Goal: Transaction & Acquisition: Download file/media

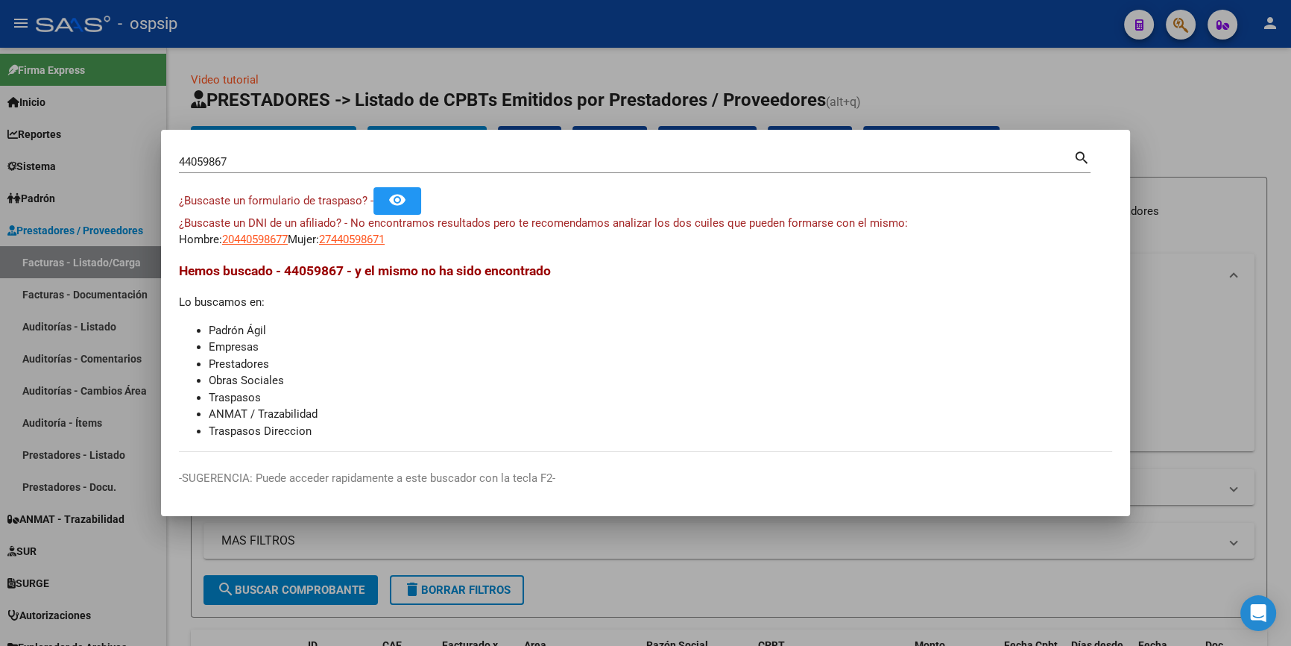
click at [256, 164] on input "44059867" at bounding box center [626, 161] width 895 height 13
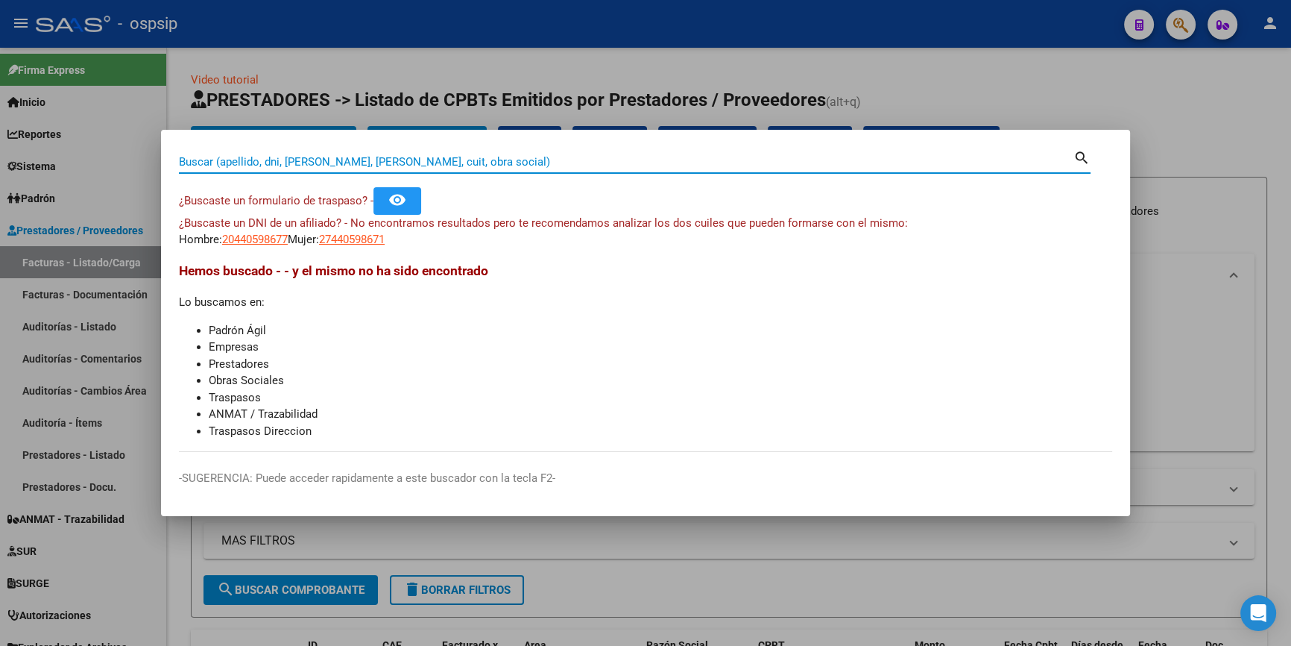
paste input "32350262"
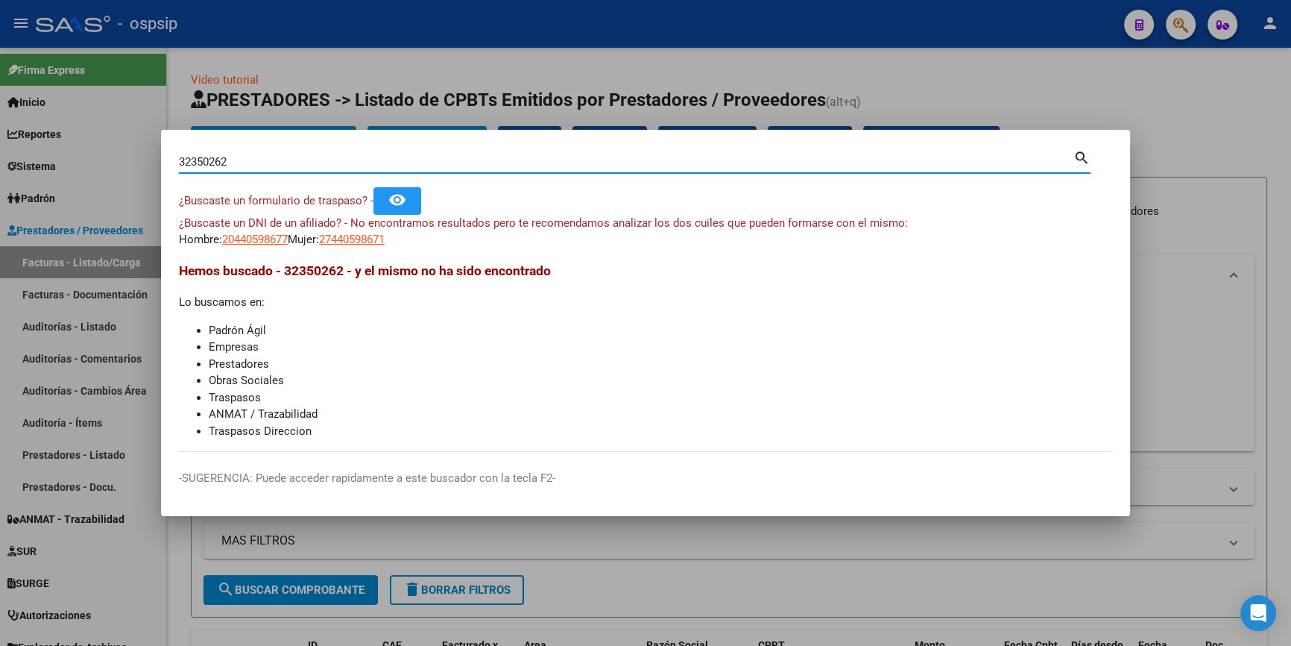
type input "32350262"
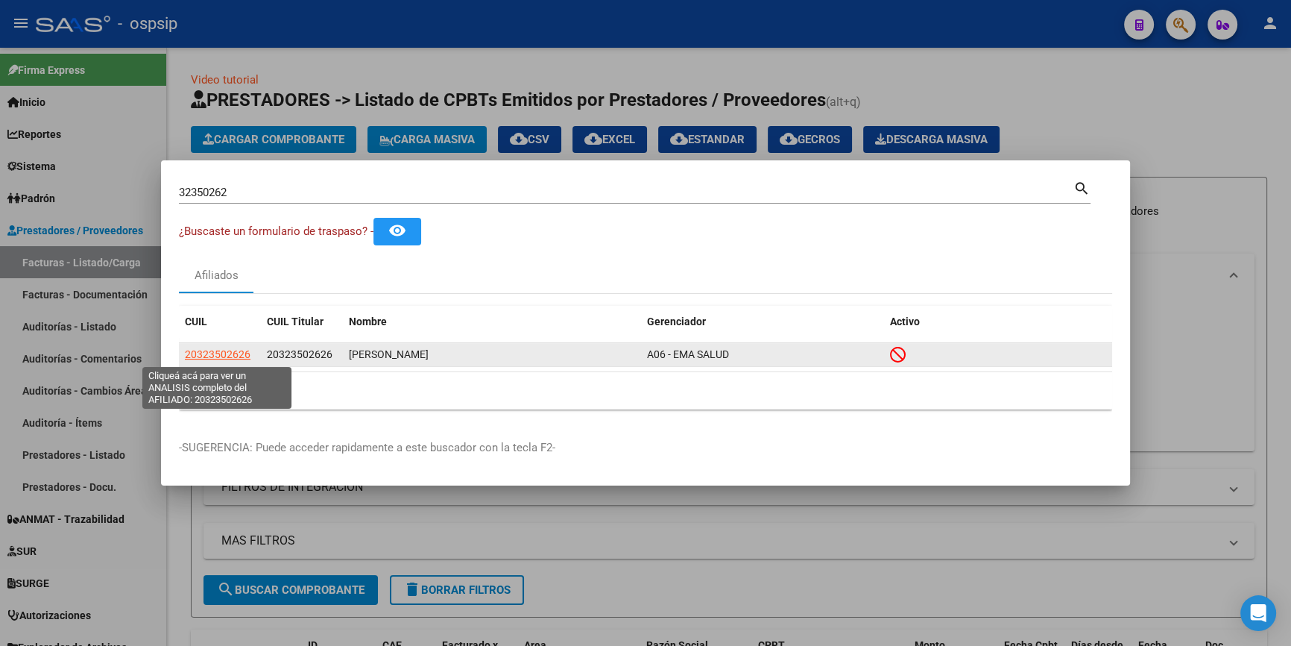
click at [220, 354] on span "20323502626" at bounding box center [218, 354] width 66 height 12
type textarea "20323502626"
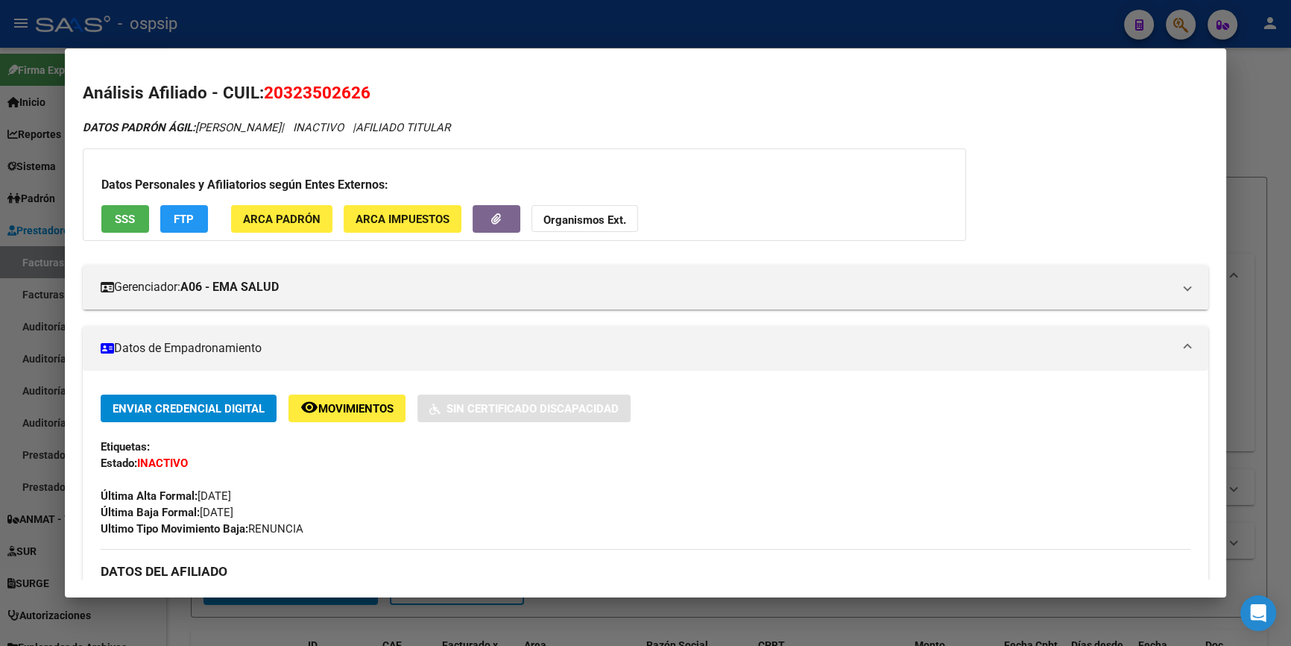
click at [125, 217] on span "SSS" at bounding box center [125, 219] width 20 height 13
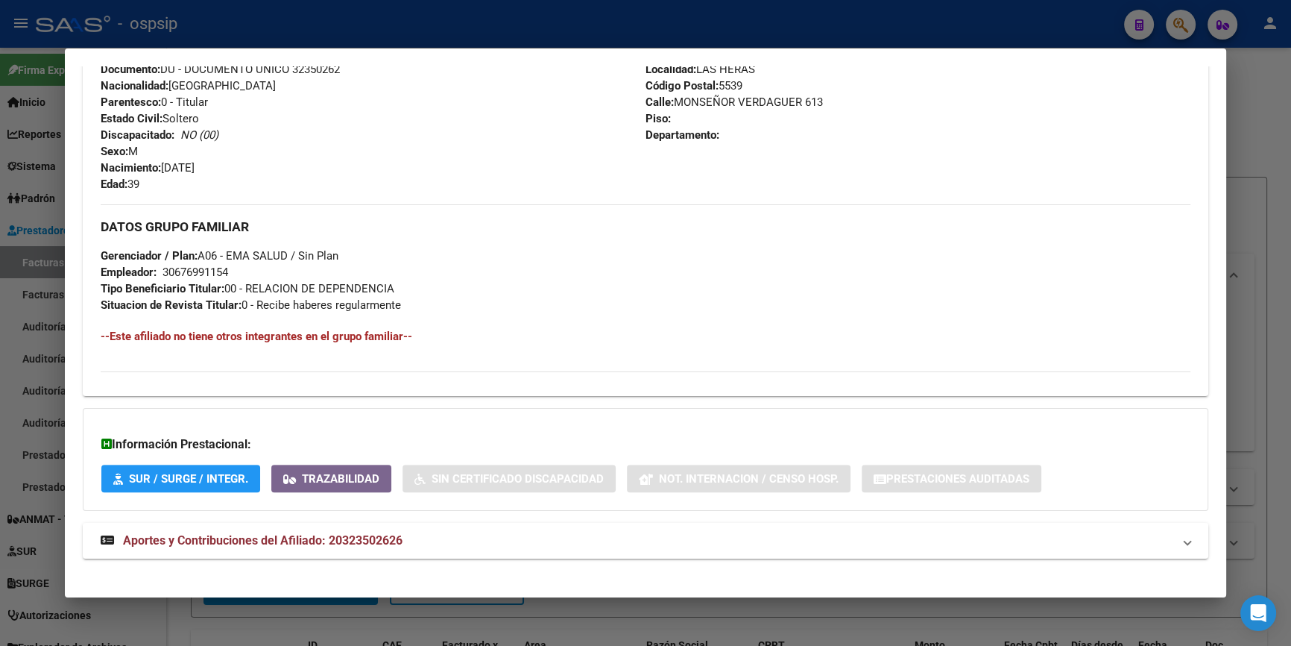
scroll to position [575, 0]
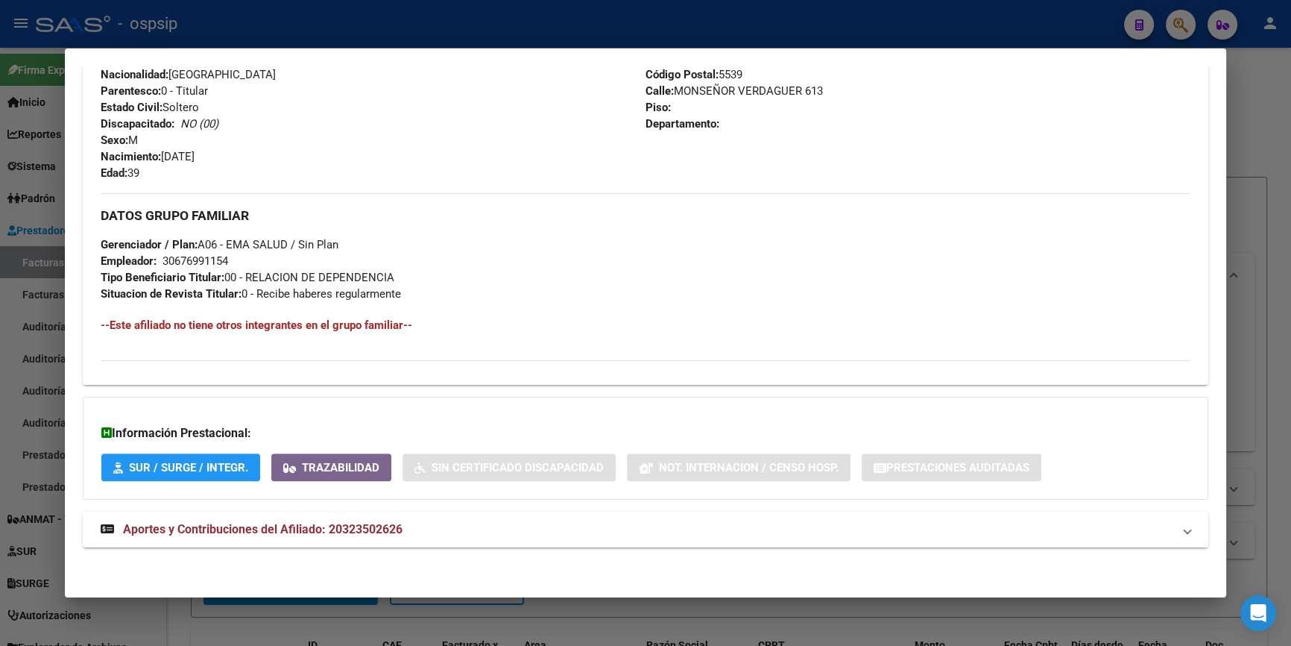
click at [322, 520] on strong "Aportes y Contribuciones del Afiliado: 20323502626" at bounding box center [252, 529] width 302 height 18
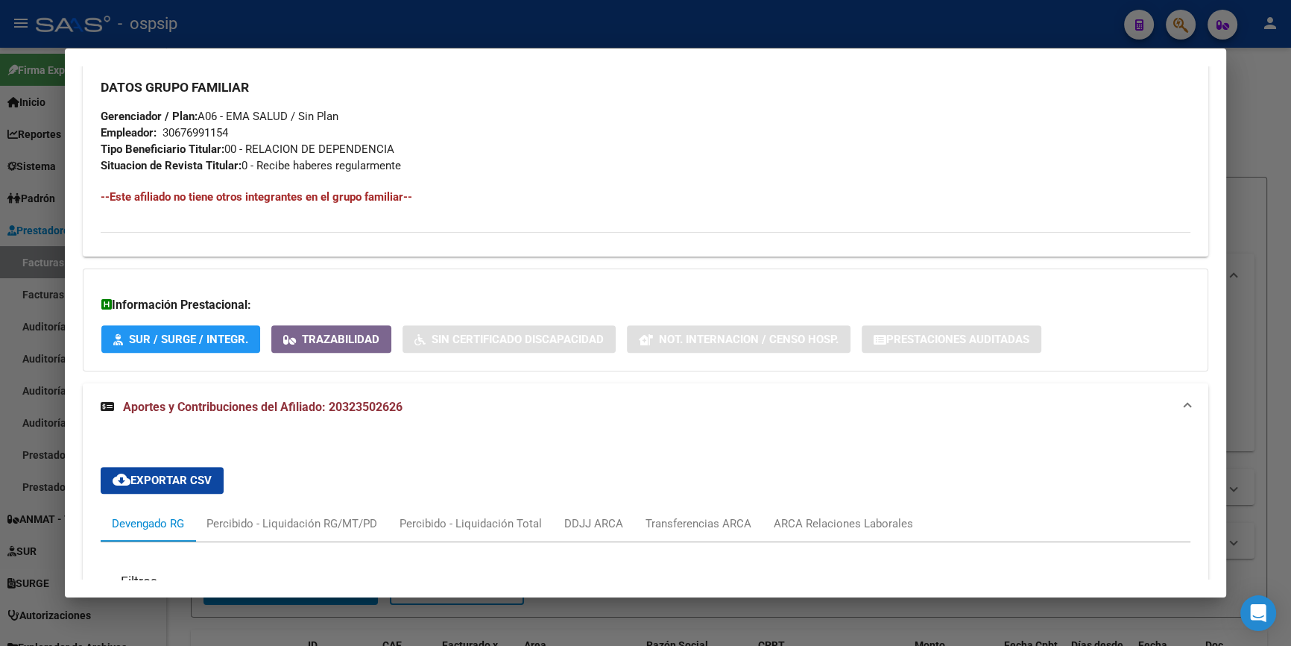
scroll to position [1050, 0]
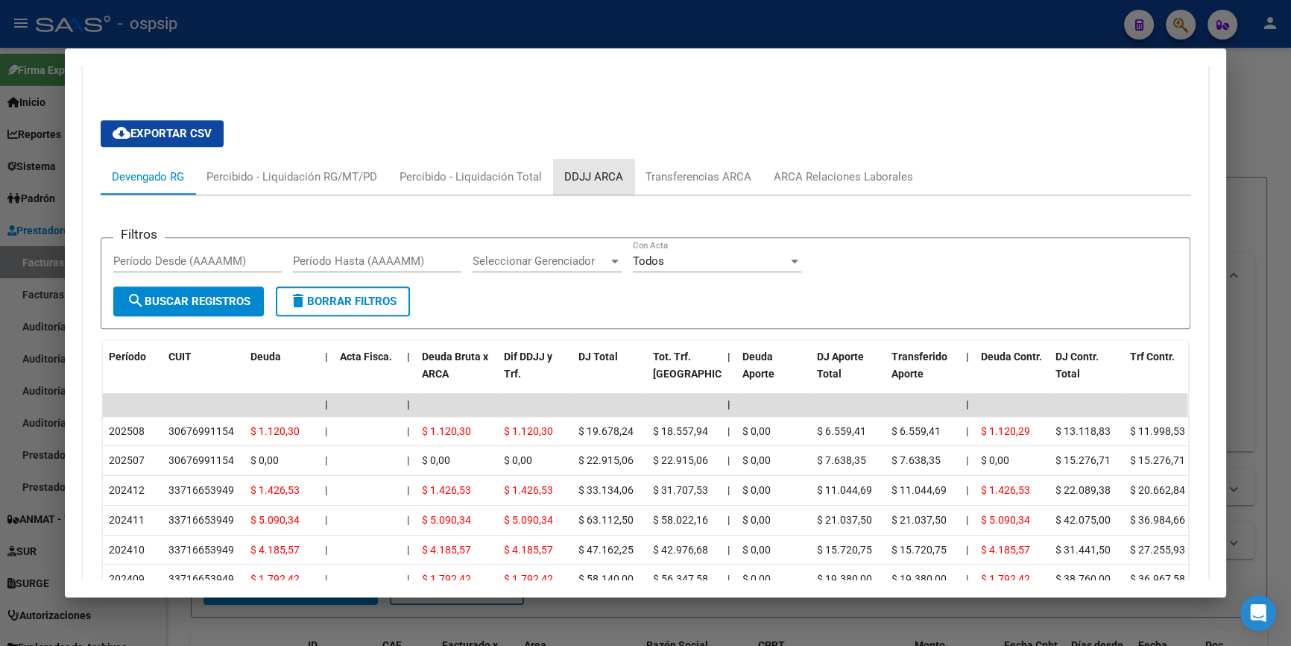
click at [555, 183] on div "DDJJ ARCA" at bounding box center [593, 177] width 81 height 36
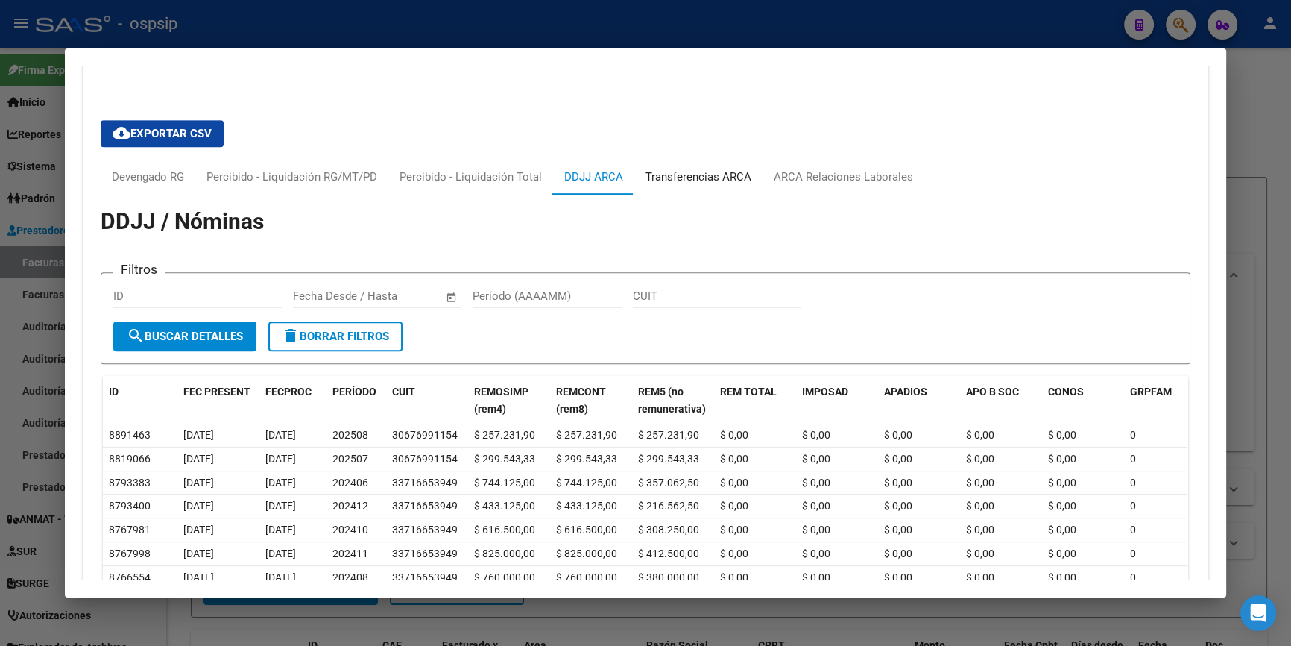
click at [705, 169] on div "Transferencias ARCA" at bounding box center [699, 177] width 106 height 16
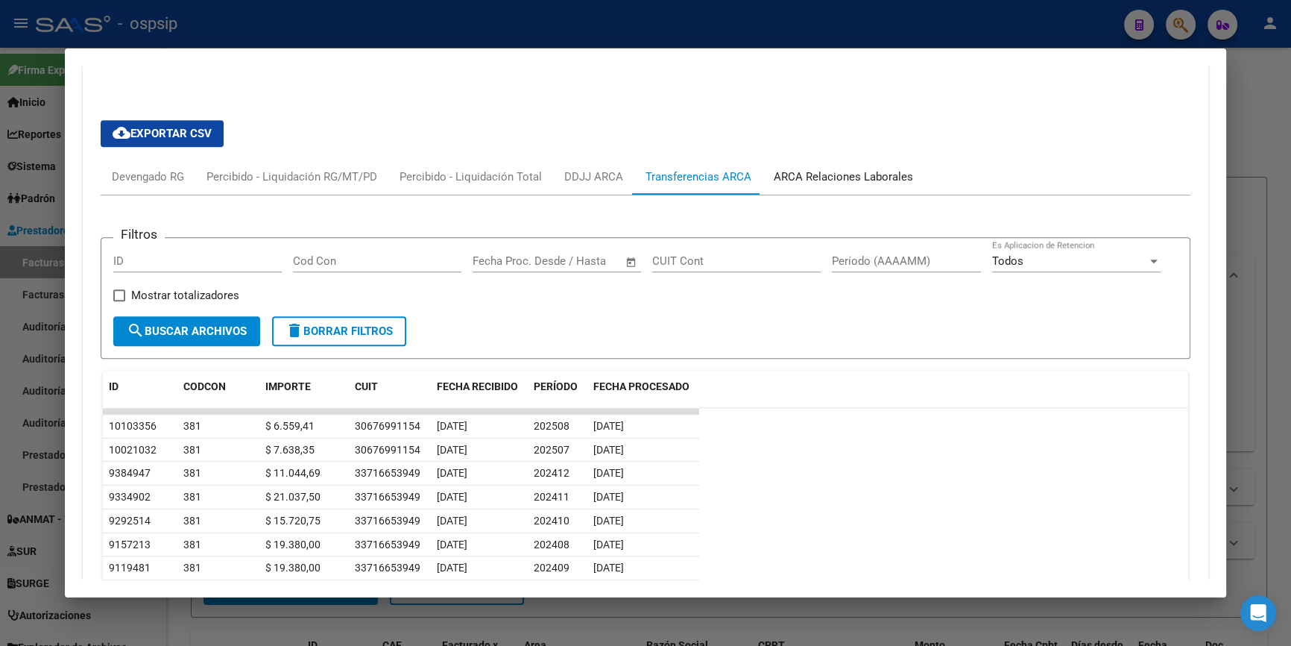
click at [800, 176] on div "ARCA Relaciones Laborales" at bounding box center [843, 177] width 139 height 16
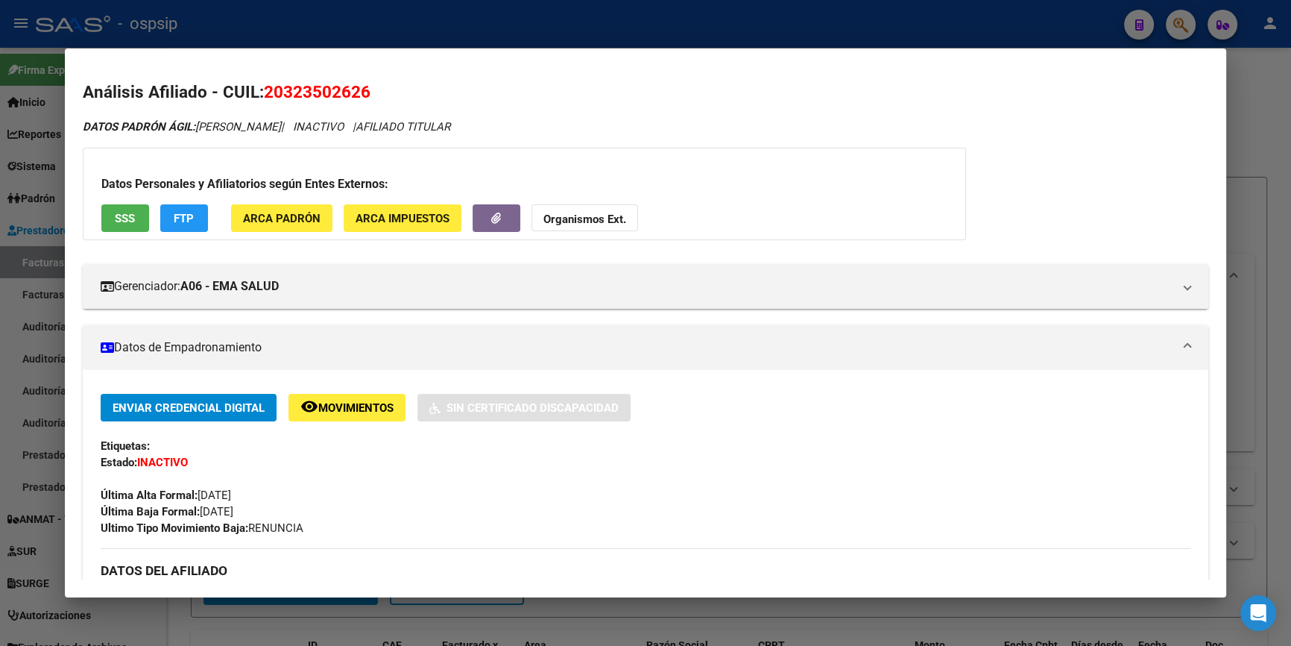
scroll to position [0, 0]
click at [131, 224] on button "SSS" at bounding box center [125, 219] width 48 height 28
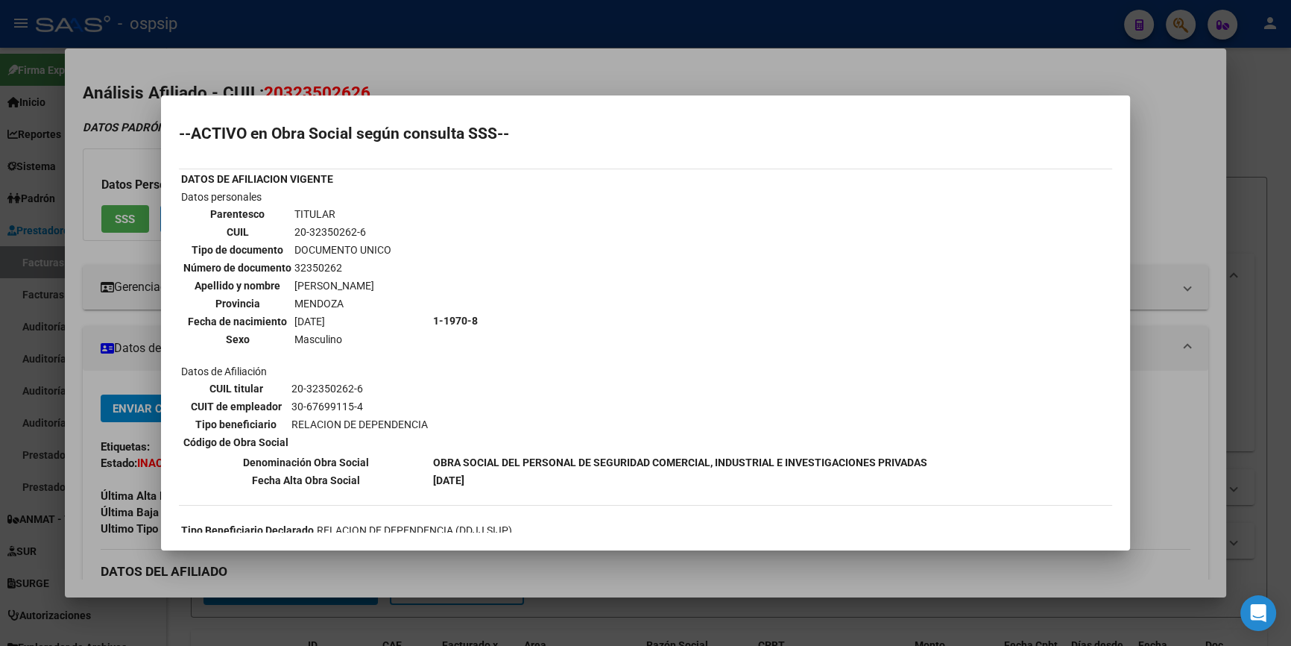
scroll to position [280, 0]
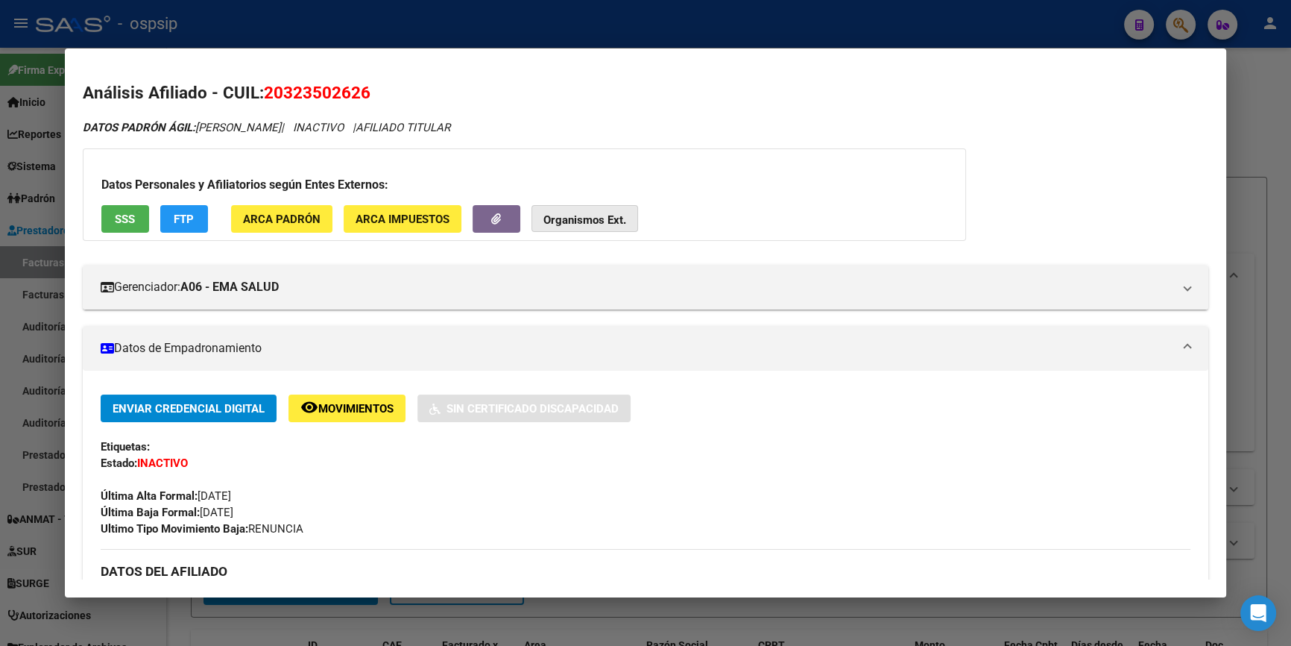
click at [614, 221] on strong "Organismos Ext." at bounding box center [585, 219] width 83 height 13
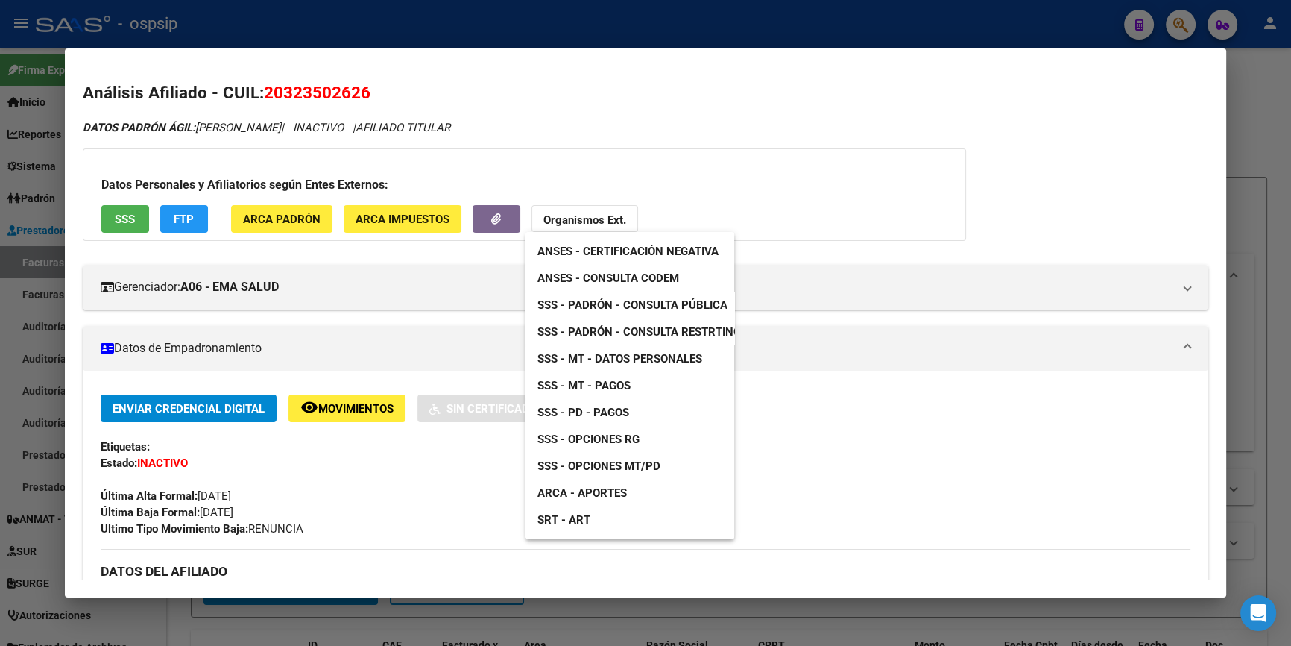
click at [660, 266] on link "ANSES - Consulta CODEM" at bounding box center [609, 278] width 166 height 27
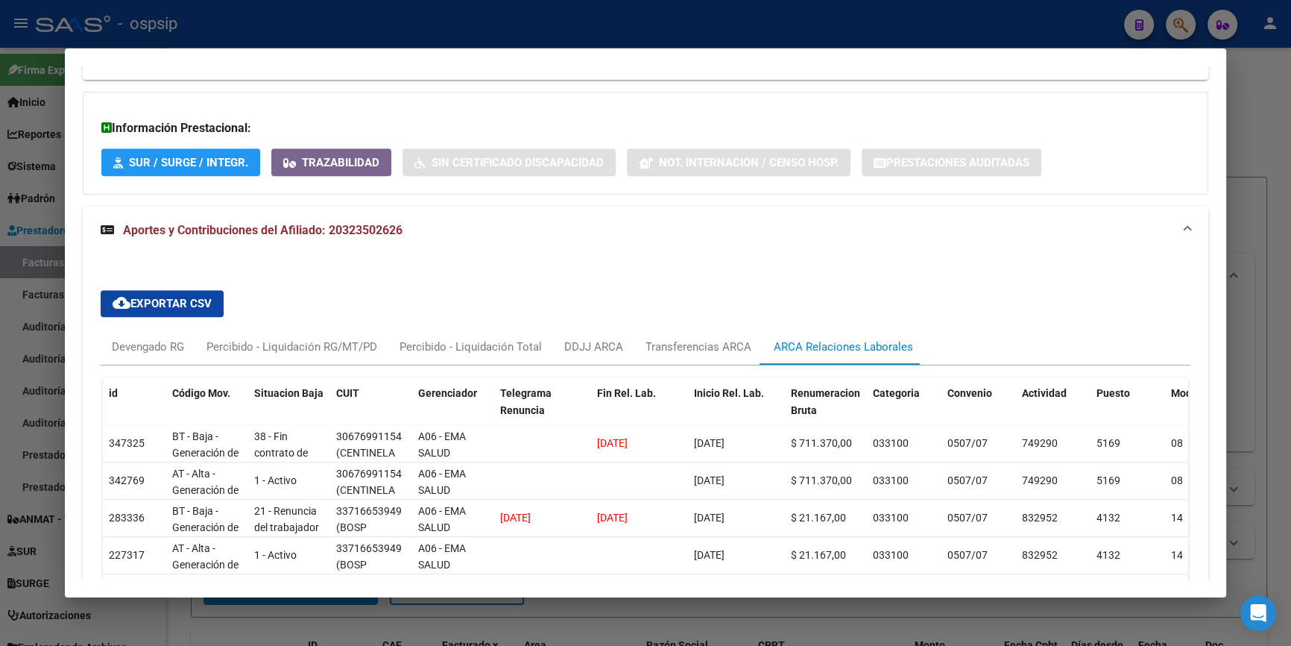
scroll to position [881, 0]
click at [154, 346] on div "Devengado RG" at bounding box center [148, 346] width 72 height 16
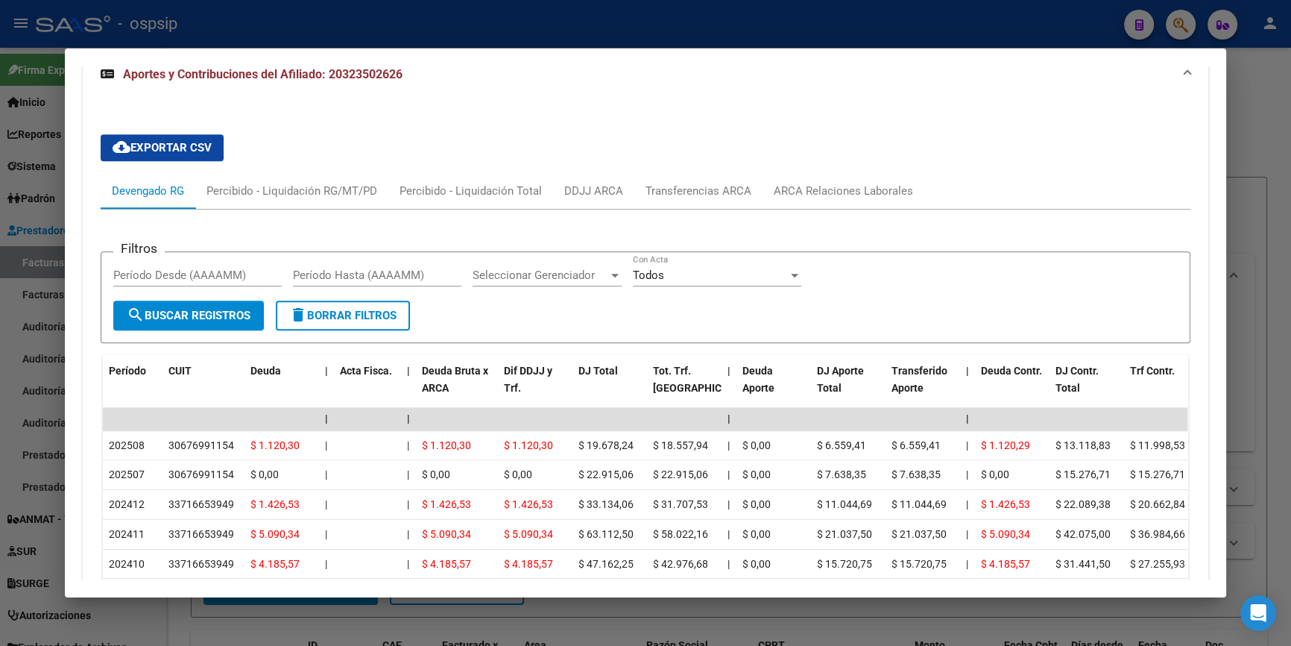
scroll to position [1025, 0]
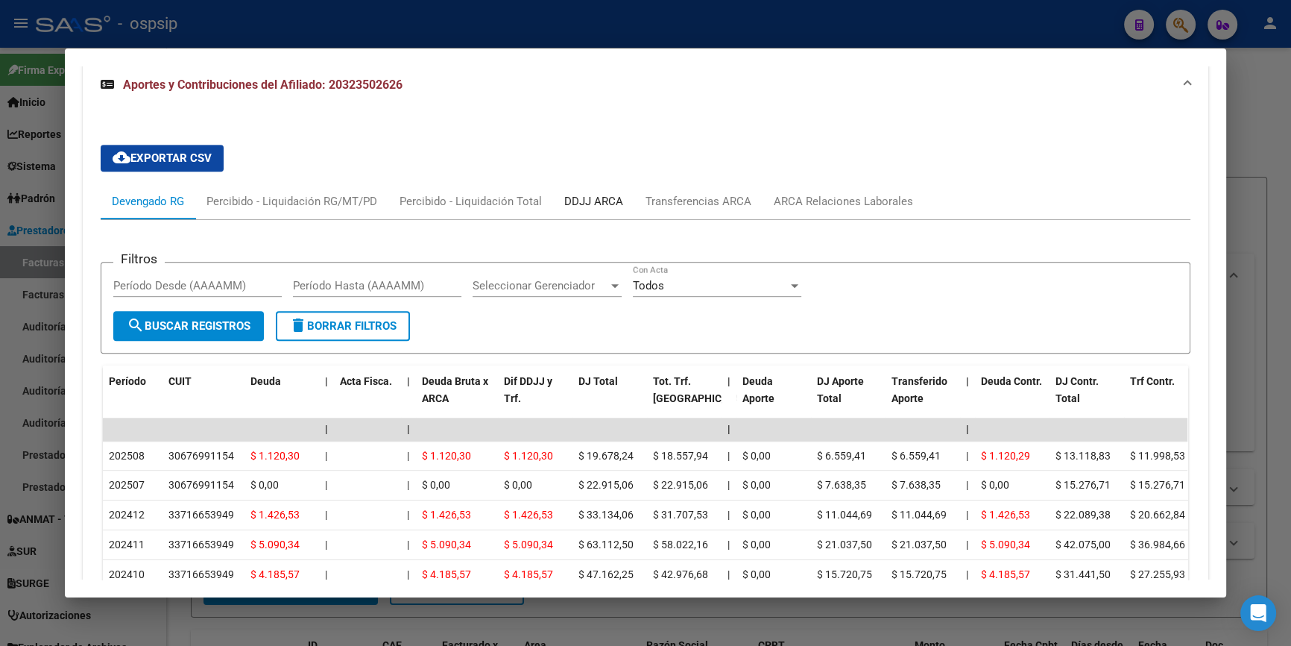
click at [591, 195] on div "DDJJ ARCA" at bounding box center [593, 201] width 59 height 16
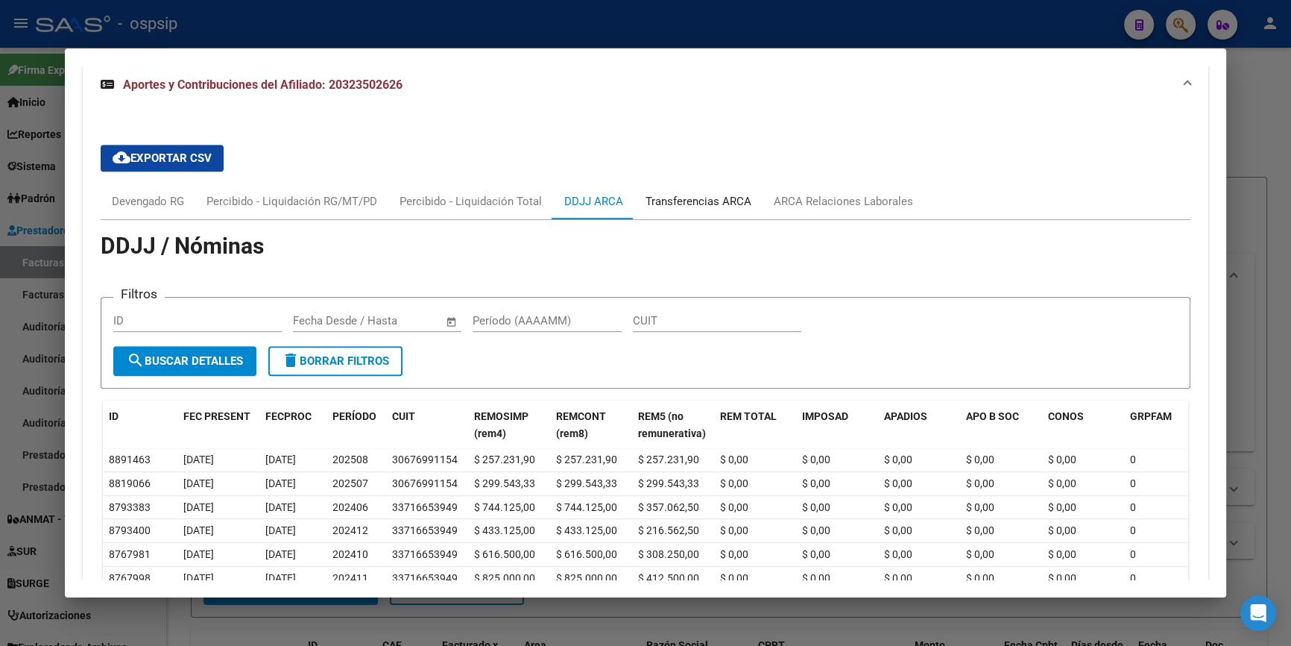
click at [715, 199] on div "Transferencias ARCA" at bounding box center [699, 201] width 106 height 16
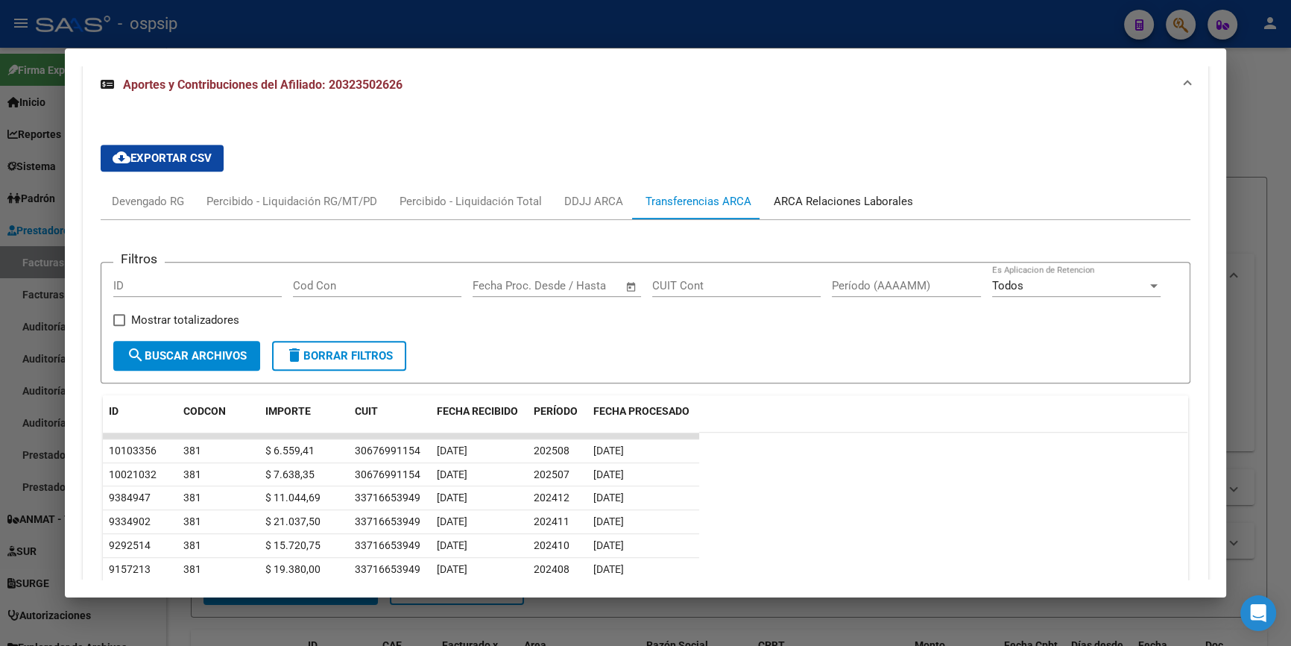
click at [840, 201] on div "ARCA Relaciones Laborales" at bounding box center [843, 201] width 139 height 16
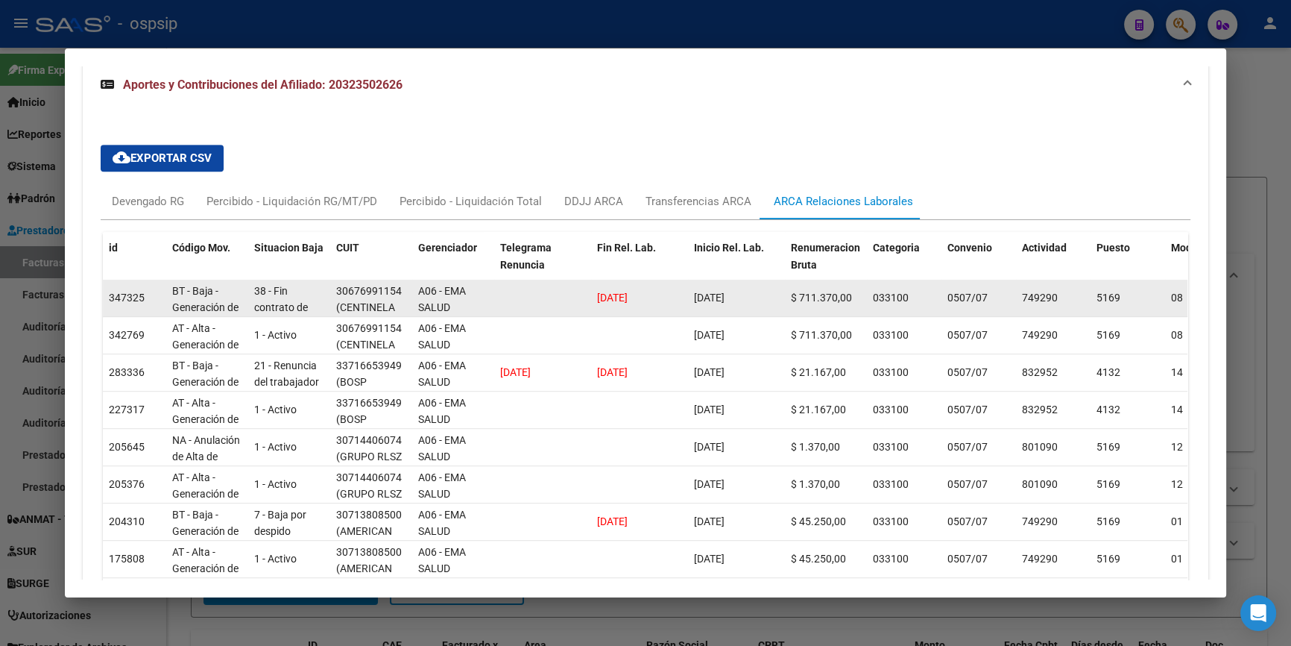
drag, startPoint x: 585, startPoint y: 298, endPoint x: 649, endPoint y: 311, distance: 65.5
click at [649, 311] on div "347325 BT - Baja - Generación de Clave 38 - Fin contrato de aprendiz. y pasant.…" at bounding box center [1029, 298] width 1853 height 37
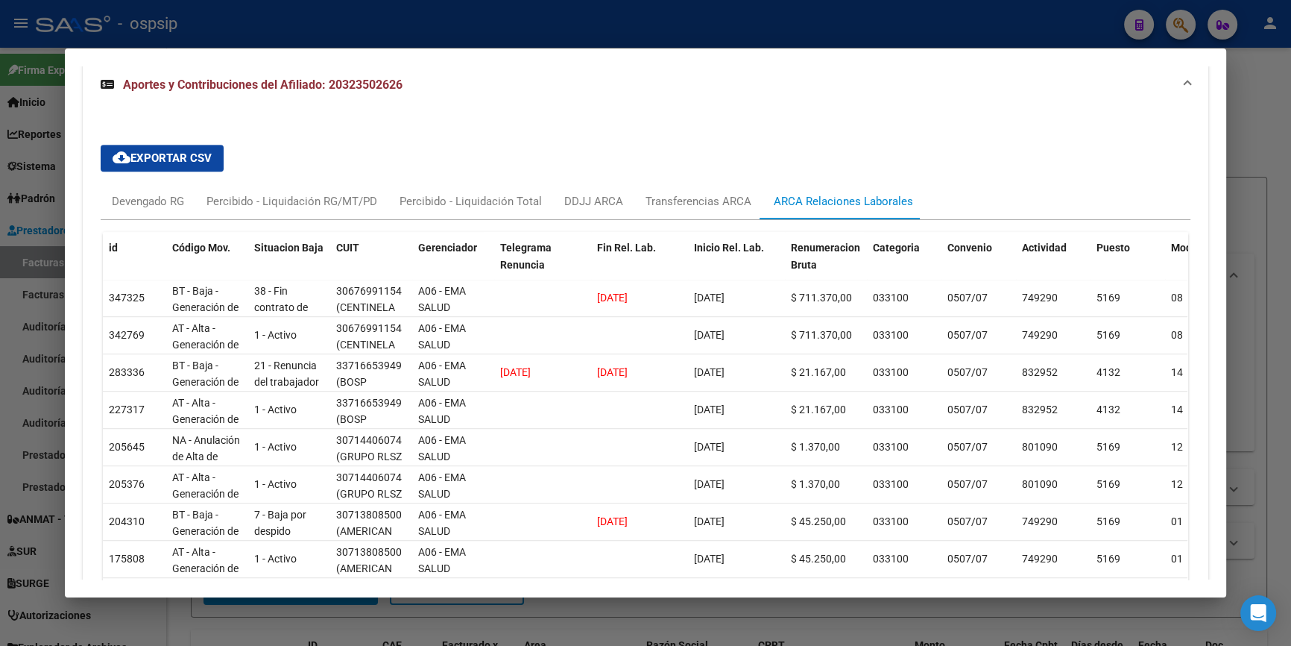
click at [640, 171] on div "cloud_download Exportar CSV Devengado RG Percibido - Liquidación RG/MT/PD Perci…" at bounding box center [646, 420] width 1091 height 574
click at [676, 195] on div "Transferencias ARCA" at bounding box center [699, 201] width 106 height 16
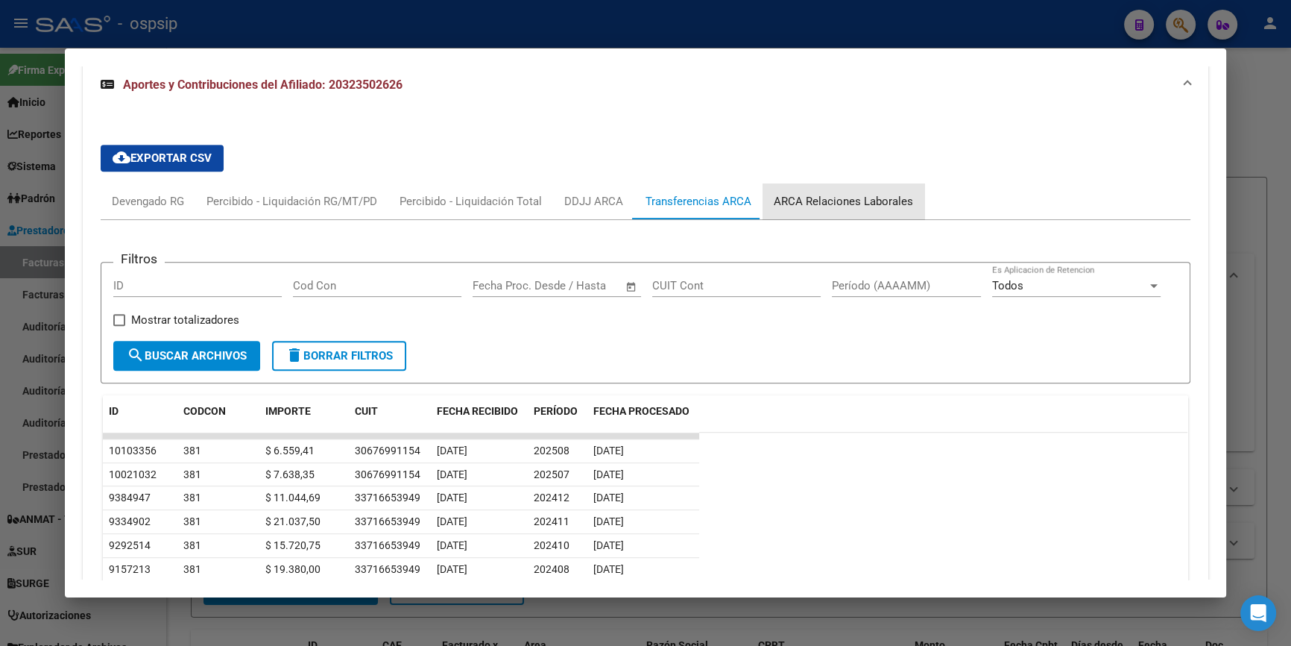
click at [856, 206] on div "ARCA Relaciones Laborales" at bounding box center [843, 201] width 139 height 16
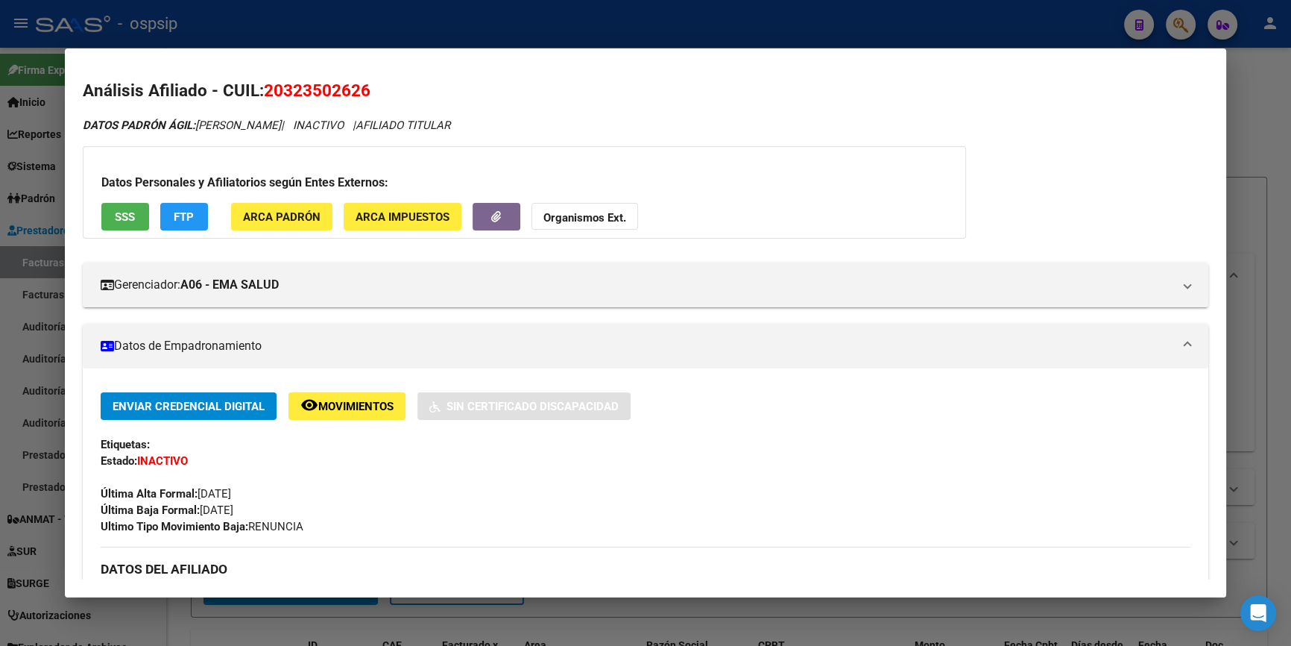
scroll to position [0, 0]
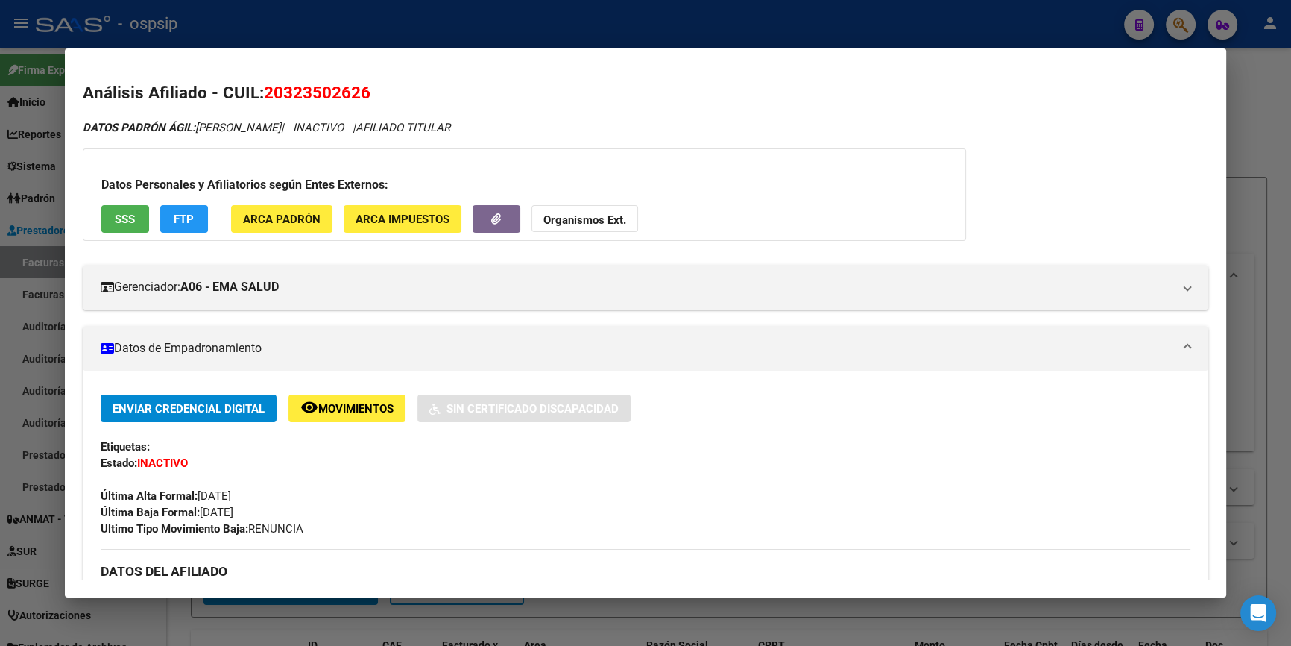
click at [110, 206] on button "SSS" at bounding box center [125, 219] width 48 height 28
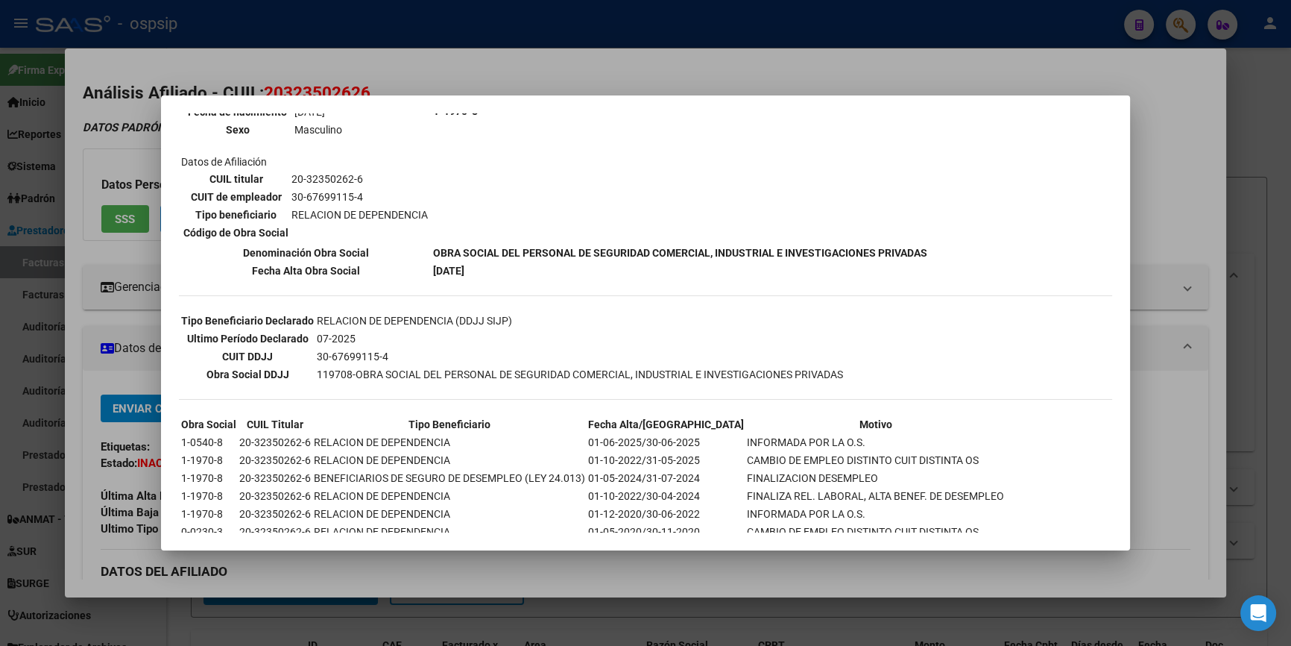
scroll to position [271, 0]
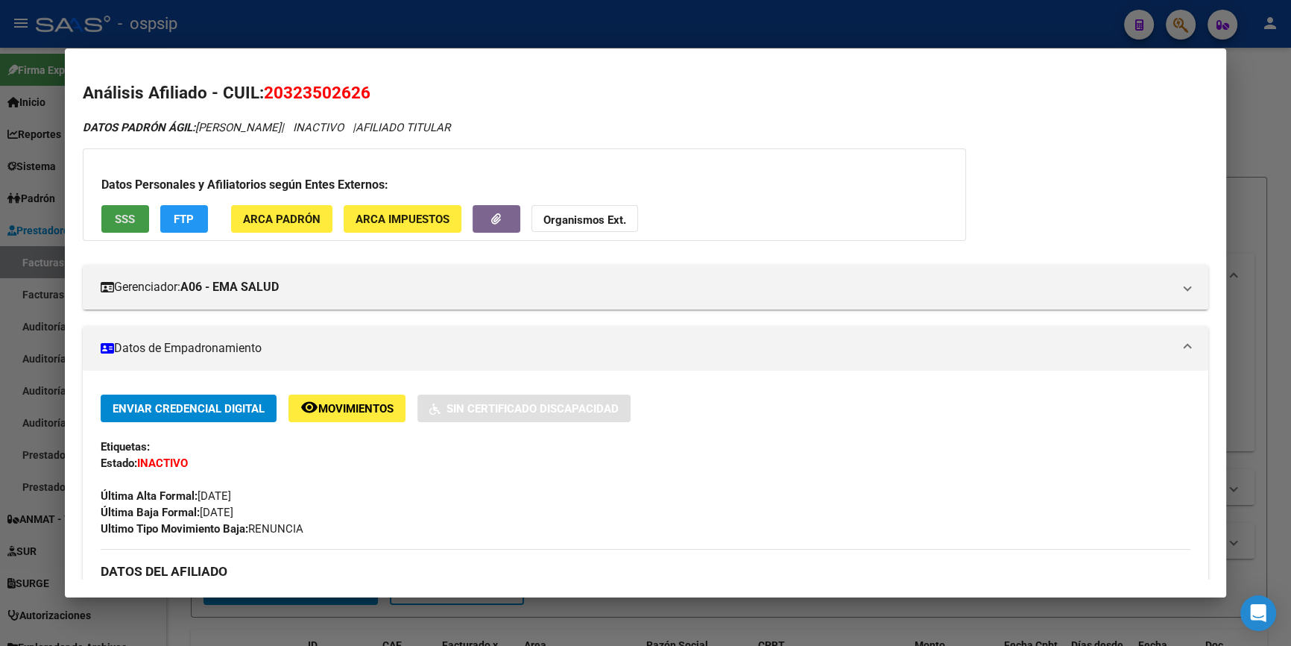
click at [574, 221] on strong "Organismos Ext." at bounding box center [585, 219] width 83 height 13
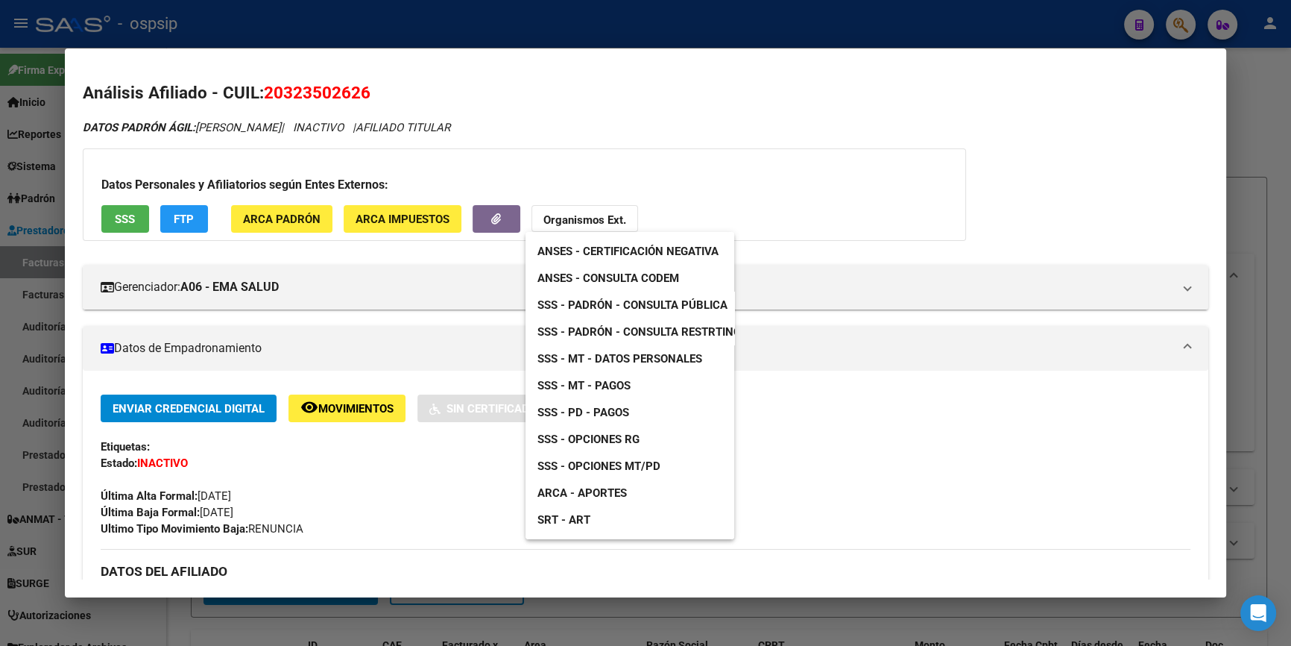
click at [632, 313] on link "SSS - Padrón - Consulta Pública" at bounding box center [633, 305] width 214 height 27
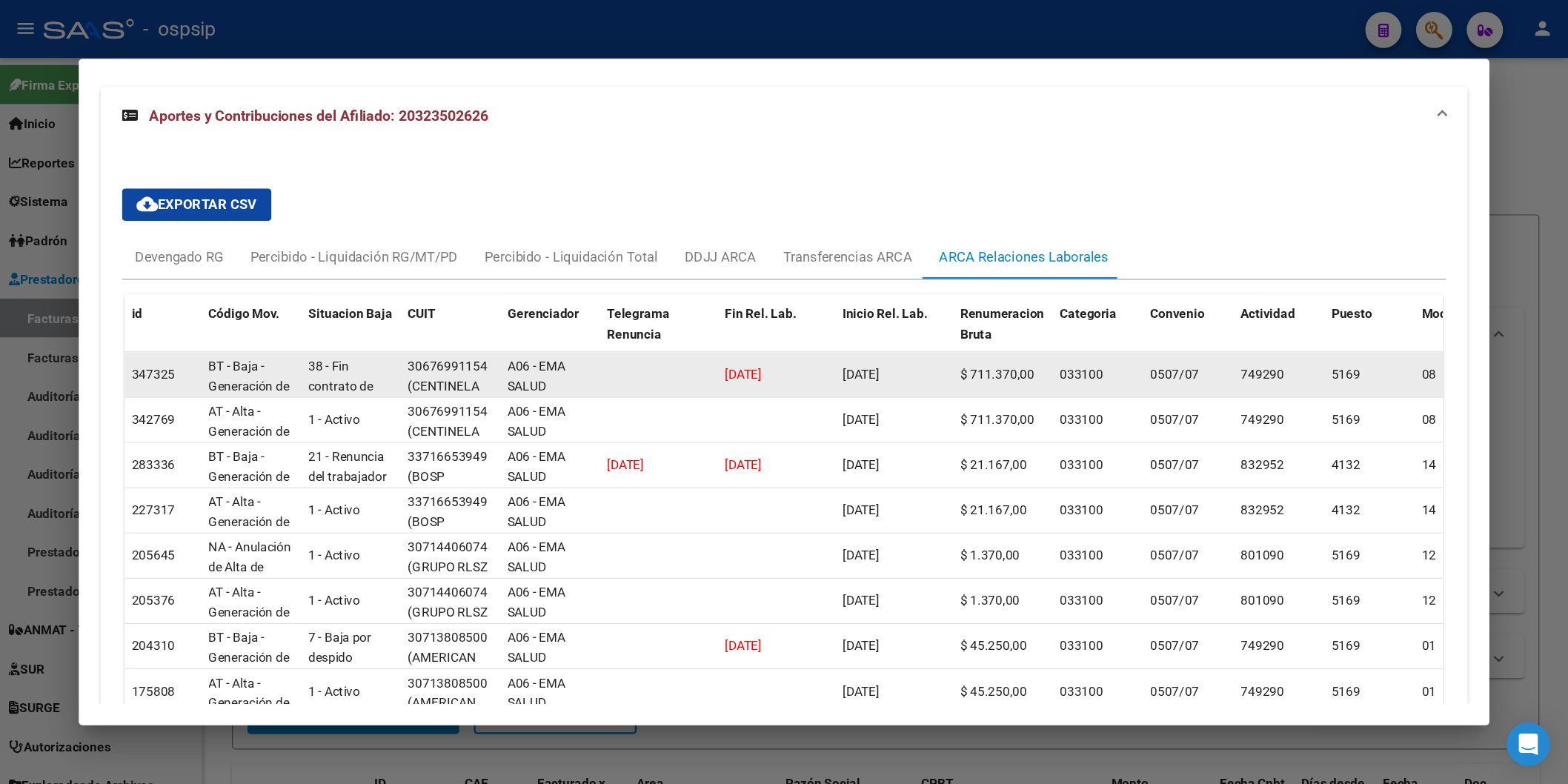
scroll to position [1010, 0]
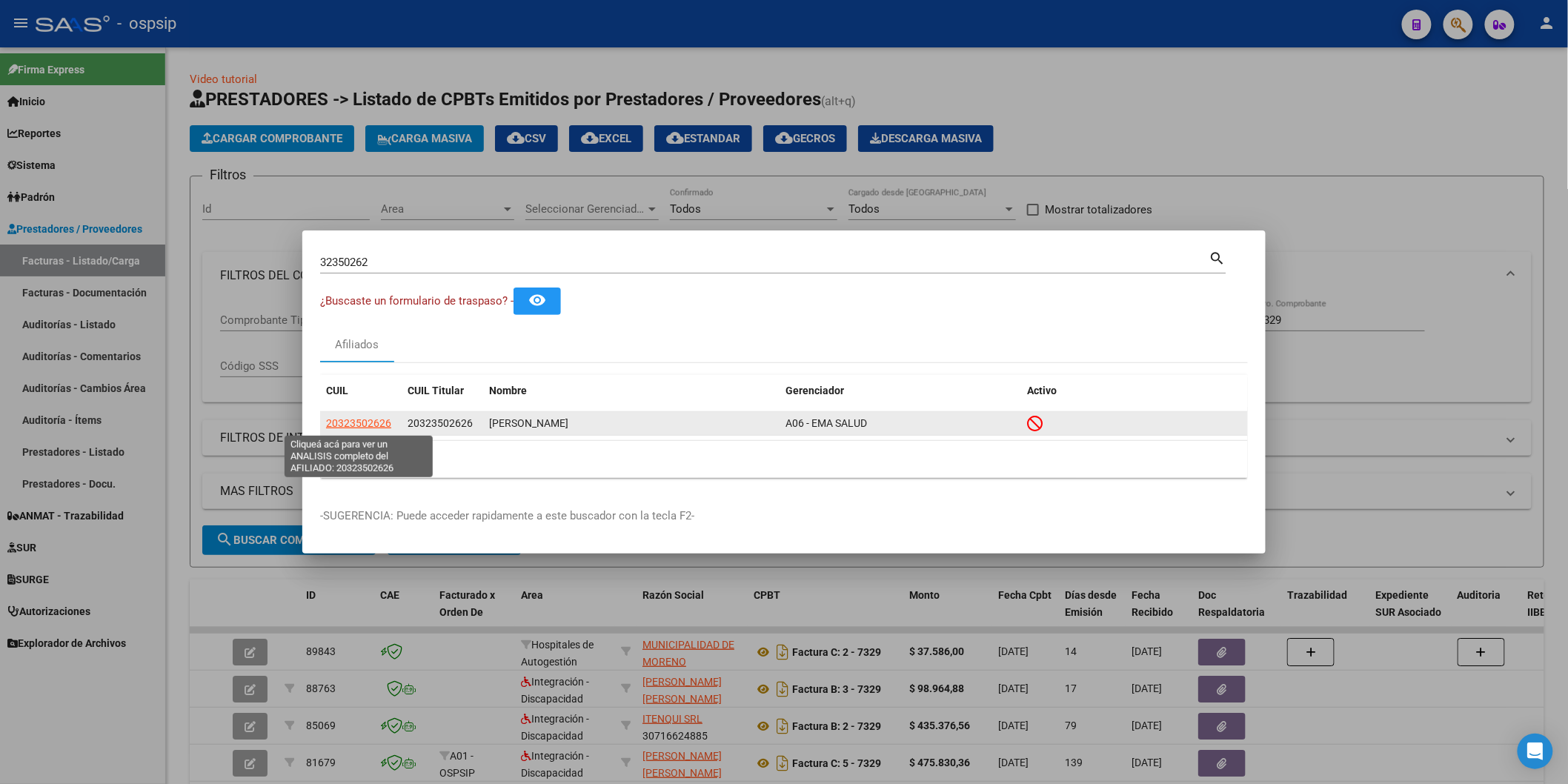
click at [371, 424] on span "20323502626" at bounding box center [359, 423] width 66 height 12
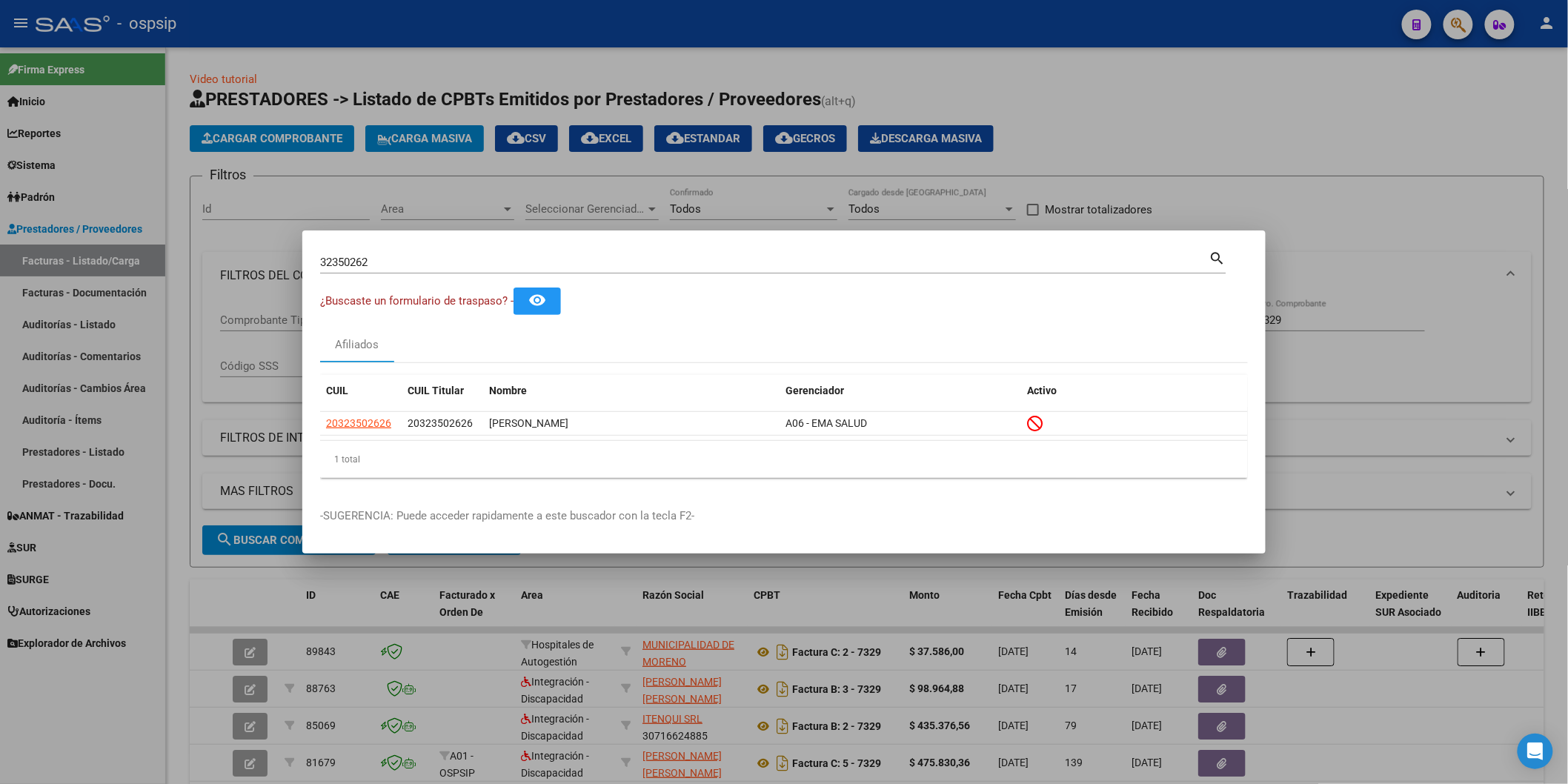
click at [392, 261] on input "32350262" at bounding box center [764, 261] width 889 height 13
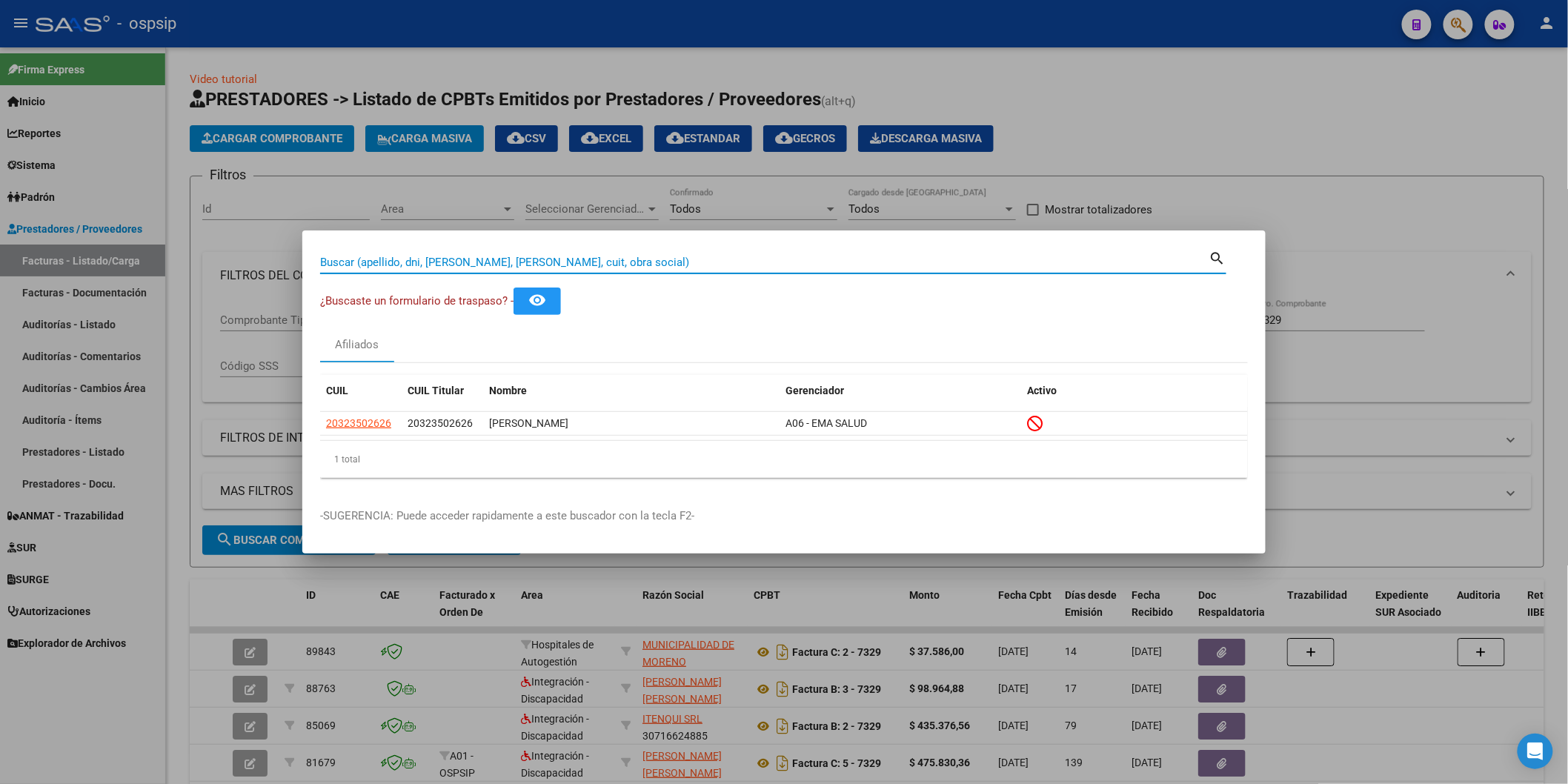
paste input "43638282"
type input "43638282"
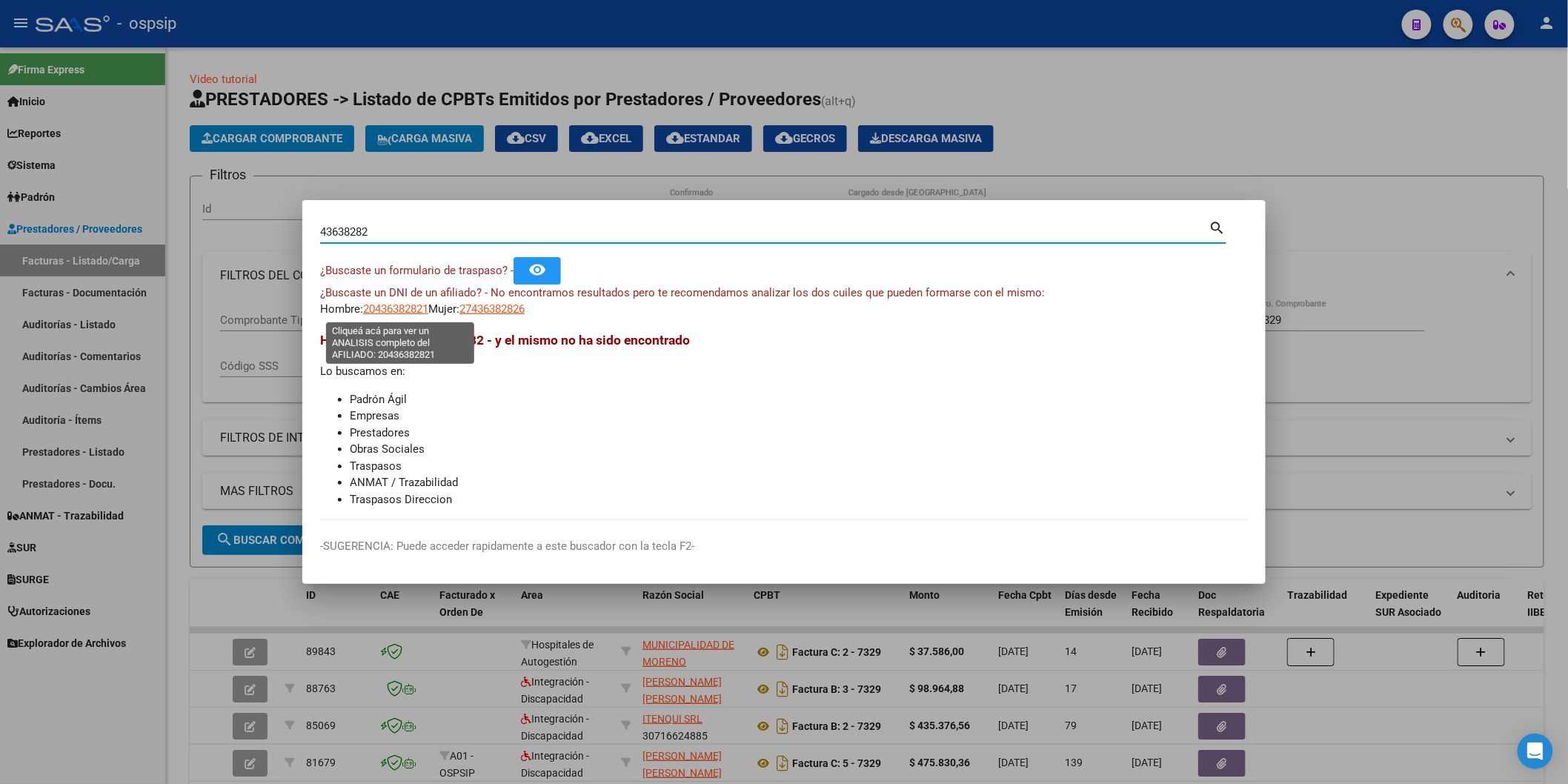
click at [407, 306] on span "20436382821" at bounding box center [395, 308] width 66 height 13
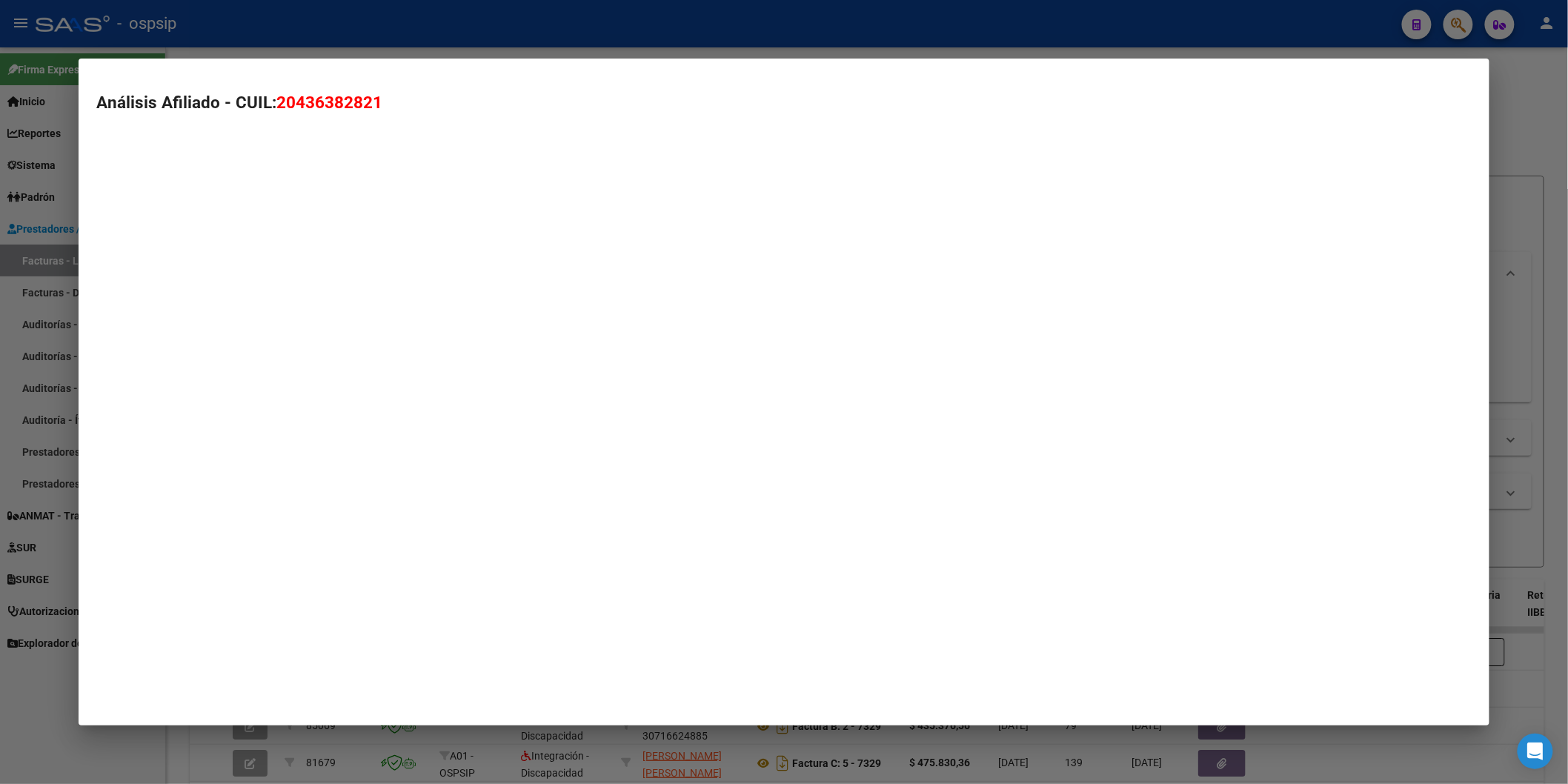
type textarea "20436382821"
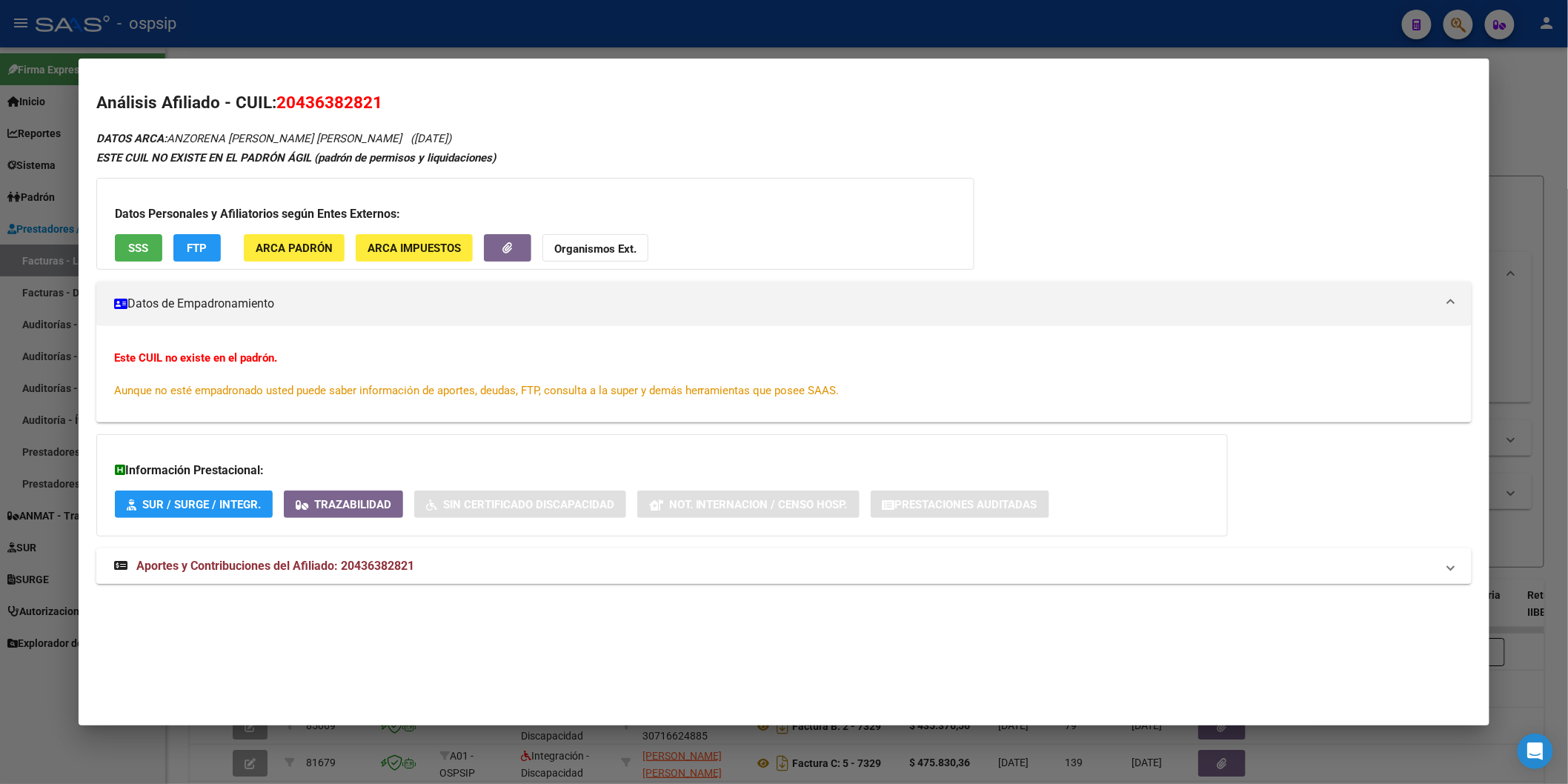
click at [224, 569] on span "Aportes y Contribuciones del Afiliado: 20436382821" at bounding box center [275, 565] width 278 height 14
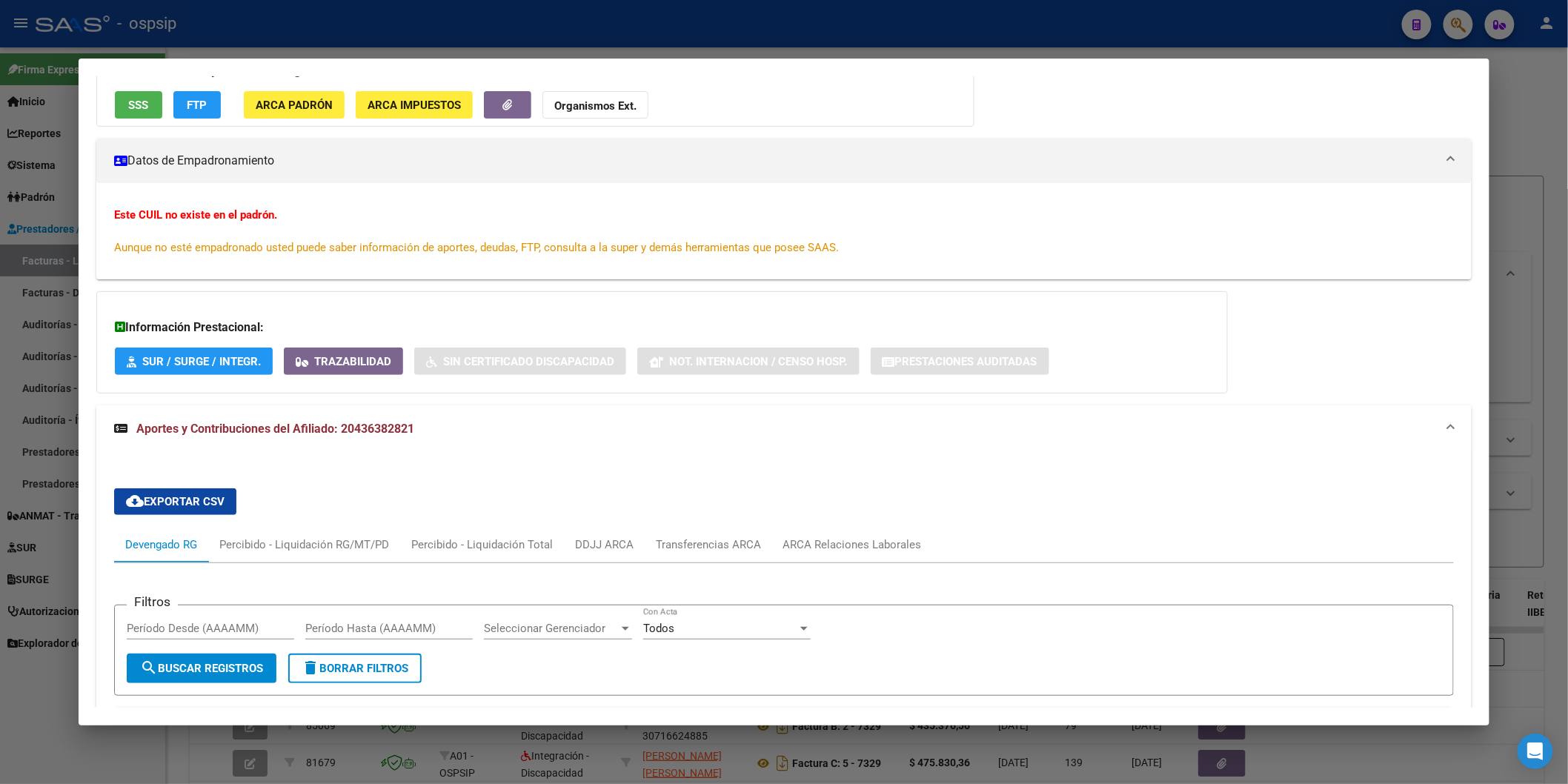
scroll to position [280, 0]
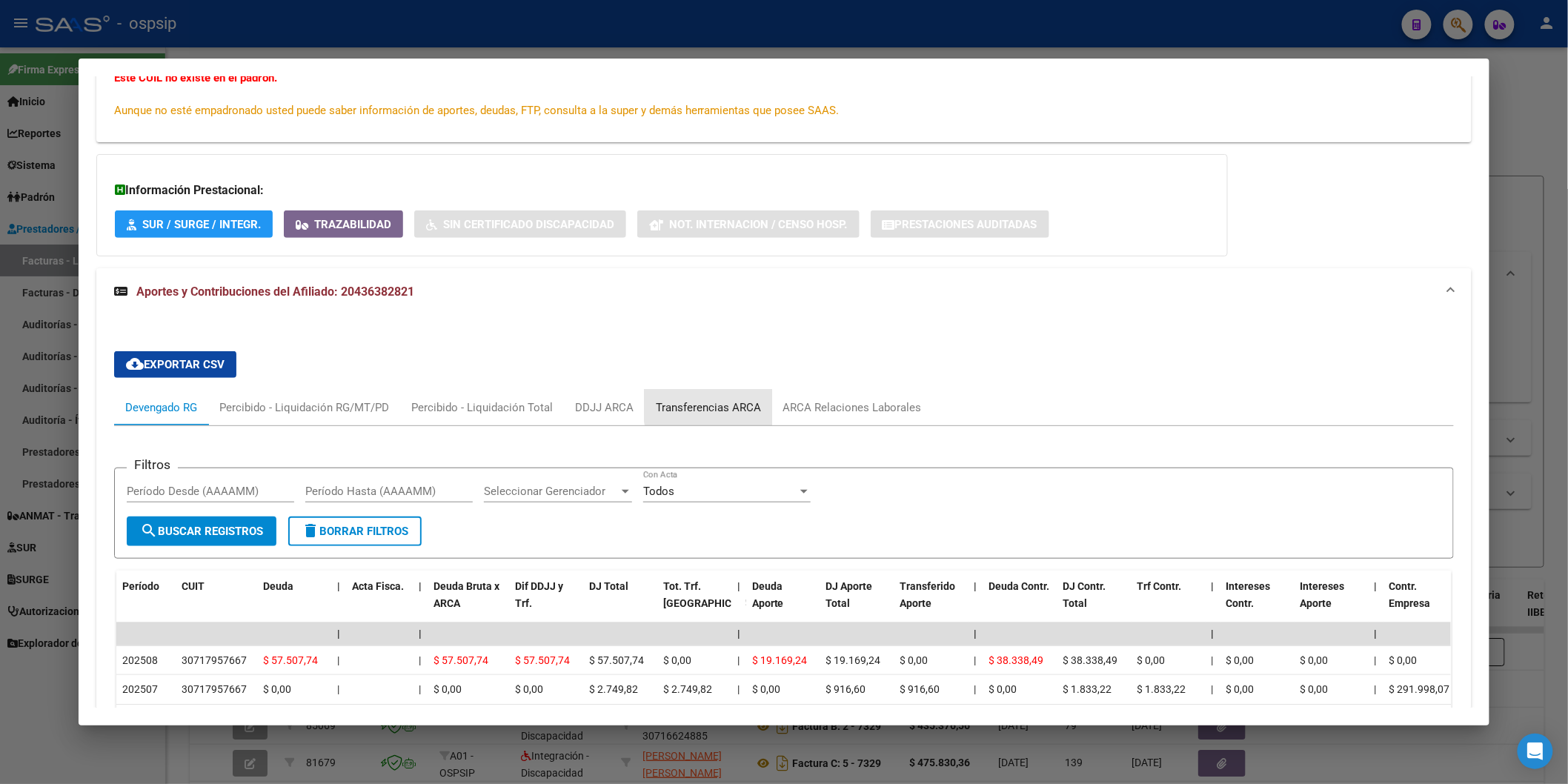
click at [739, 397] on div "Transferencias ARCA" at bounding box center [708, 407] width 127 height 36
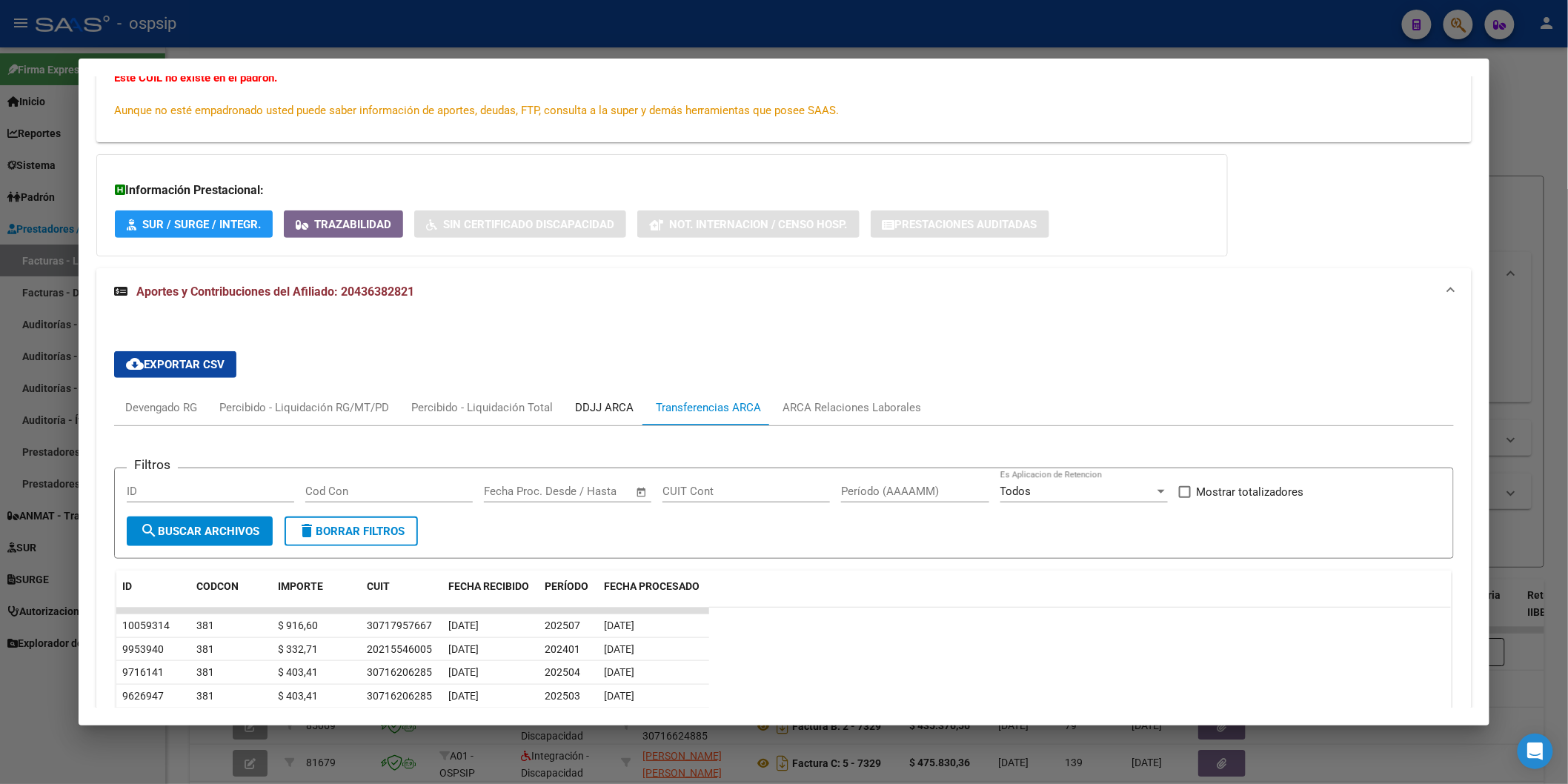
click at [563, 400] on div "DDJJ ARCA" at bounding box center [603, 407] width 80 height 36
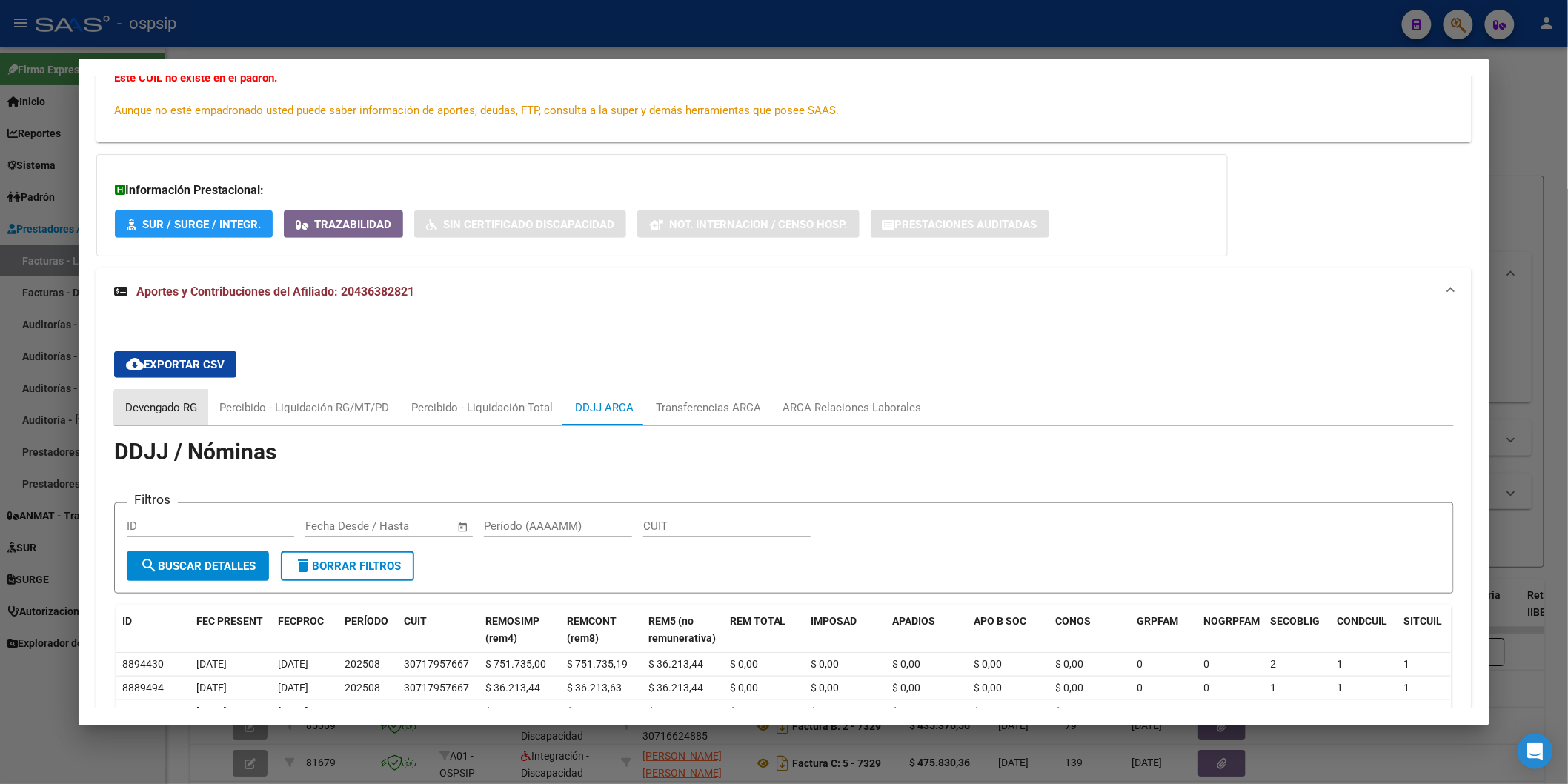
click at [163, 412] on div "Devengado RG" at bounding box center [161, 407] width 72 height 16
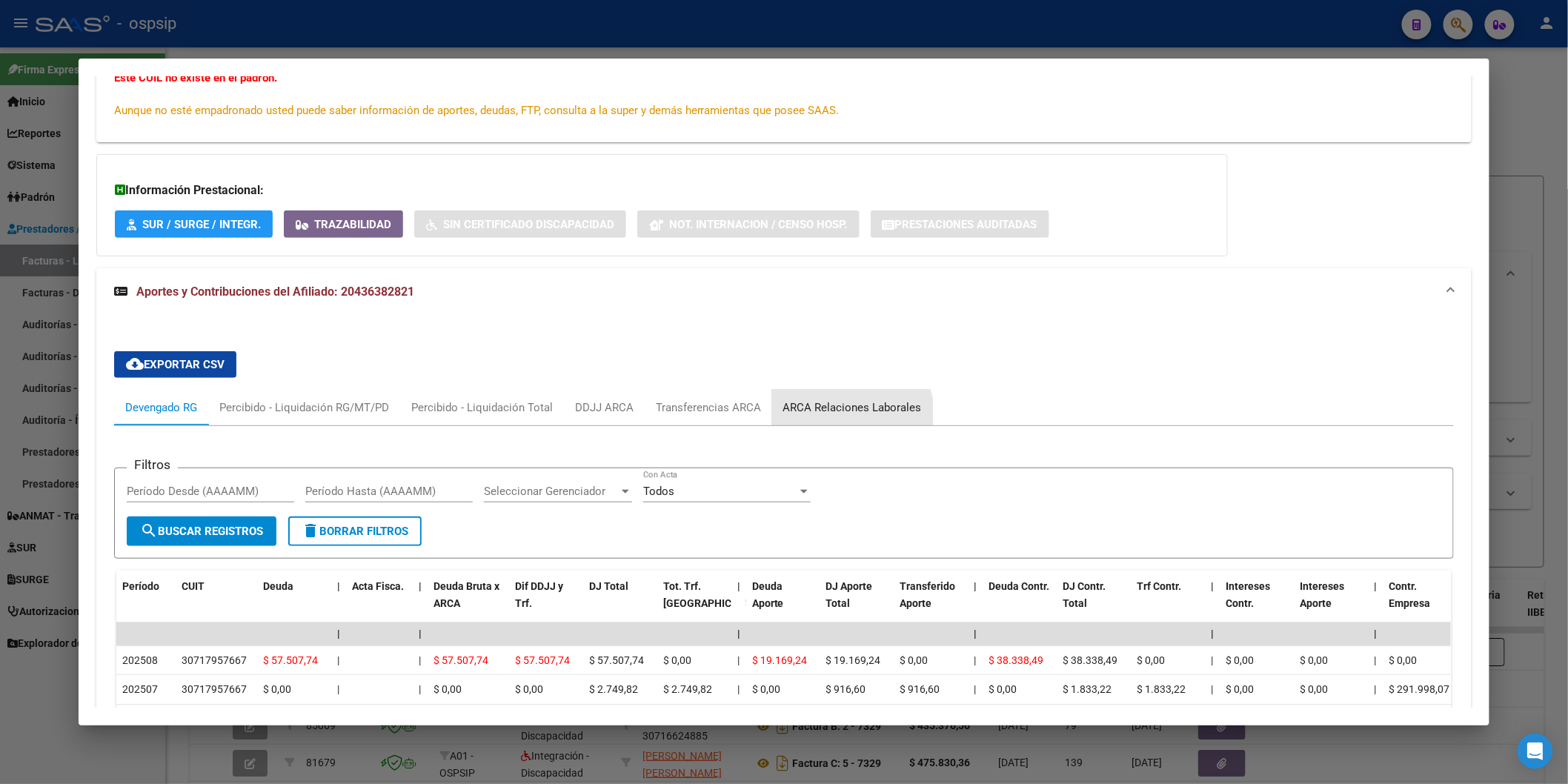
click at [830, 415] on div "ARCA Relaciones Laborales" at bounding box center [852, 407] width 138 height 16
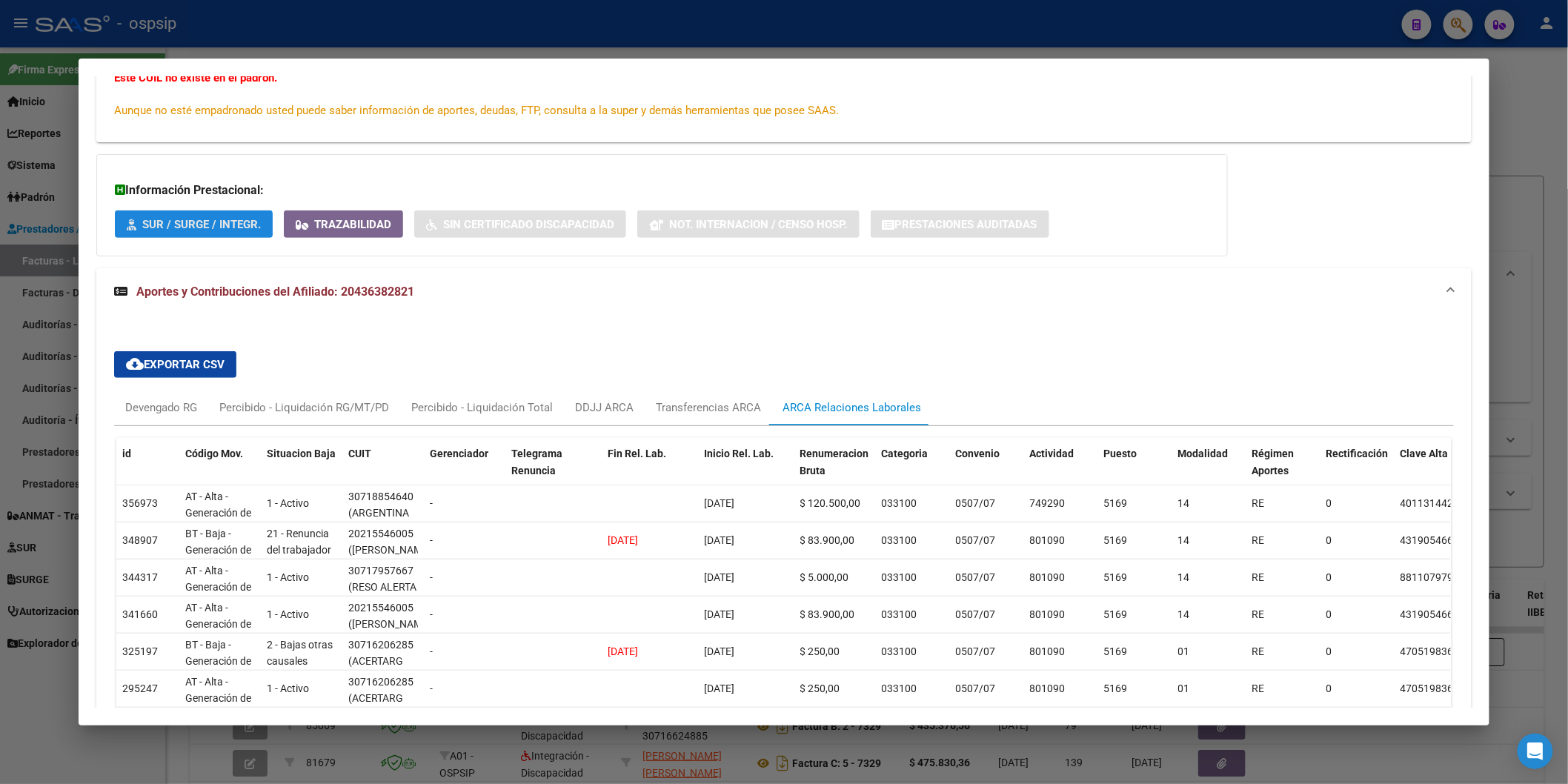
click at [170, 235] on button "SUR / SURGE / INTEGR." at bounding box center [194, 225] width 158 height 28
click at [176, 402] on div "Devengado RG" at bounding box center [161, 407] width 72 height 16
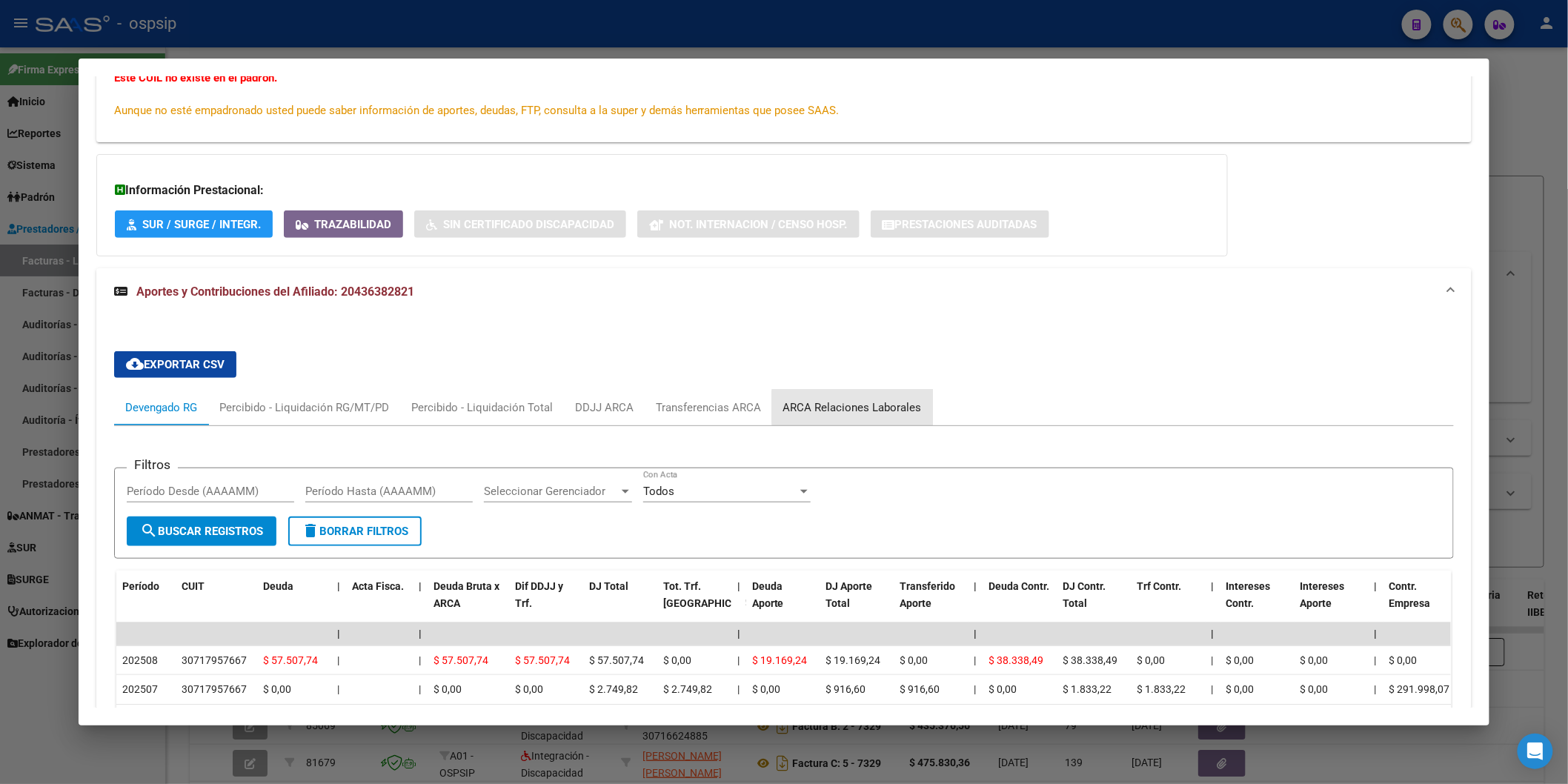
click at [858, 407] on div "ARCA Relaciones Laborales" at bounding box center [852, 407] width 138 height 16
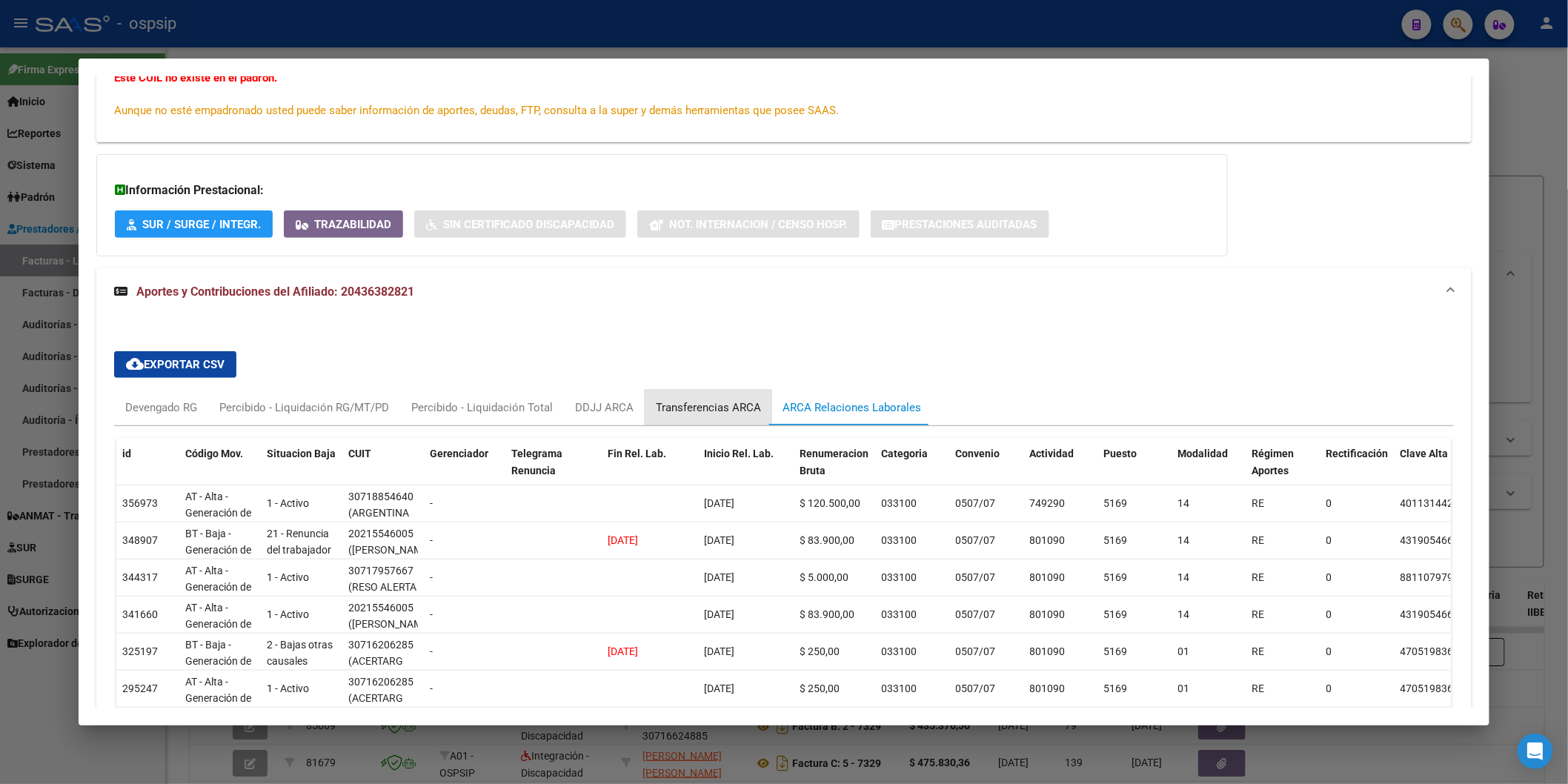
click at [751, 400] on div "Transferencias ARCA" at bounding box center [708, 407] width 105 height 16
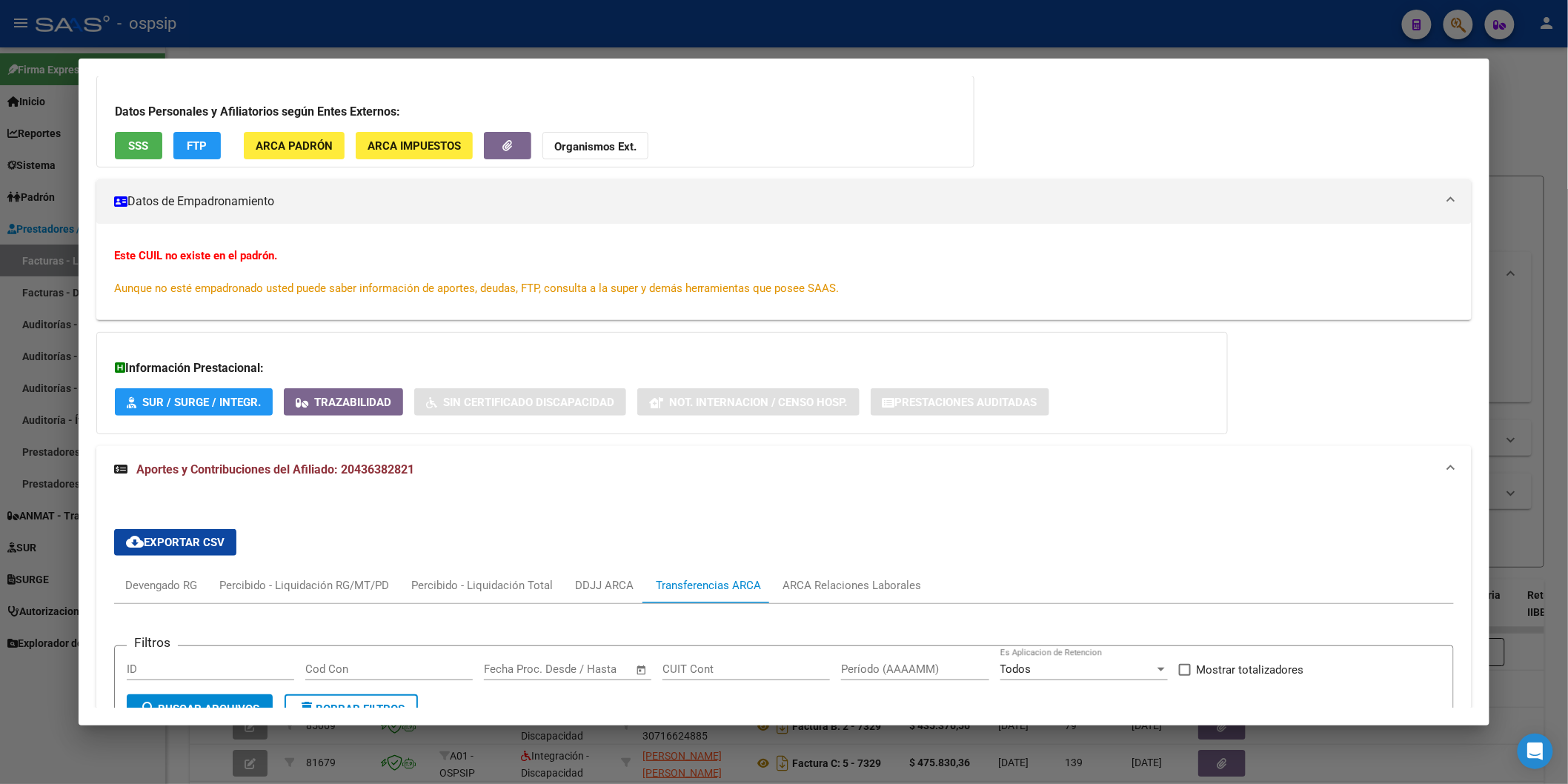
scroll to position [0, 0]
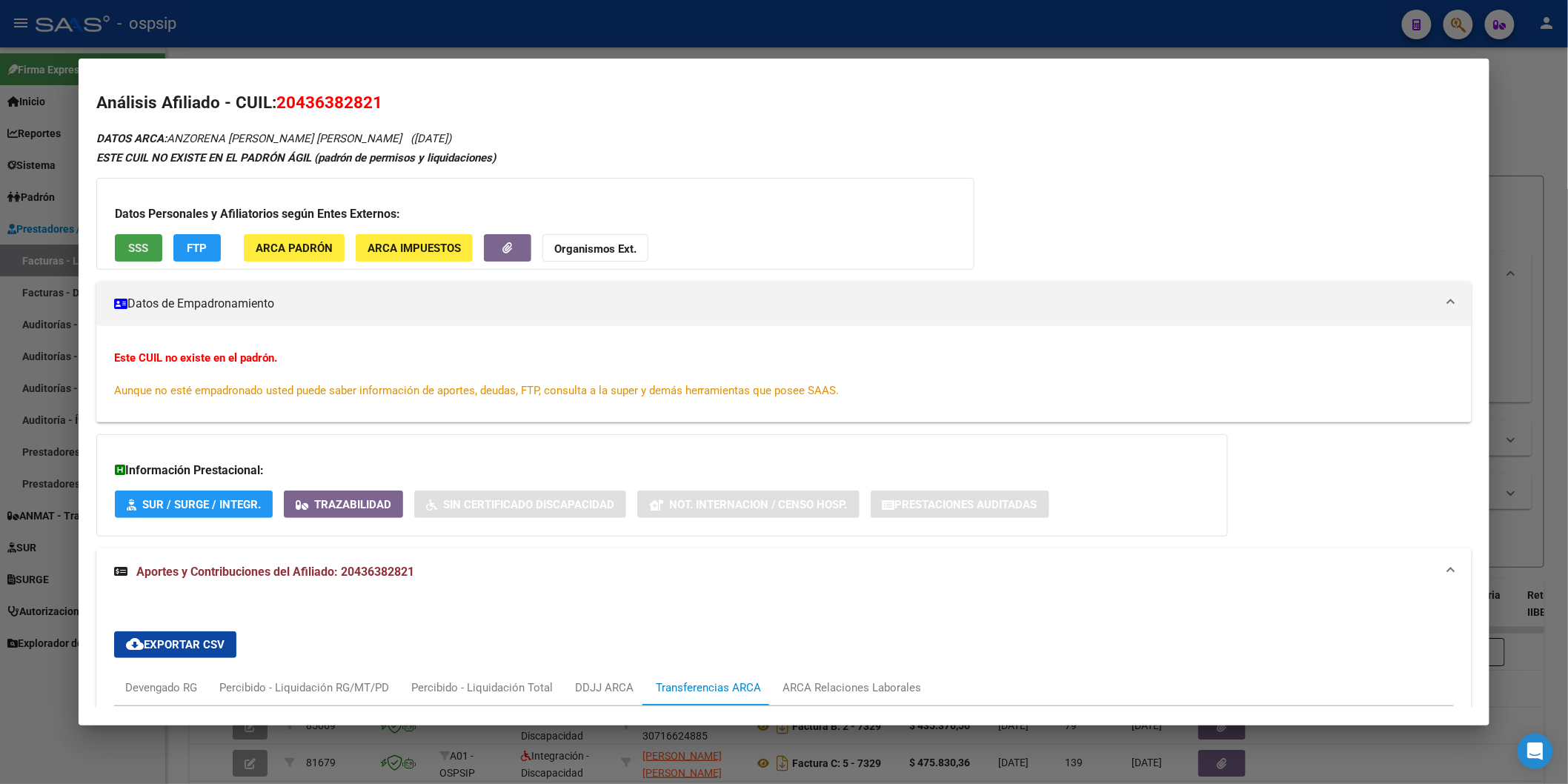
click at [141, 237] on button "SSS" at bounding box center [139, 248] width 48 height 28
click at [580, 252] on strong "Organismos Ext." at bounding box center [595, 248] width 82 height 13
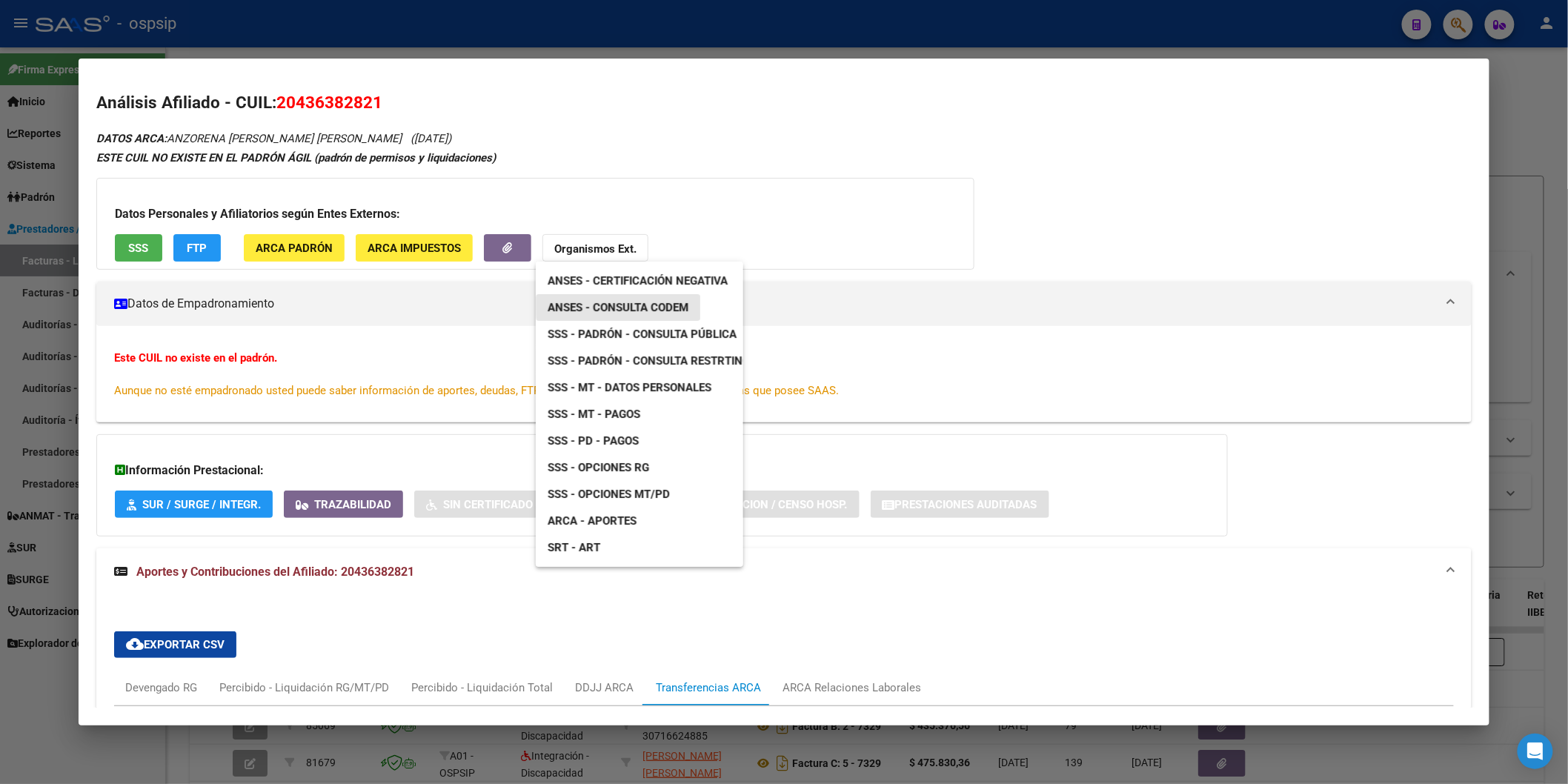
click at [682, 302] on span "ANSES - Consulta CODEM" at bounding box center [618, 307] width 141 height 13
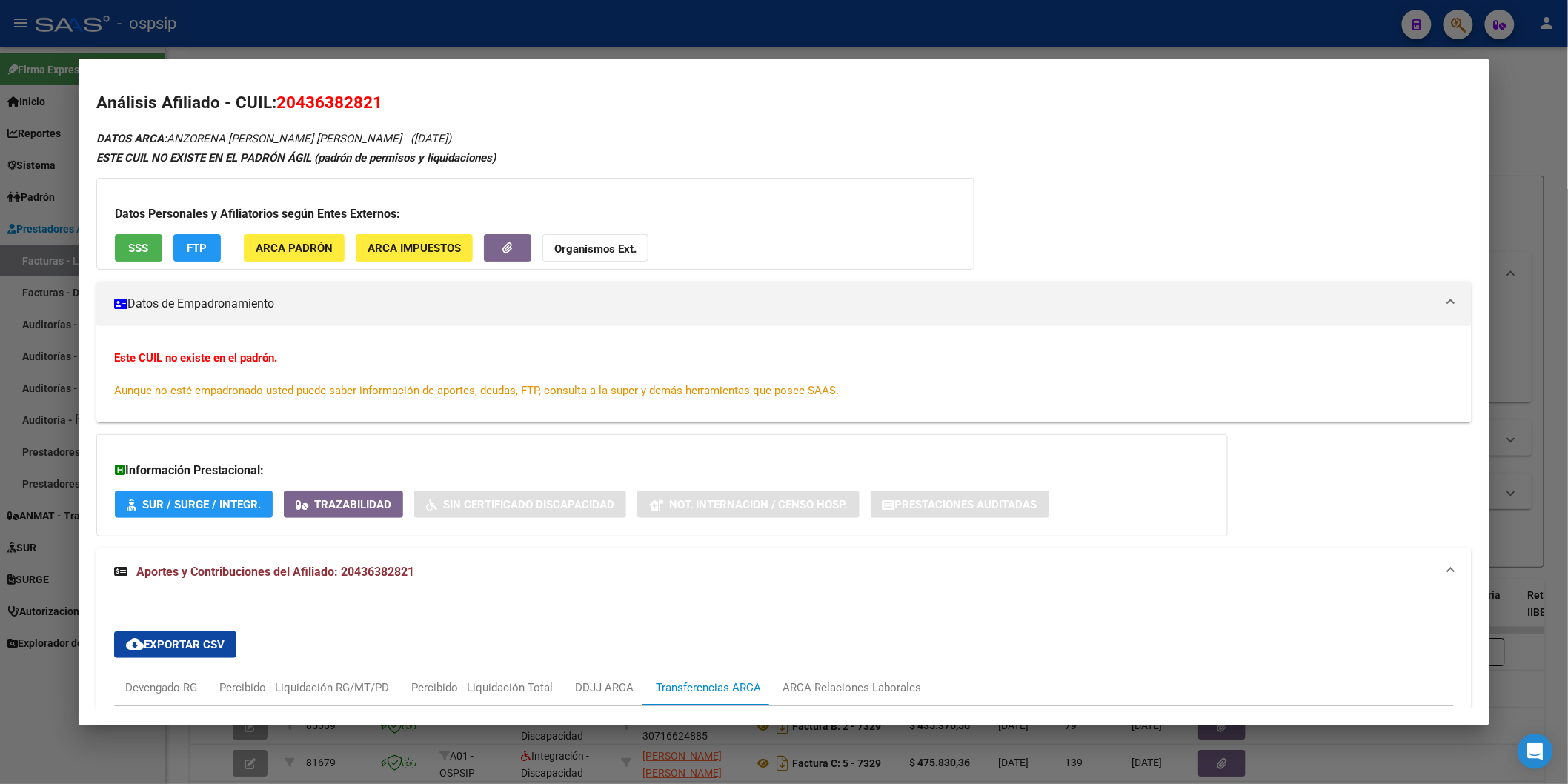
click at [557, 240] on button "Organismos Ext." at bounding box center [595, 248] width 106 height 28
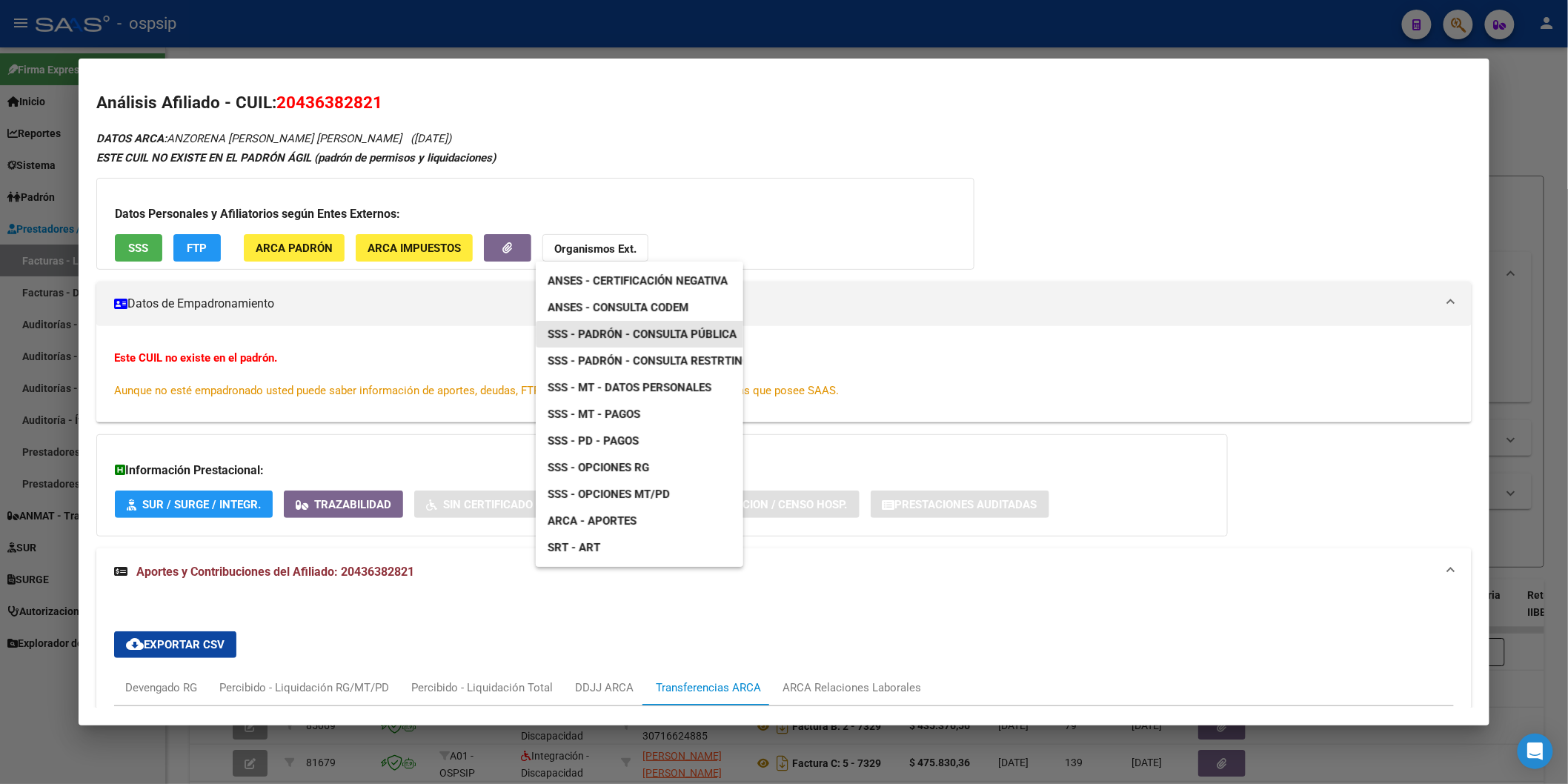
click at [693, 332] on span "SSS - Padrón - Consulta Pública" at bounding box center [642, 334] width 189 height 13
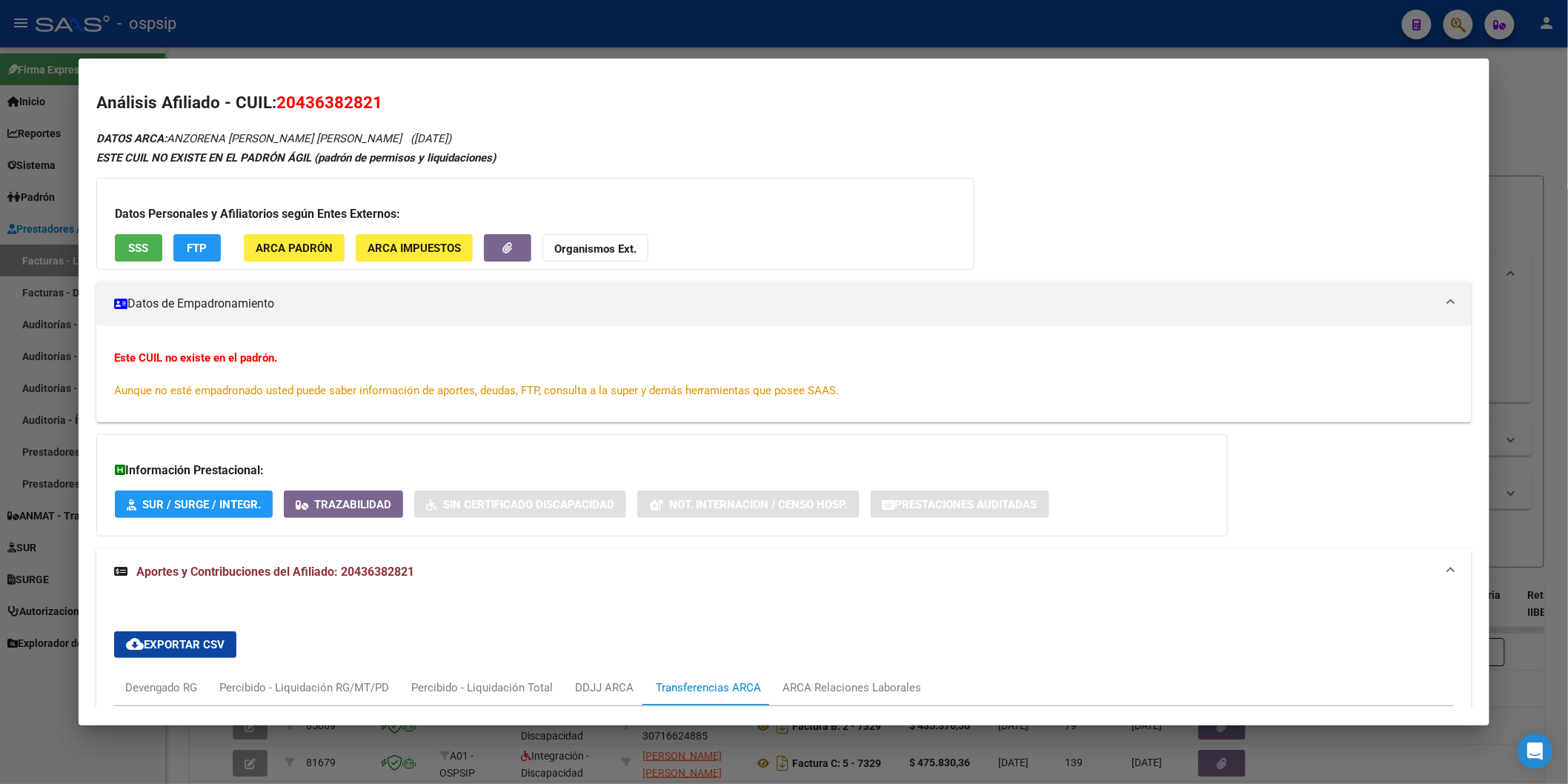
scroll to position [534, 0]
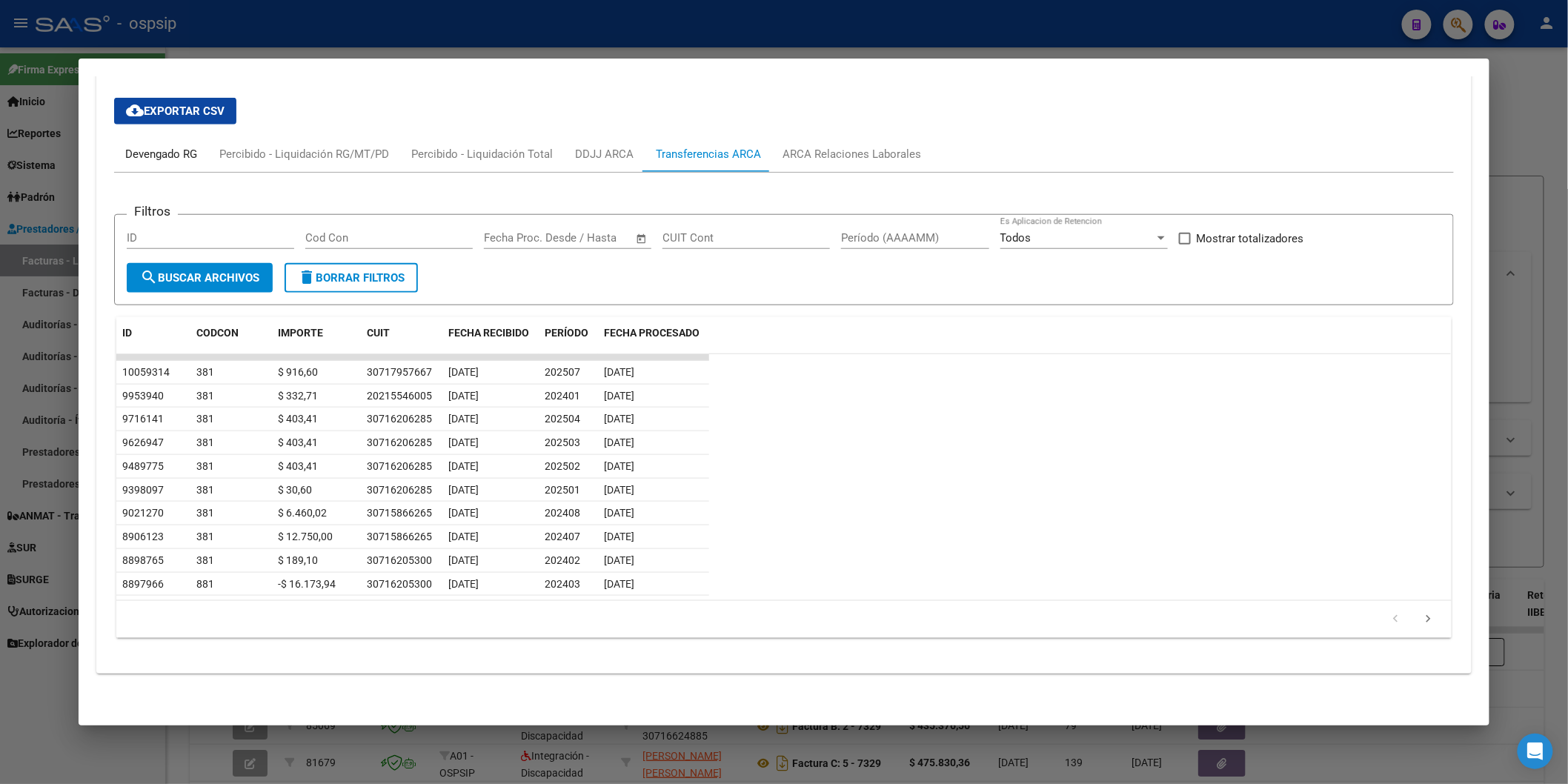
click at [142, 156] on div "Devengado RG" at bounding box center [161, 154] width 72 height 16
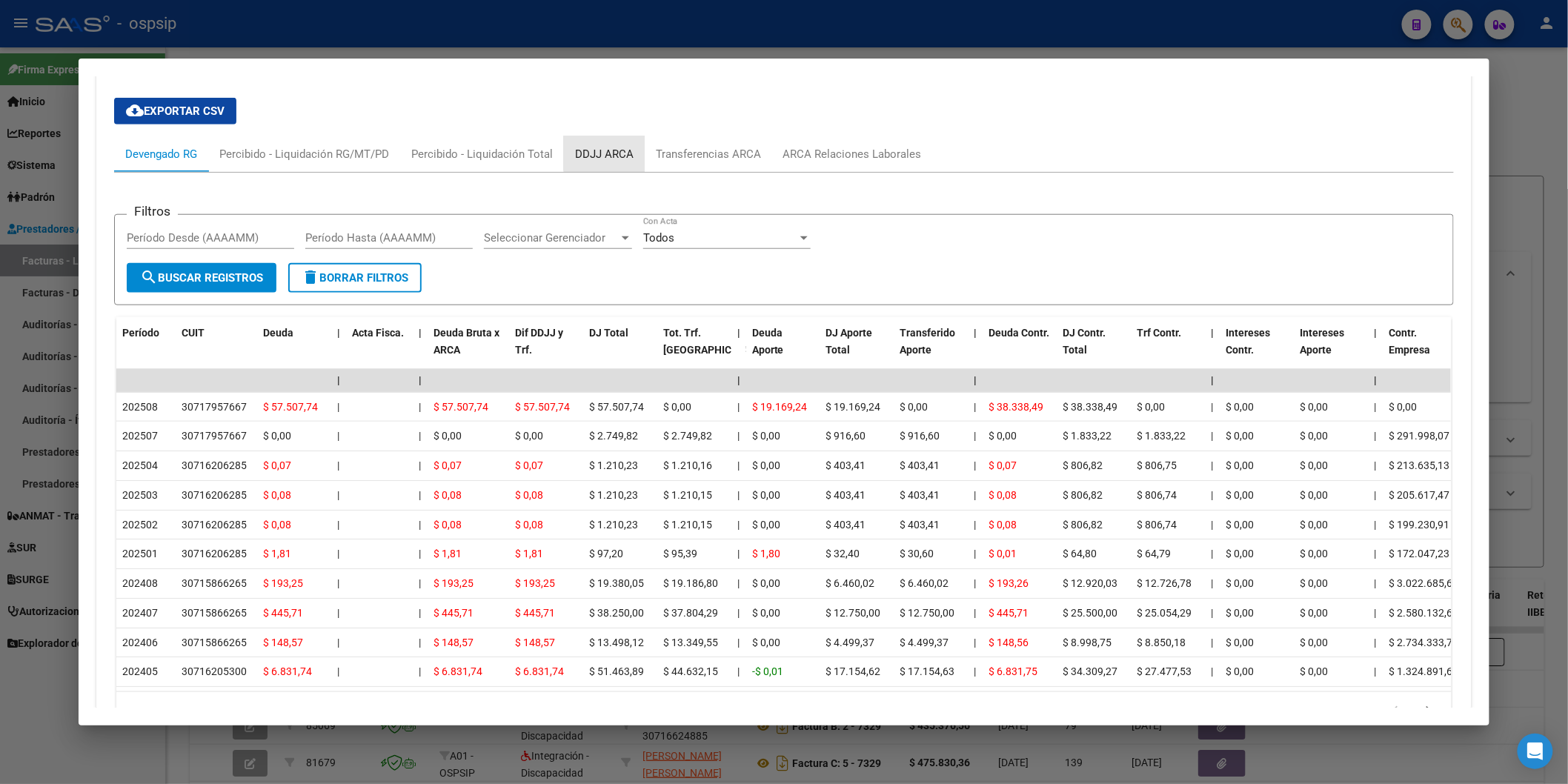
click at [615, 147] on div "DDJJ ARCA" at bounding box center [604, 154] width 59 height 16
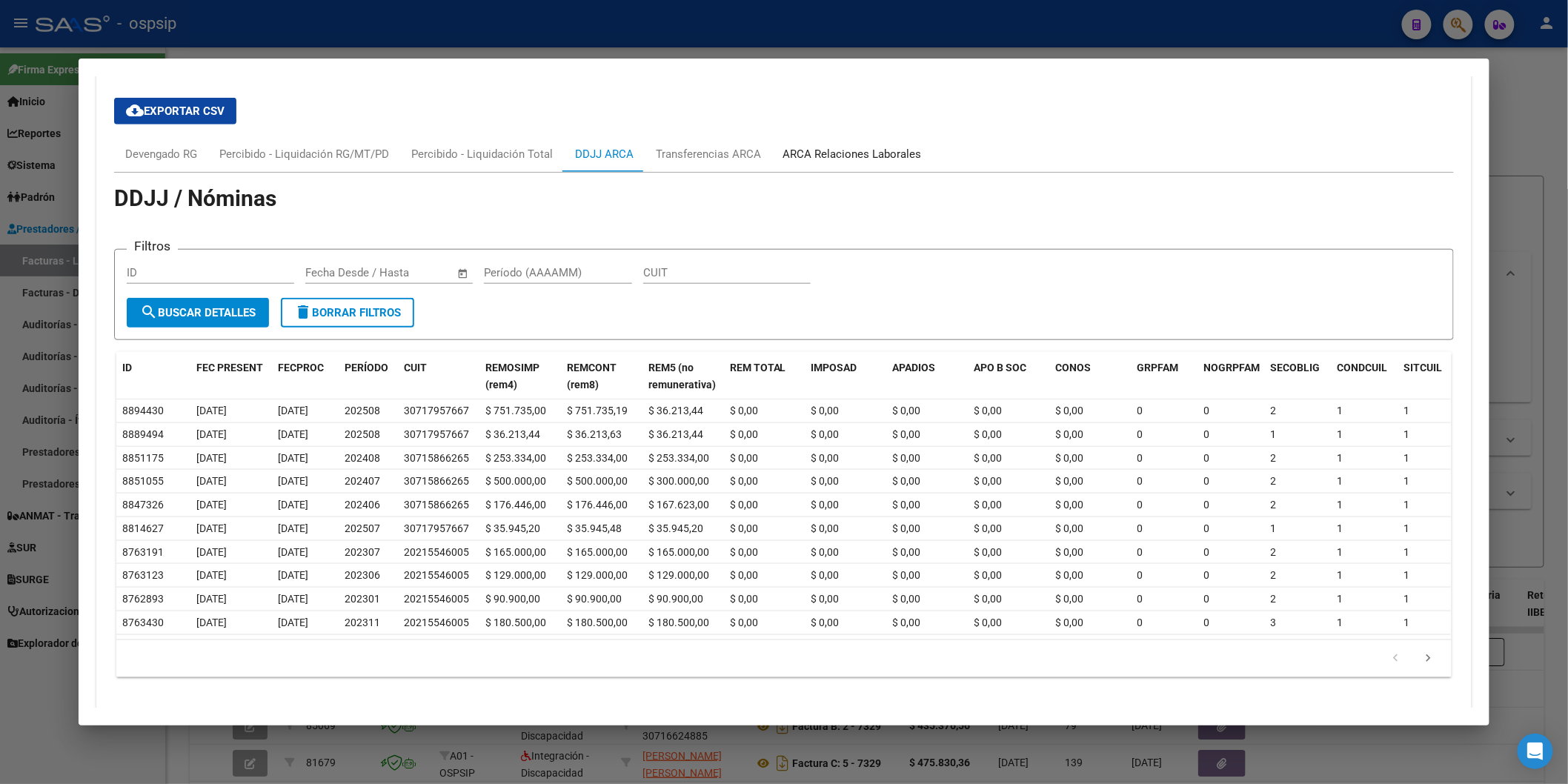
click at [864, 144] on div "ARCA Relaciones Laborales" at bounding box center [853, 154] width 161 height 36
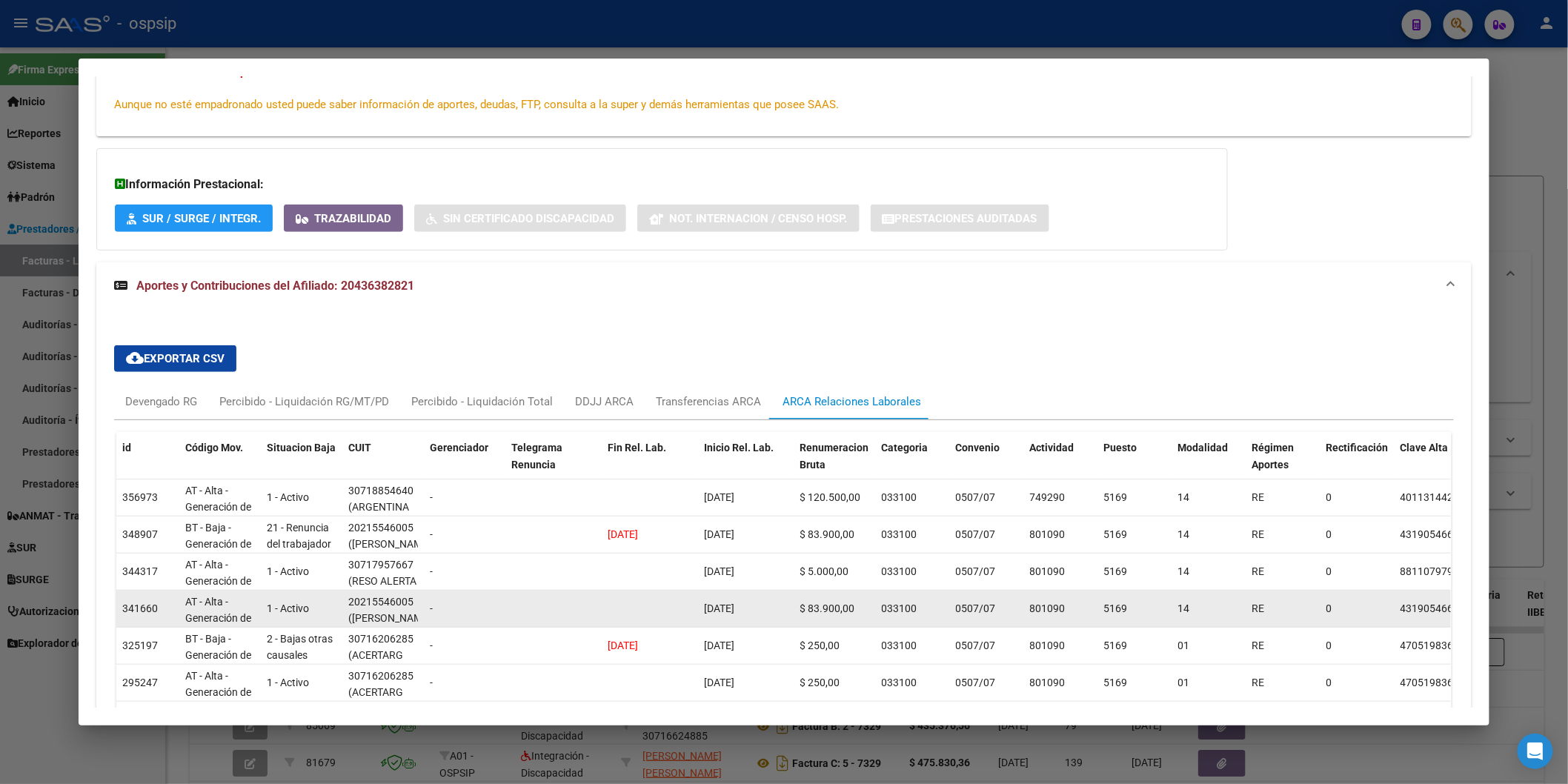
scroll to position [0, 0]
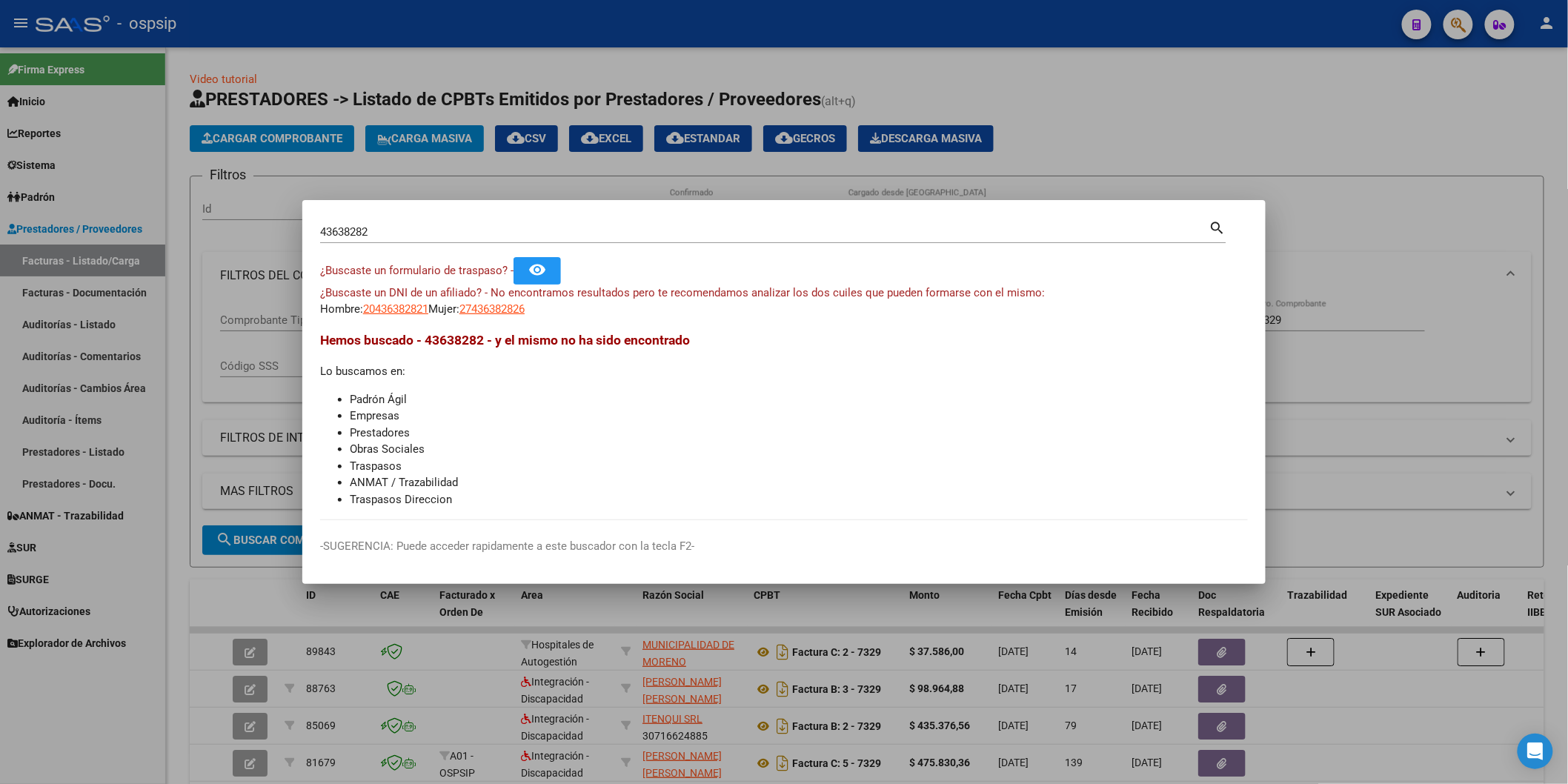
click at [505, 232] on input "43638282" at bounding box center [764, 232] width 889 height 13
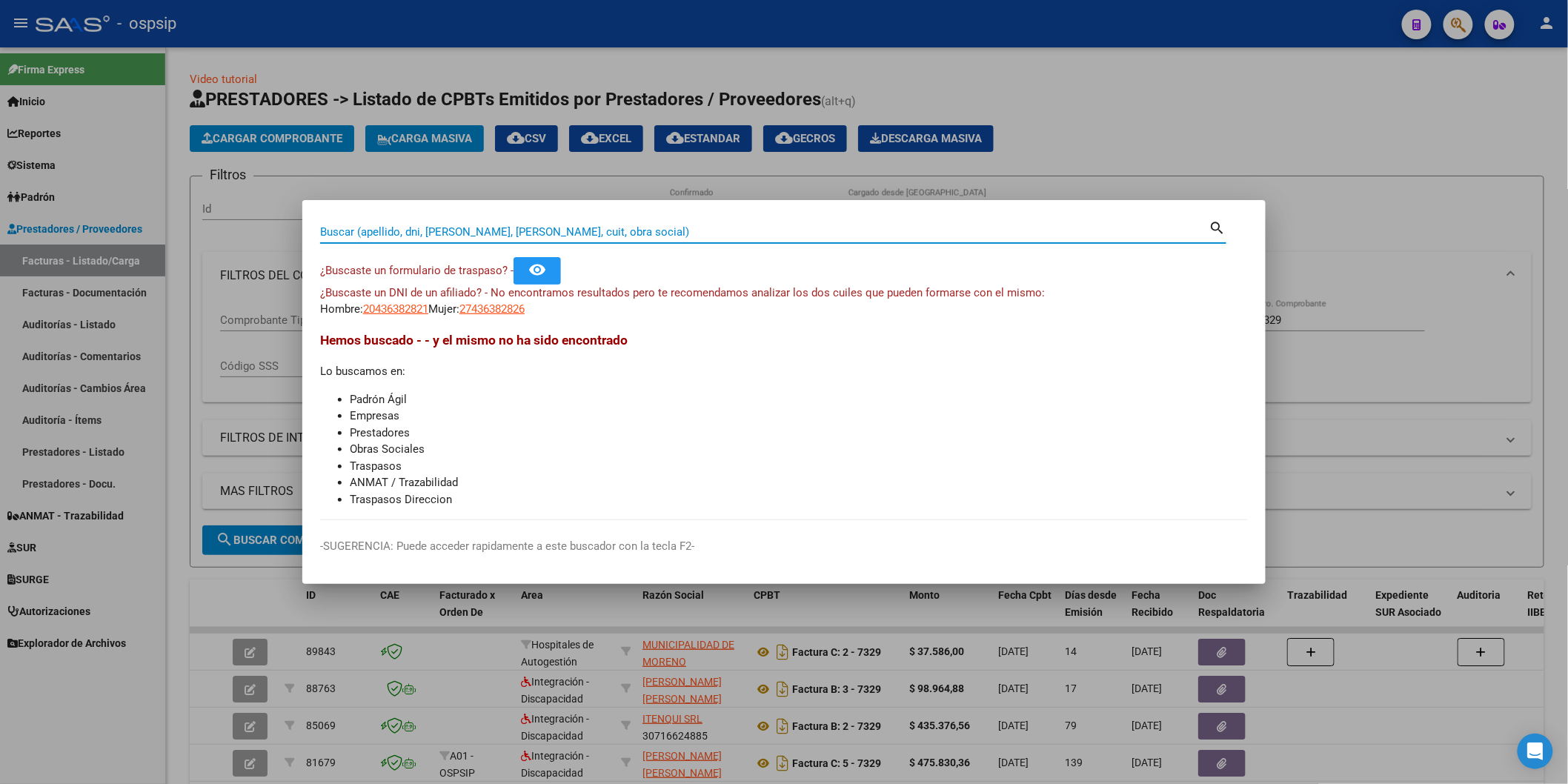
paste input "25782733"
type input "25782733"
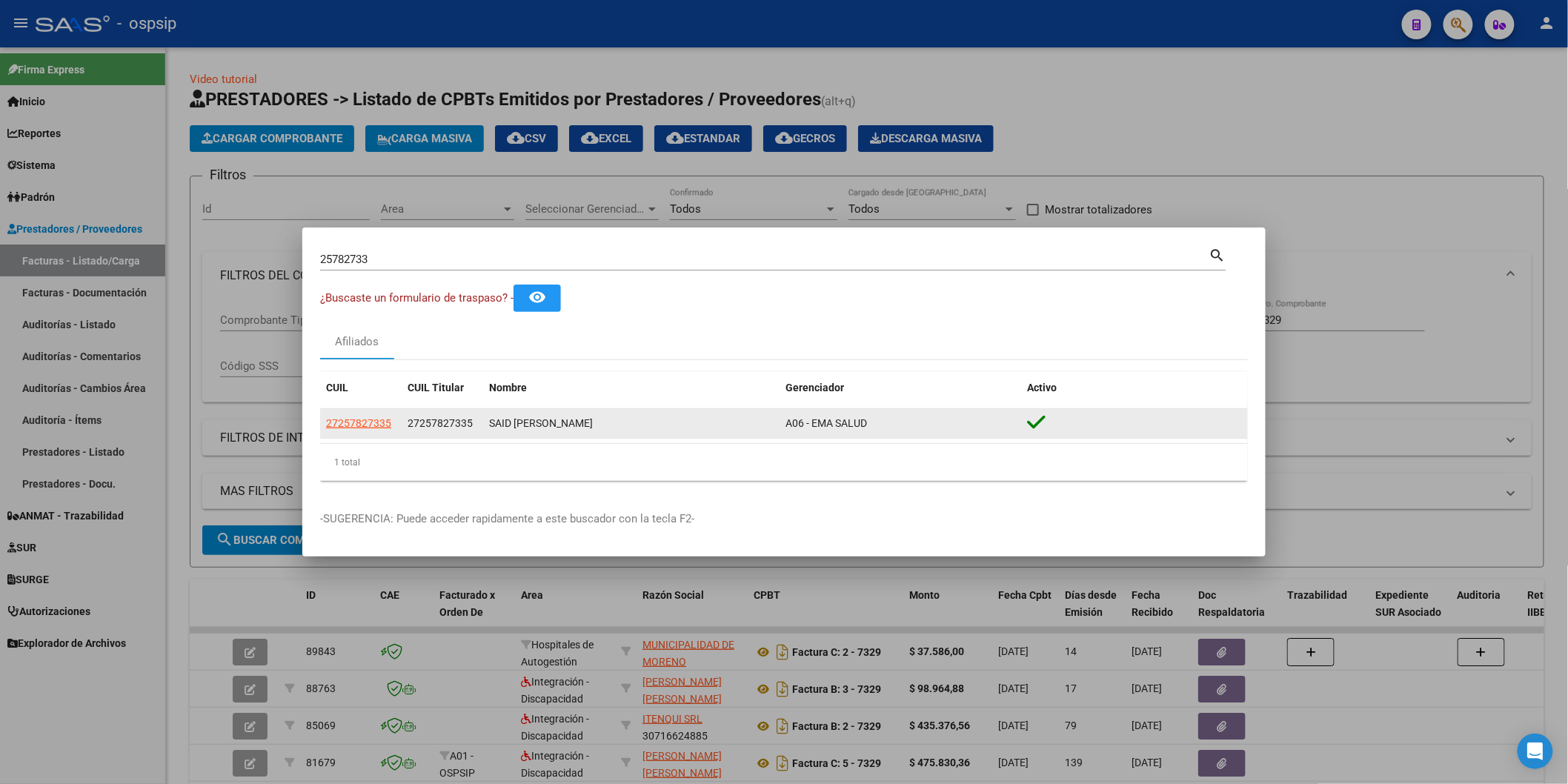
click at [364, 435] on datatable-body-cell "27257827335" at bounding box center [361, 423] width 81 height 29
click at [363, 431] on app-link-go-to "27257827335" at bounding box center [359, 423] width 66 height 17
click at [363, 425] on span "27257827335" at bounding box center [359, 423] width 66 height 12
type textarea "27257827335"
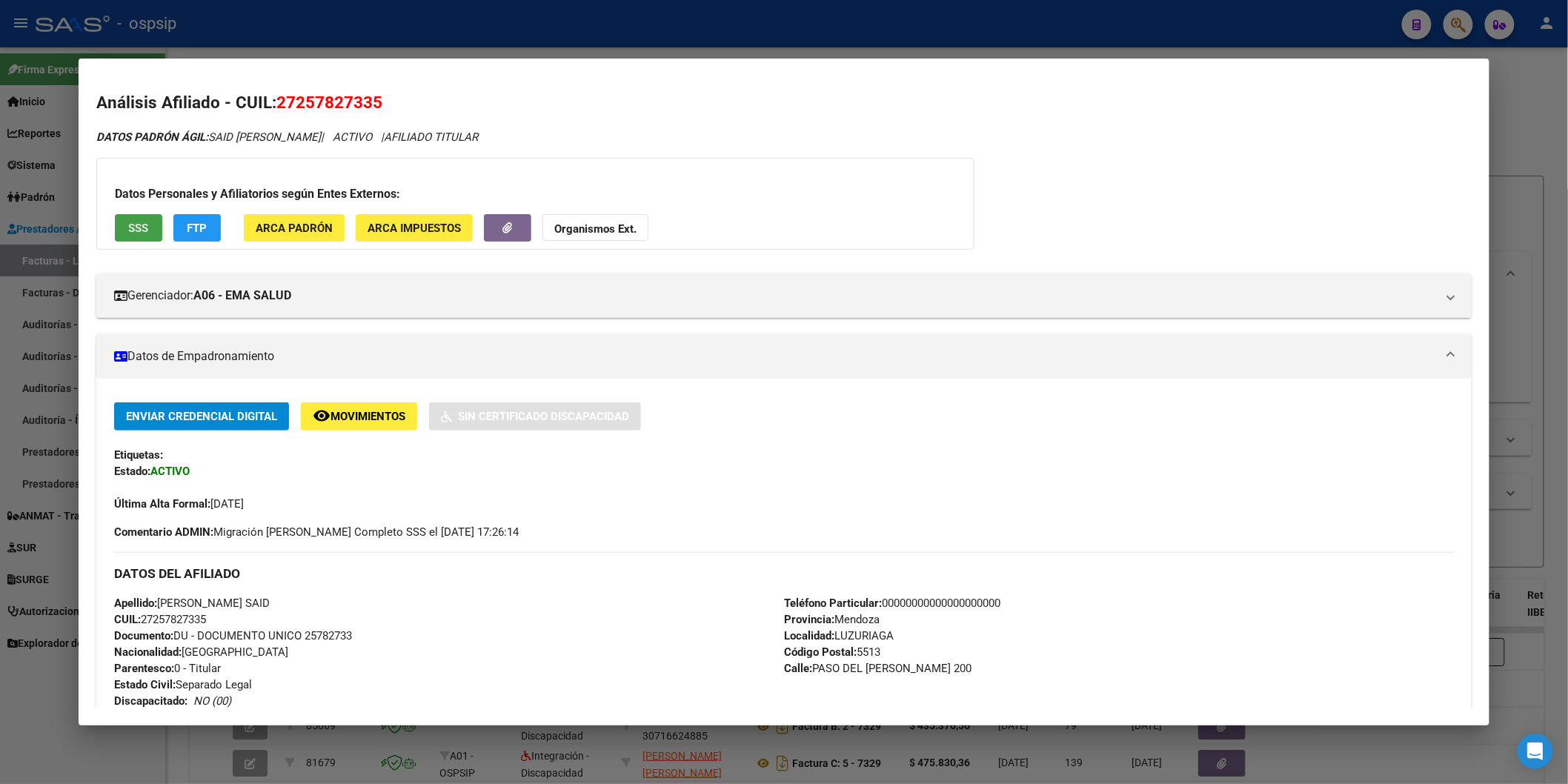
click at [135, 223] on span "SSS" at bounding box center [138, 228] width 20 height 13
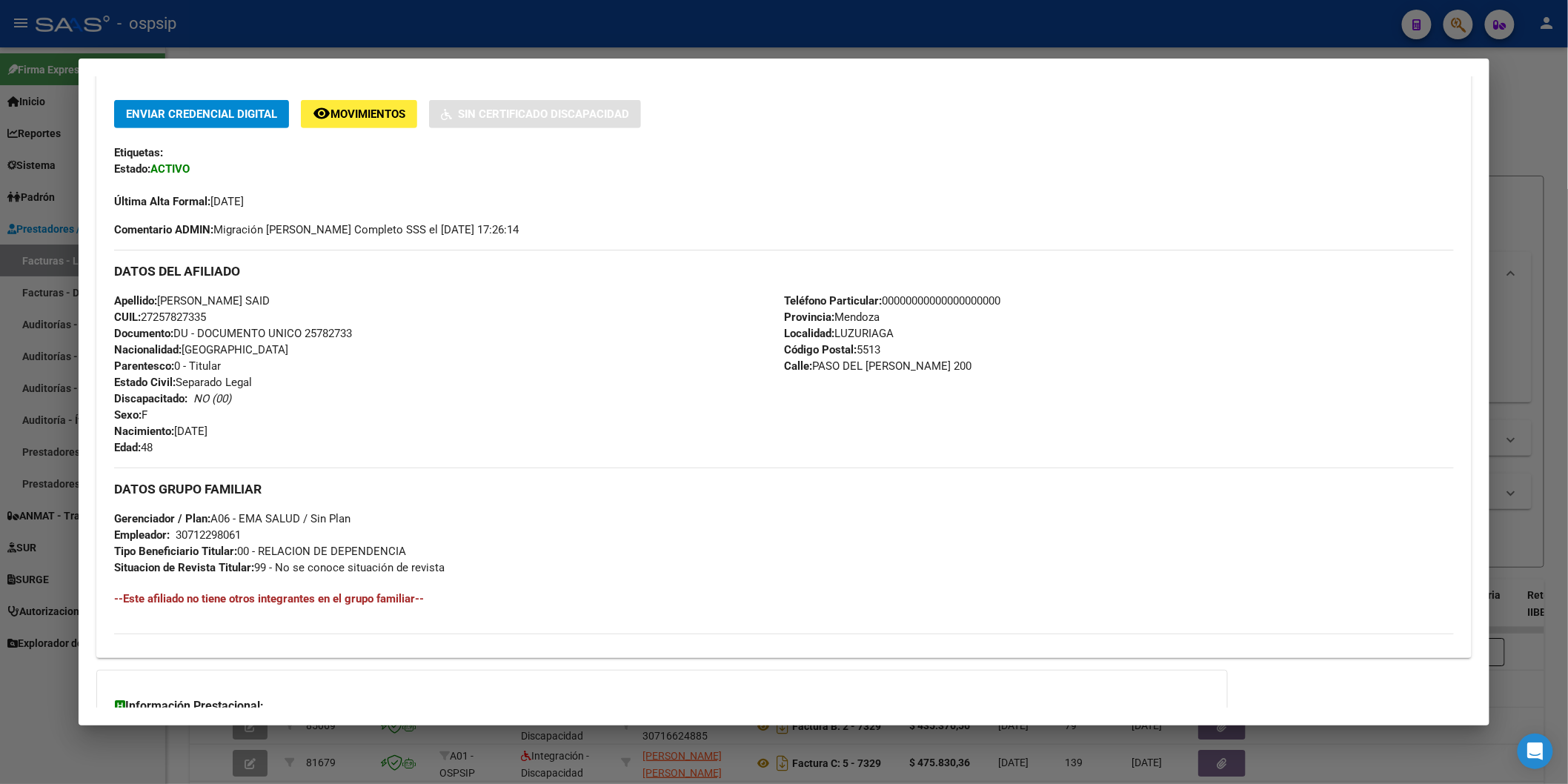
scroll to position [447, 0]
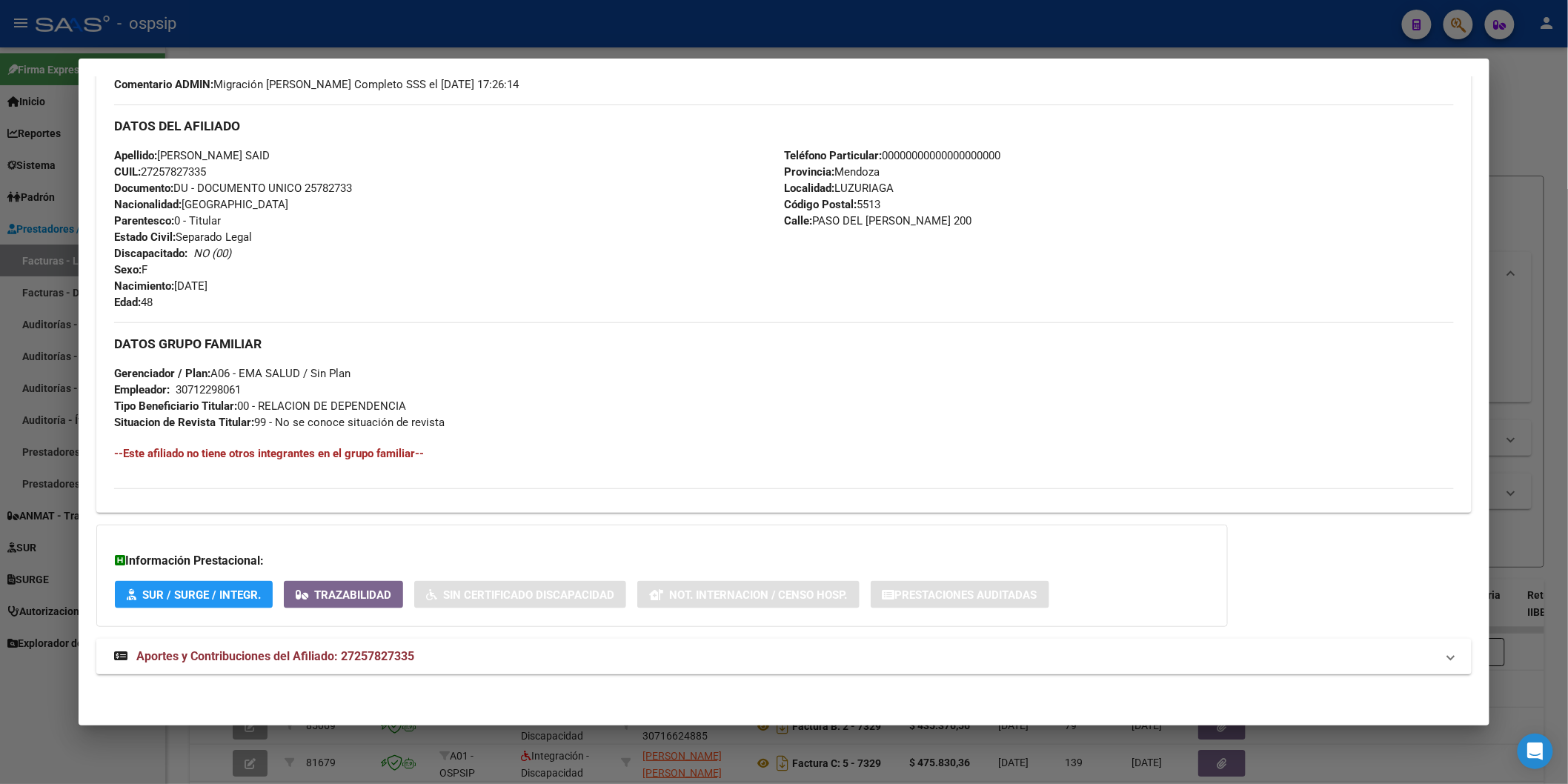
click at [342, 641] on mat-expansion-panel-header "Aportes y Contribuciones del Afiliado: 27257827335" at bounding box center [784, 657] width 1375 height 36
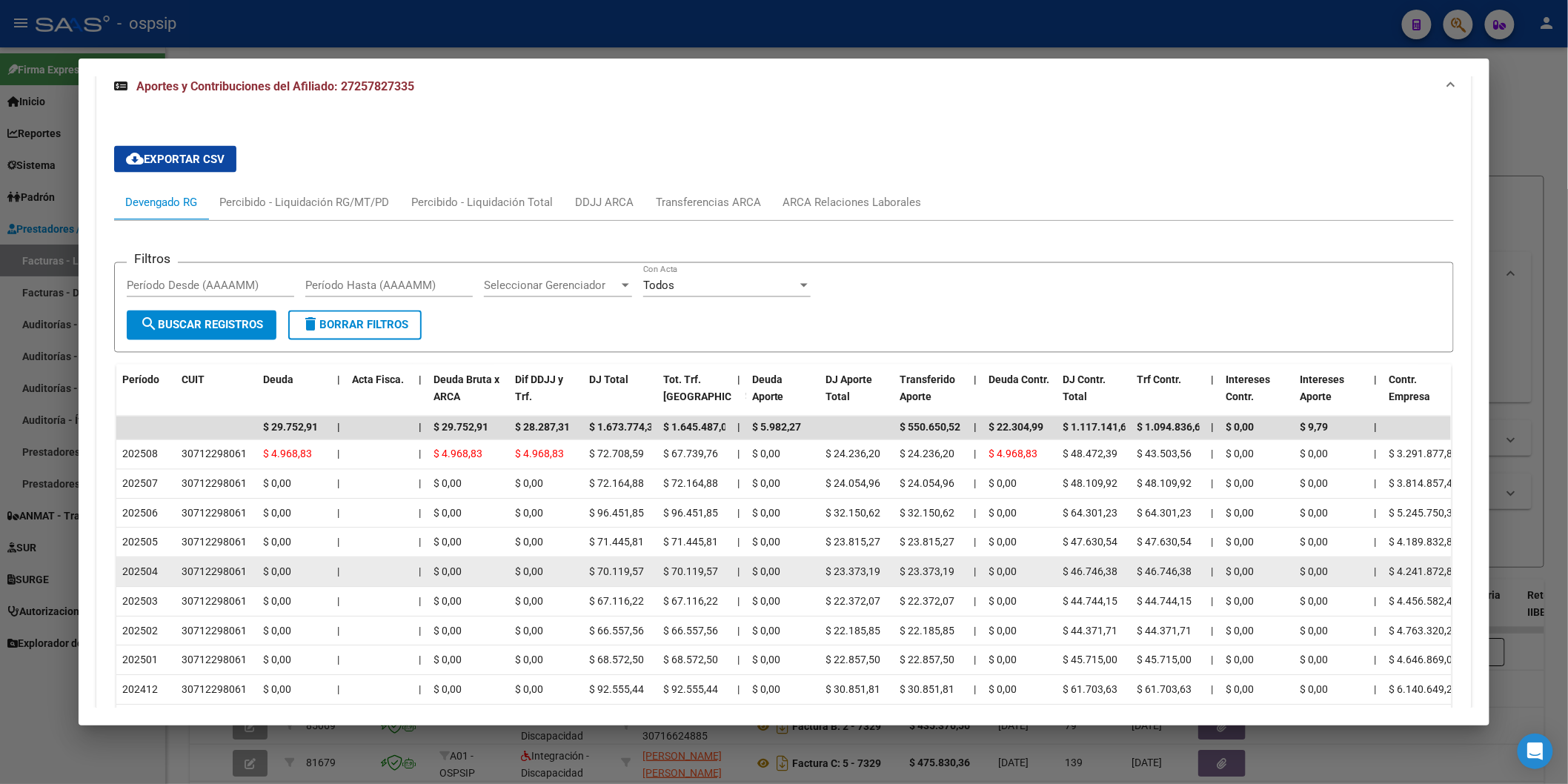
scroll to position [1023, 0]
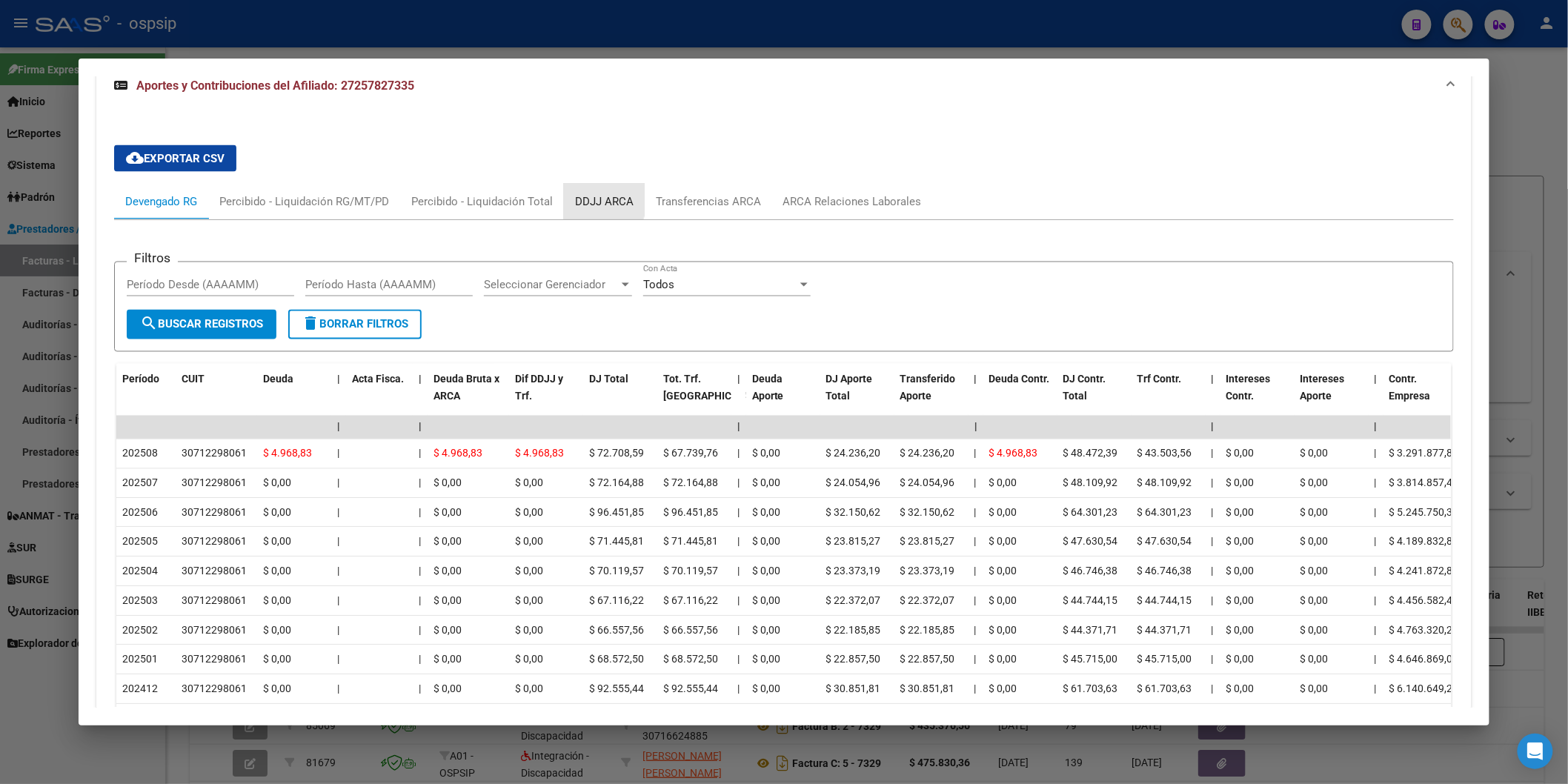
click at [590, 201] on div "DDJJ ARCA" at bounding box center [604, 202] width 59 height 16
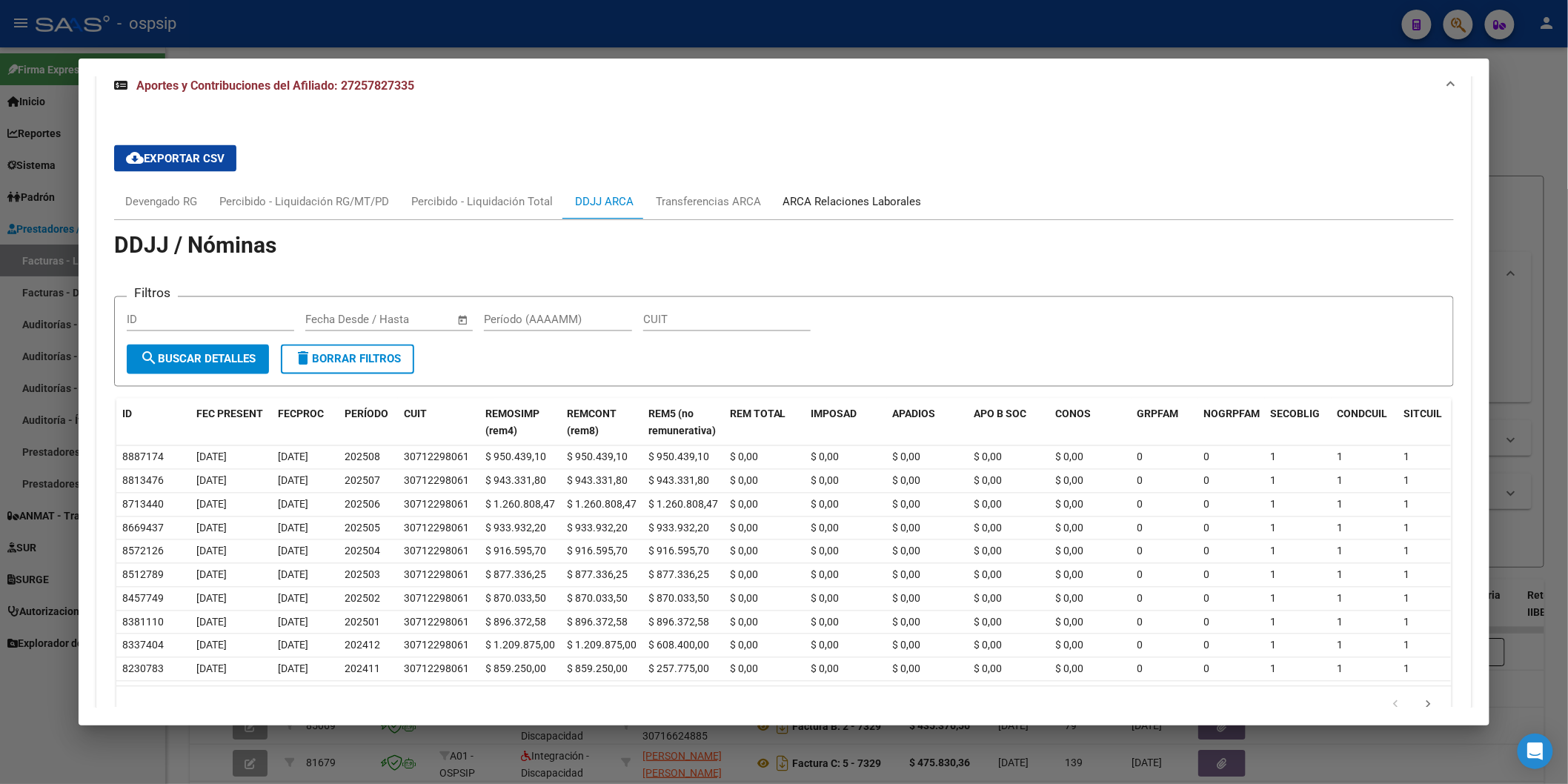
click at [848, 194] on div "ARCA Relaciones Laborales" at bounding box center [852, 202] width 138 height 16
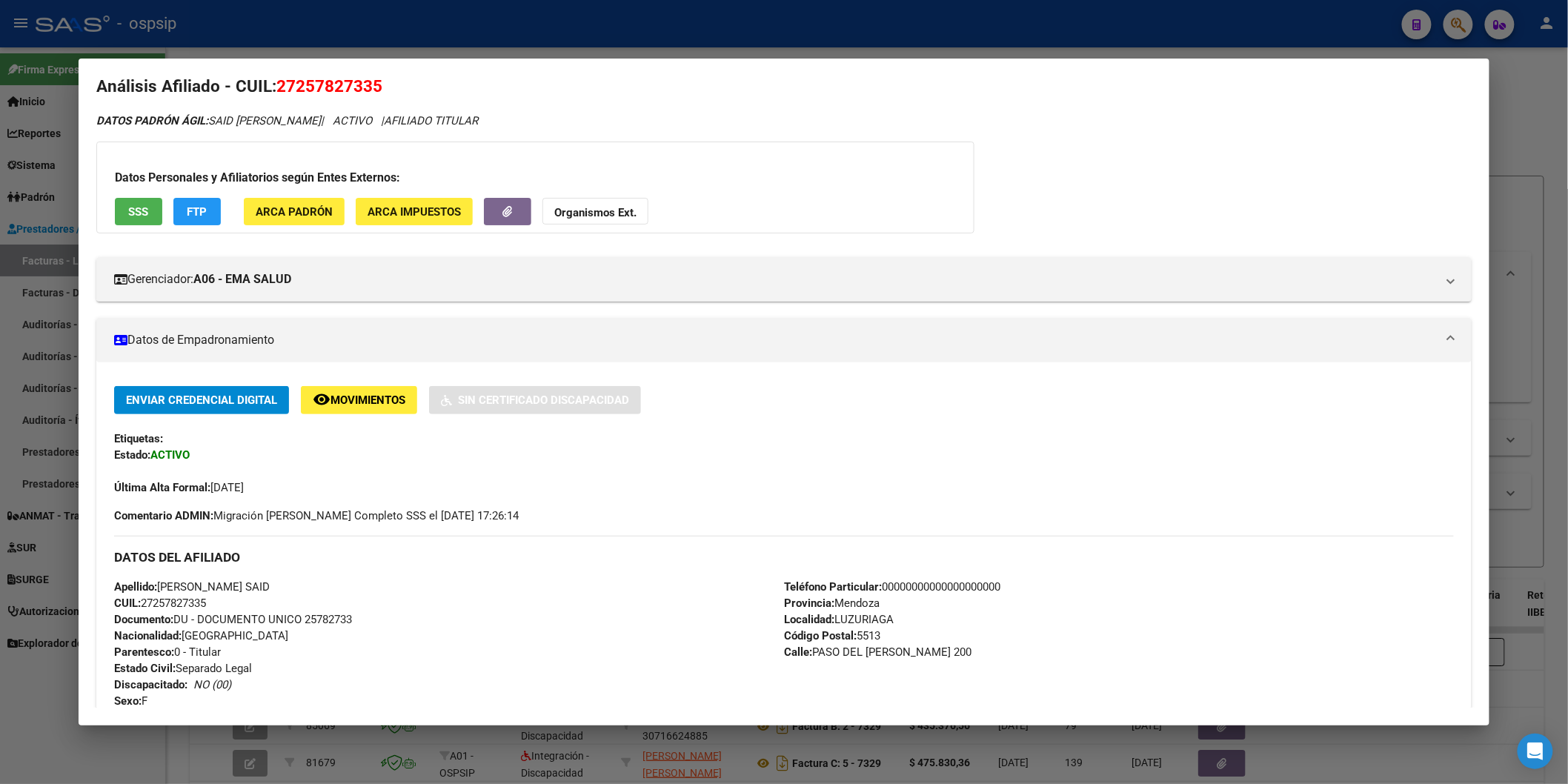
scroll to position [0, 0]
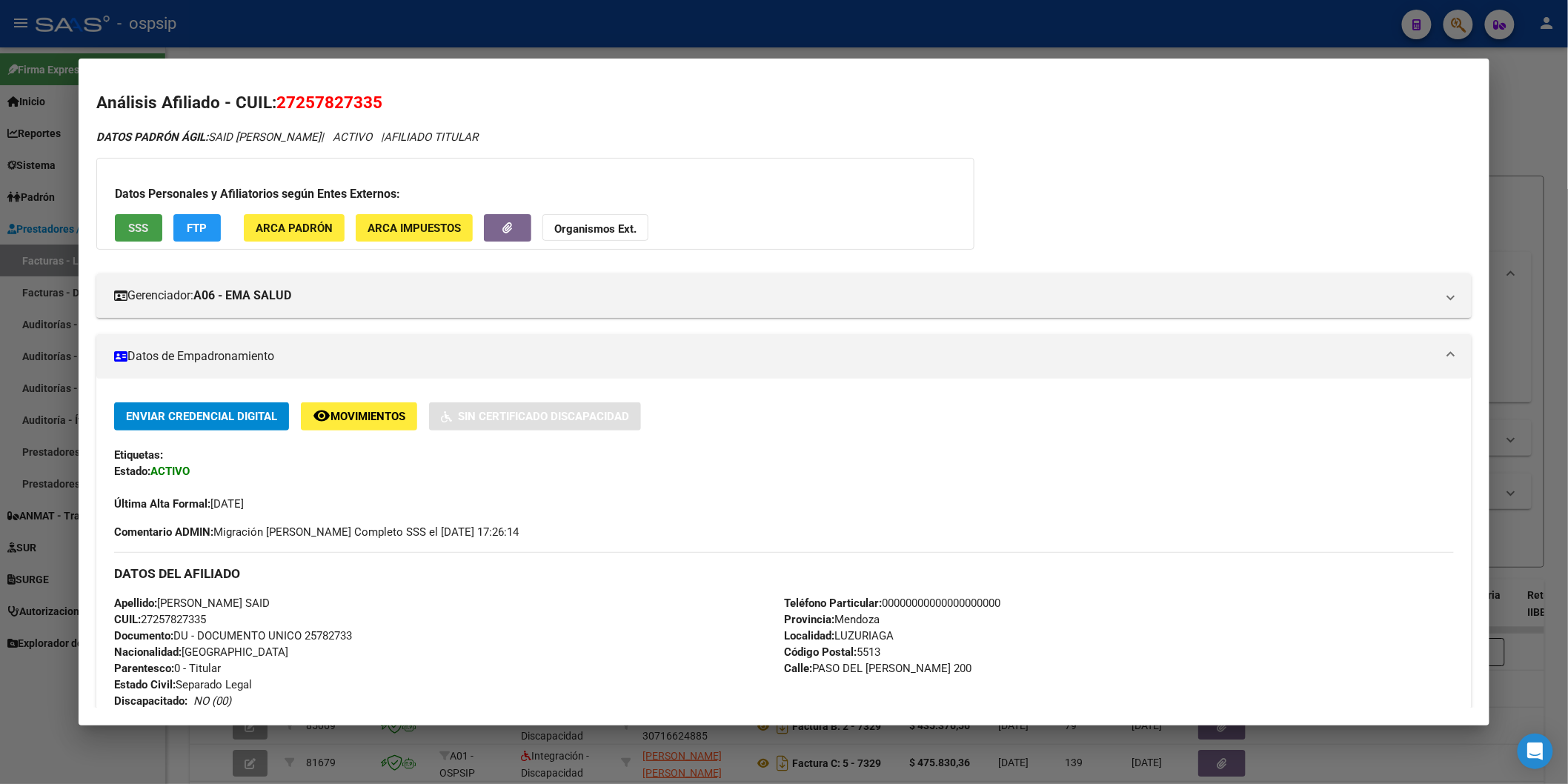
click at [128, 226] on span "SSS" at bounding box center [138, 228] width 20 height 13
click at [619, 216] on button "Organismos Ext." at bounding box center [595, 228] width 106 height 28
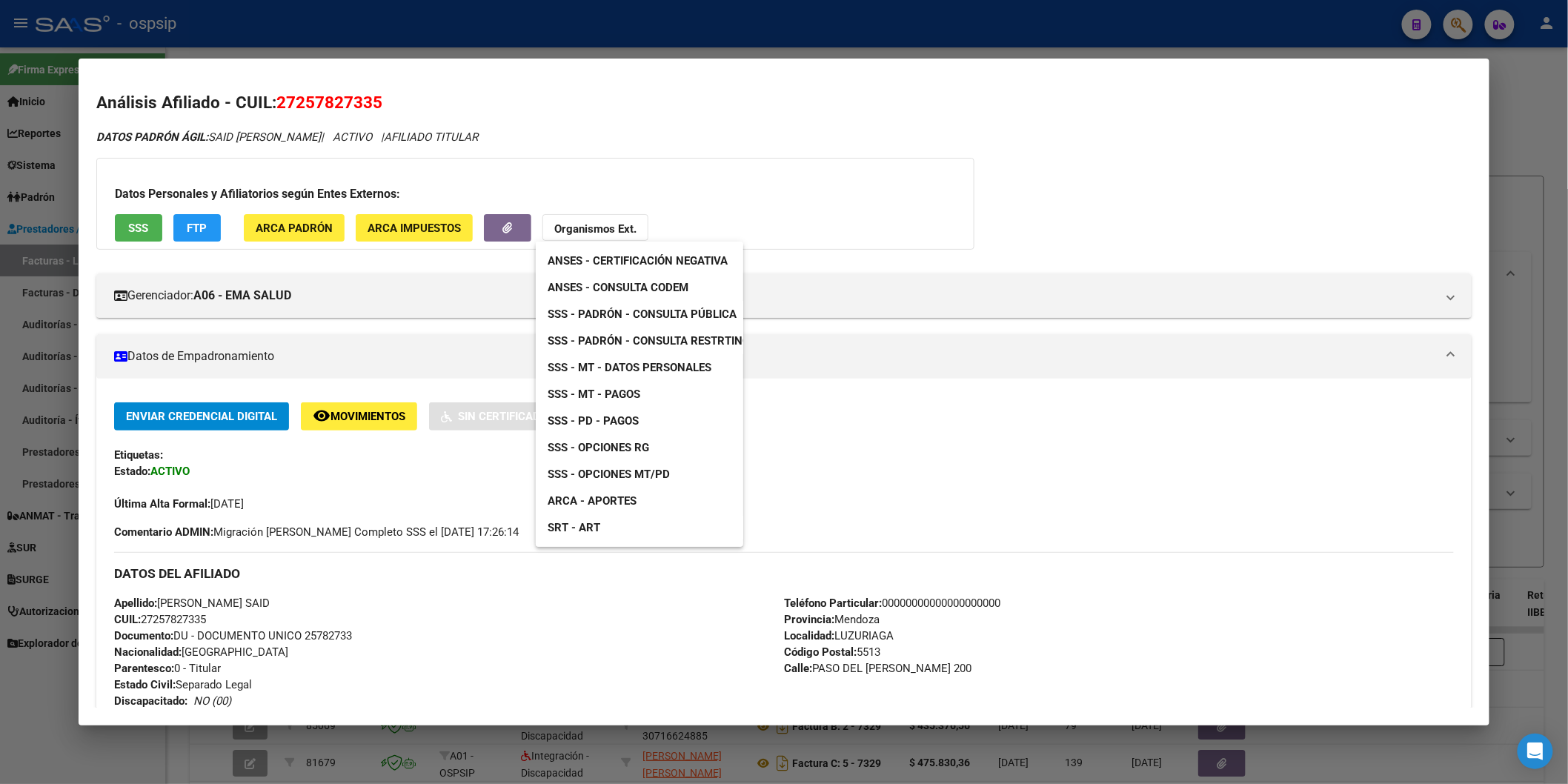
click at [645, 282] on span "ANSES - Consulta CODEM" at bounding box center [618, 287] width 141 height 13
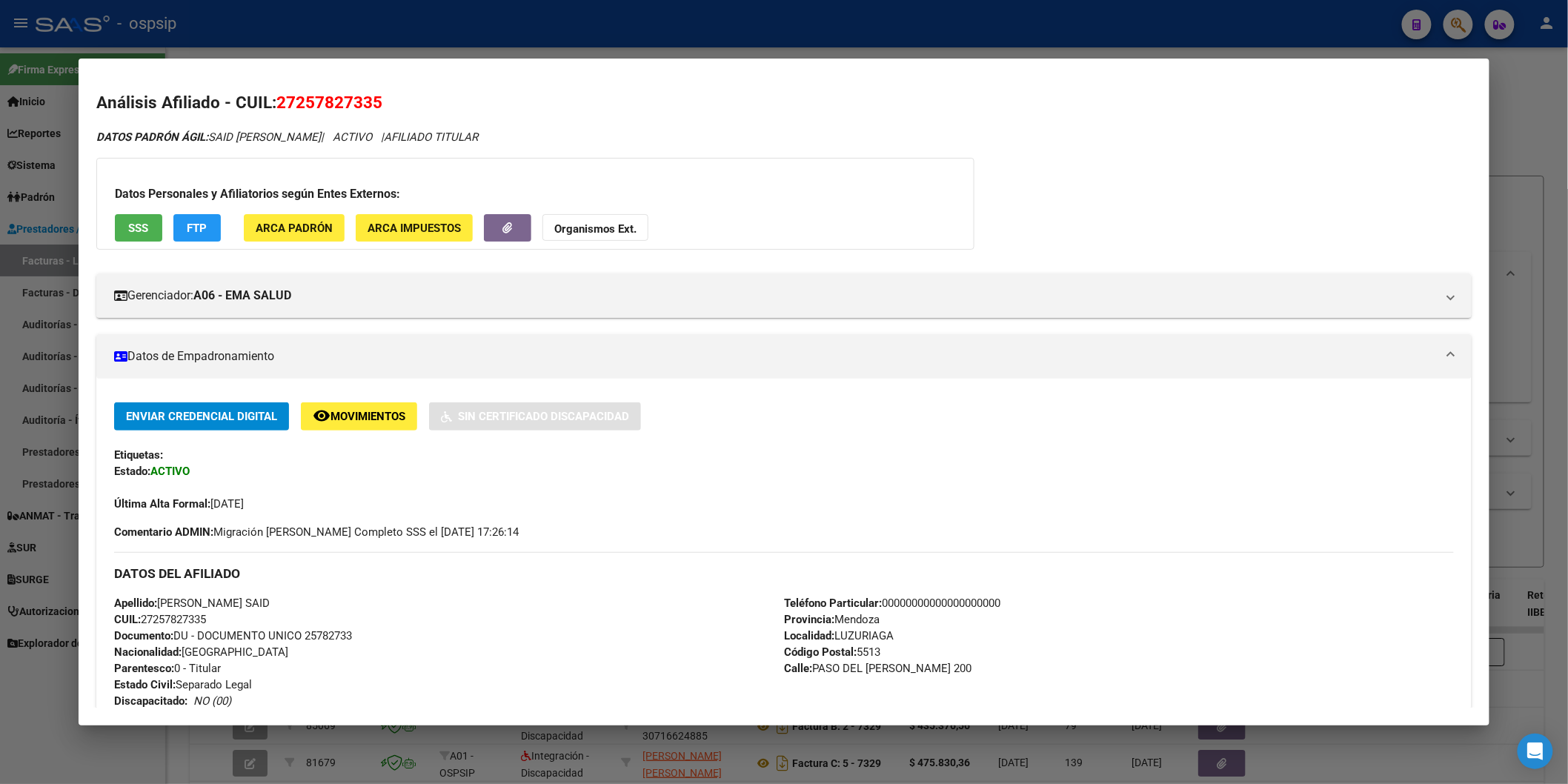
click at [619, 219] on button "Organismos Ext." at bounding box center [595, 228] width 106 height 28
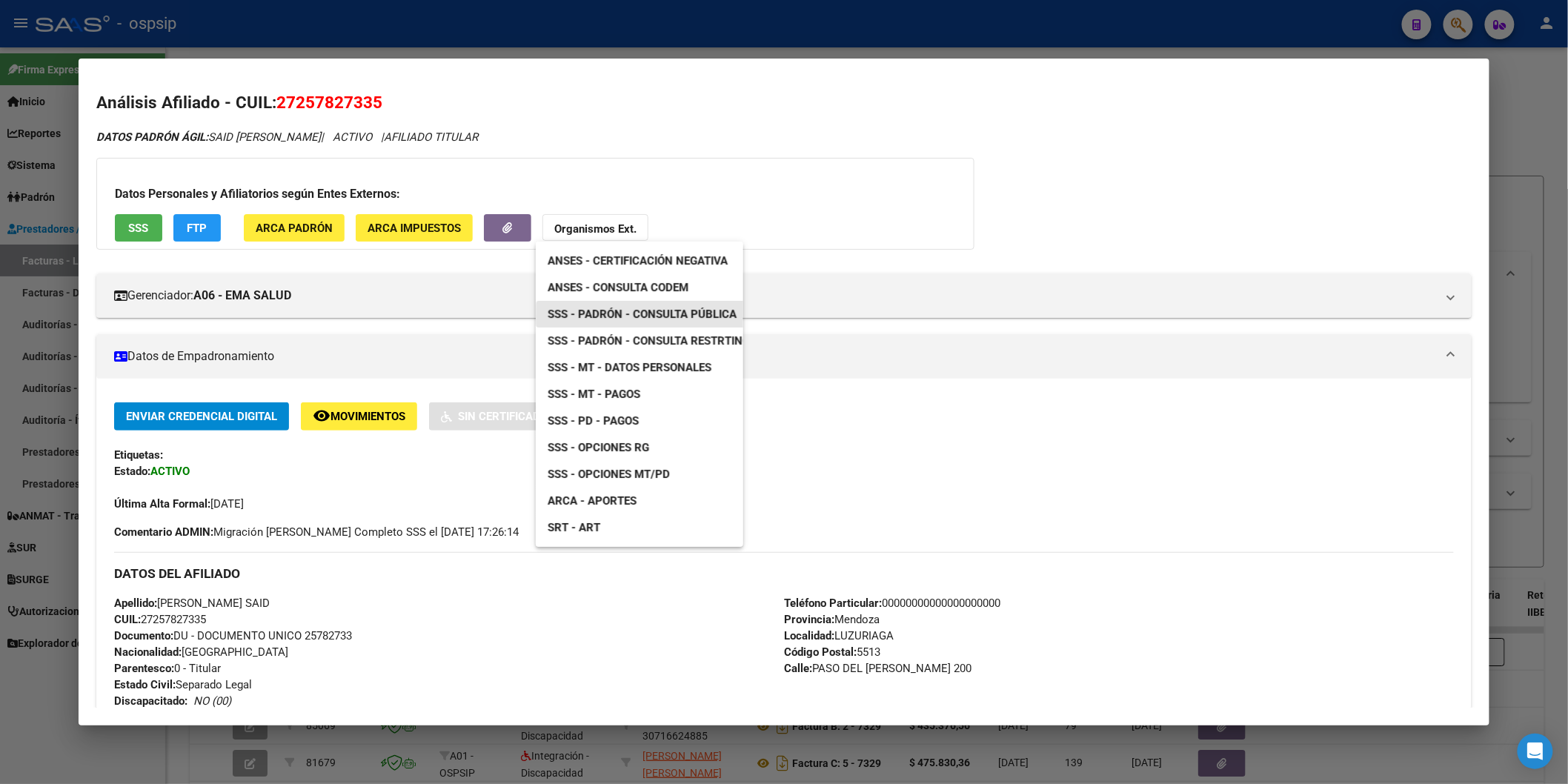
click at [701, 319] on span "SSS - Padrón - Consulta Pública" at bounding box center [642, 313] width 189 height 13
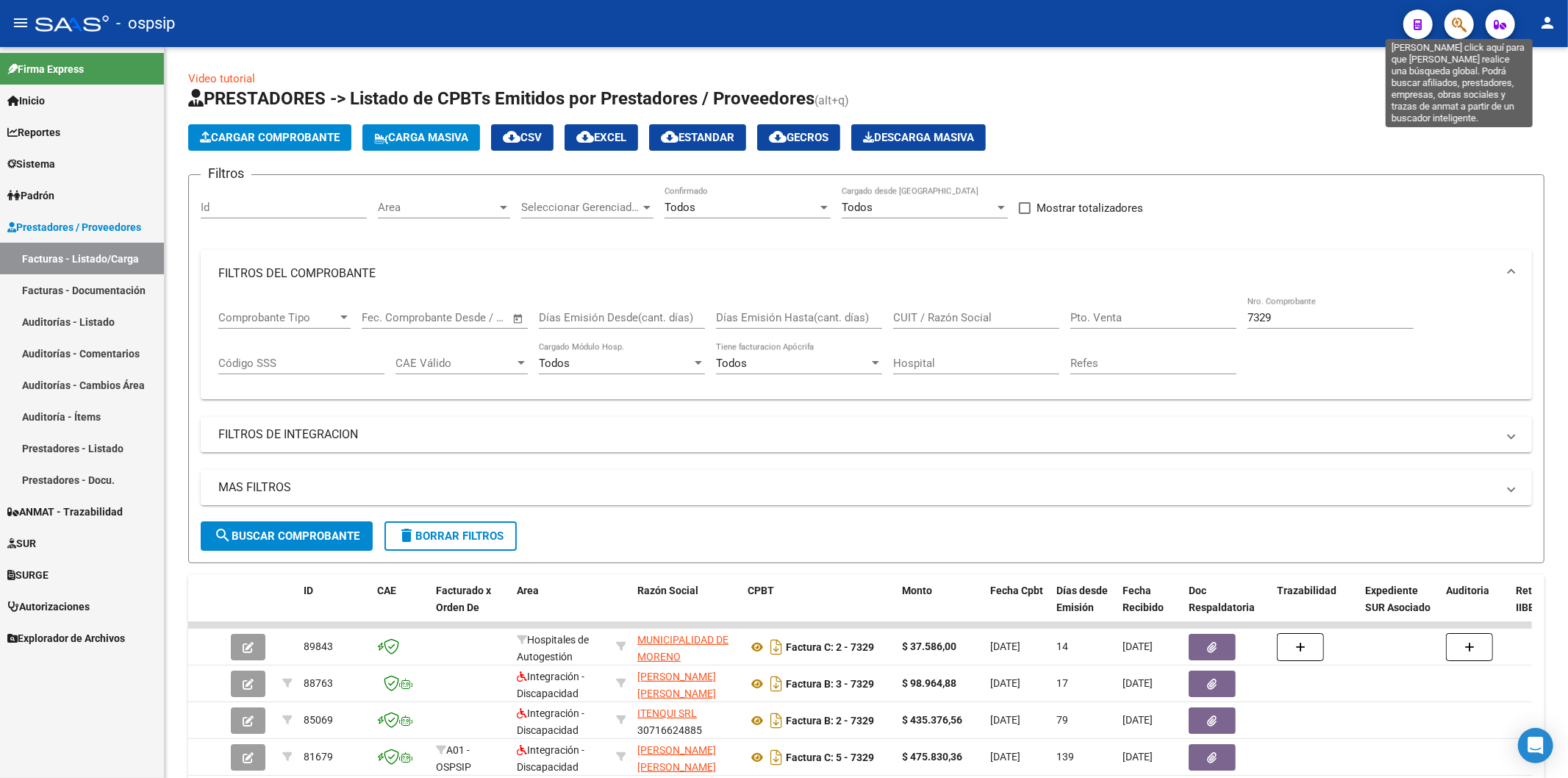
click at [1273, 26] on icon "button" at bounding box center [1460, 24] width 15 height 17
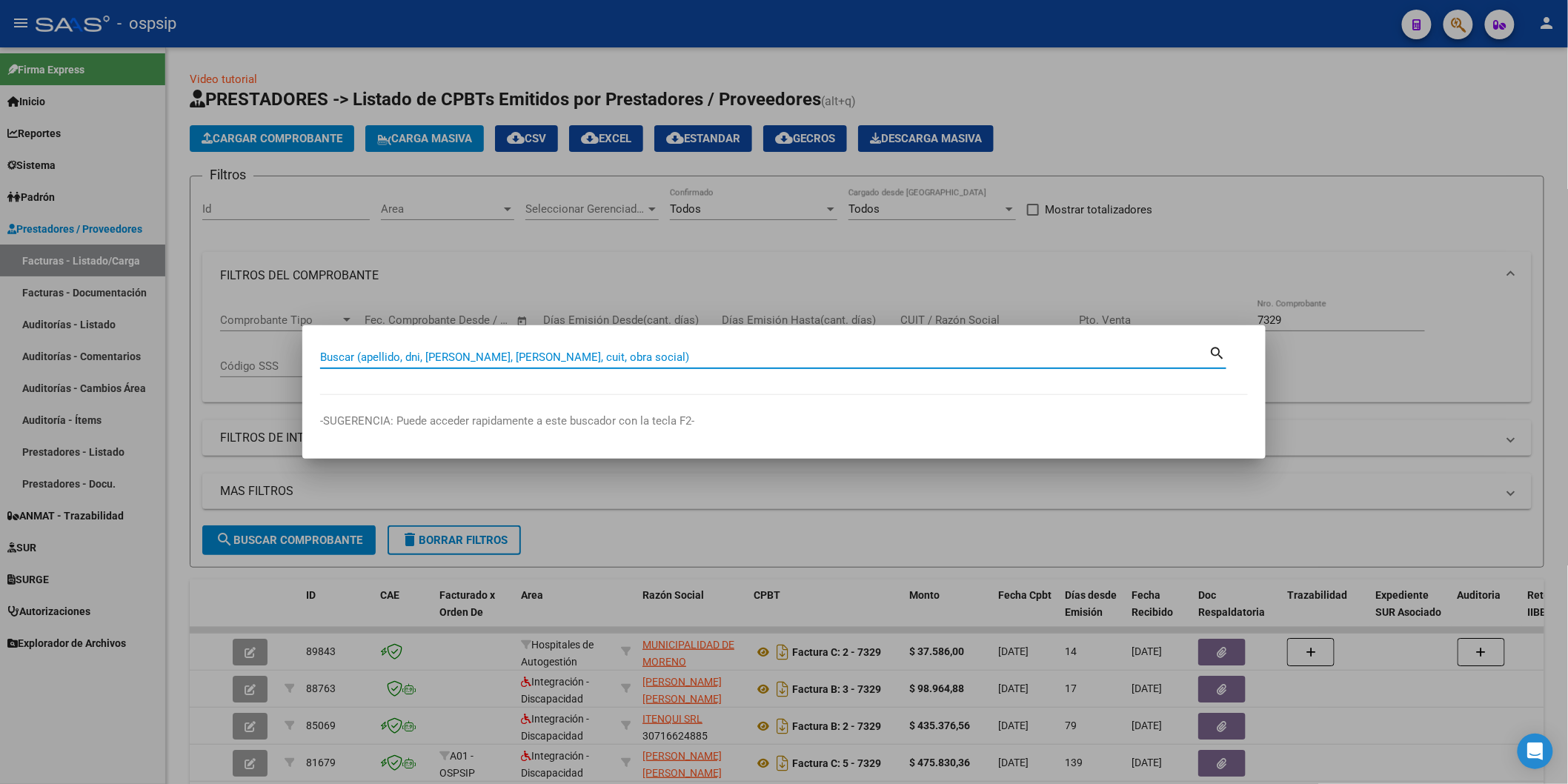
paste input "24607120"
type input "24607120"
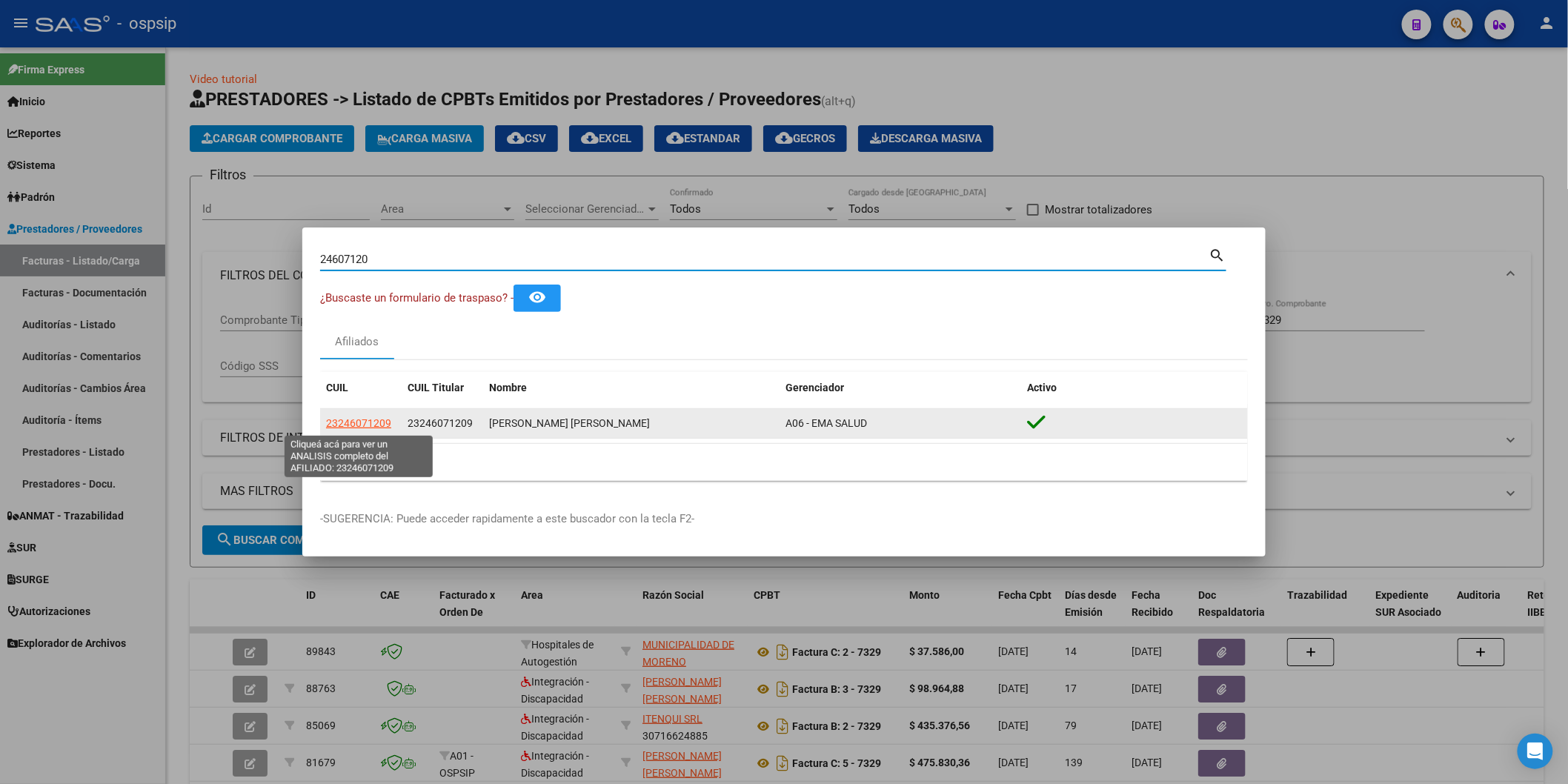
click at [334, 422] on span "23246071209" at bounding box center [359, 423] width 66 height 12
type textarea "23246071209"
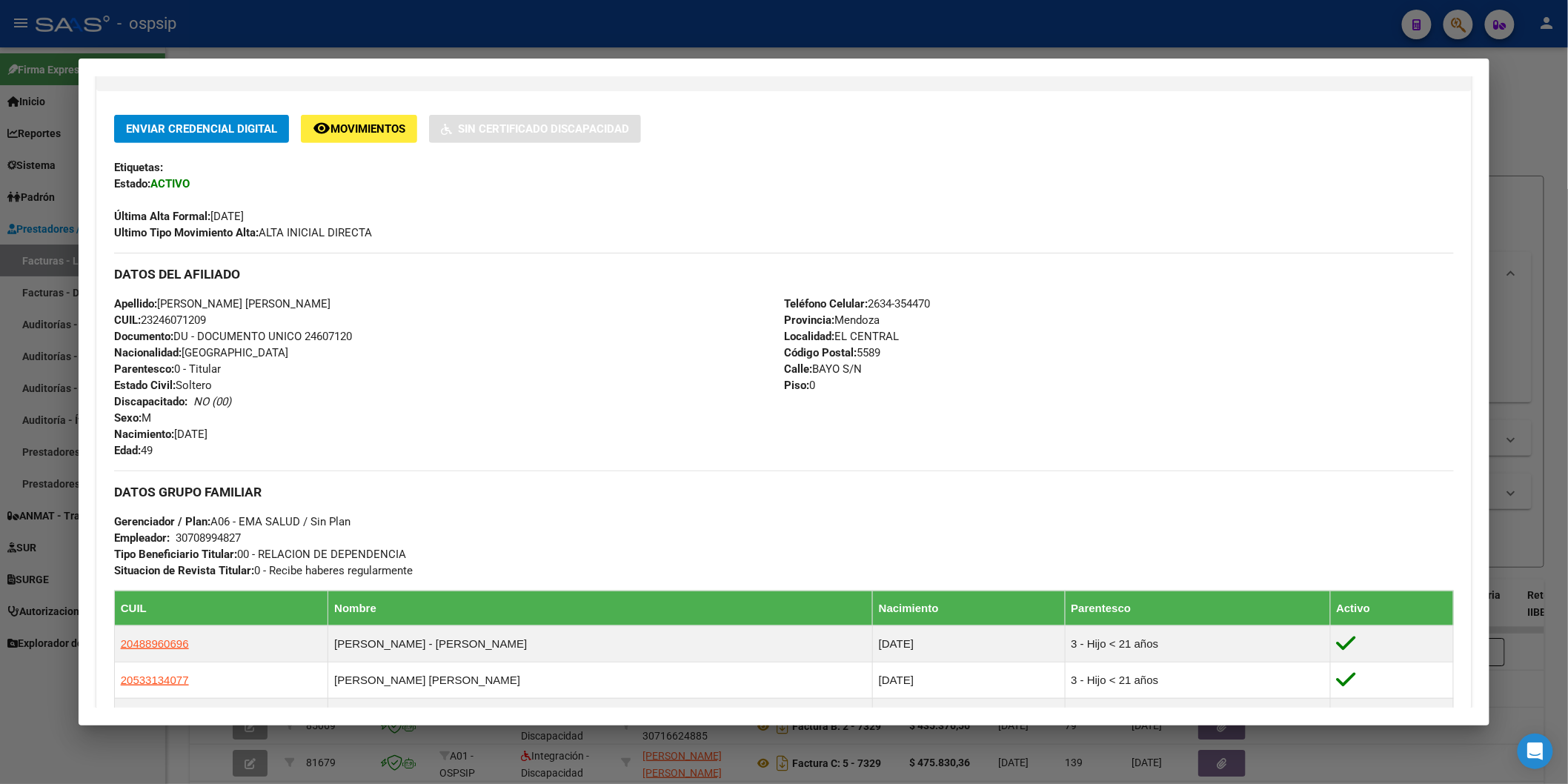
scroll to position [547, 0]
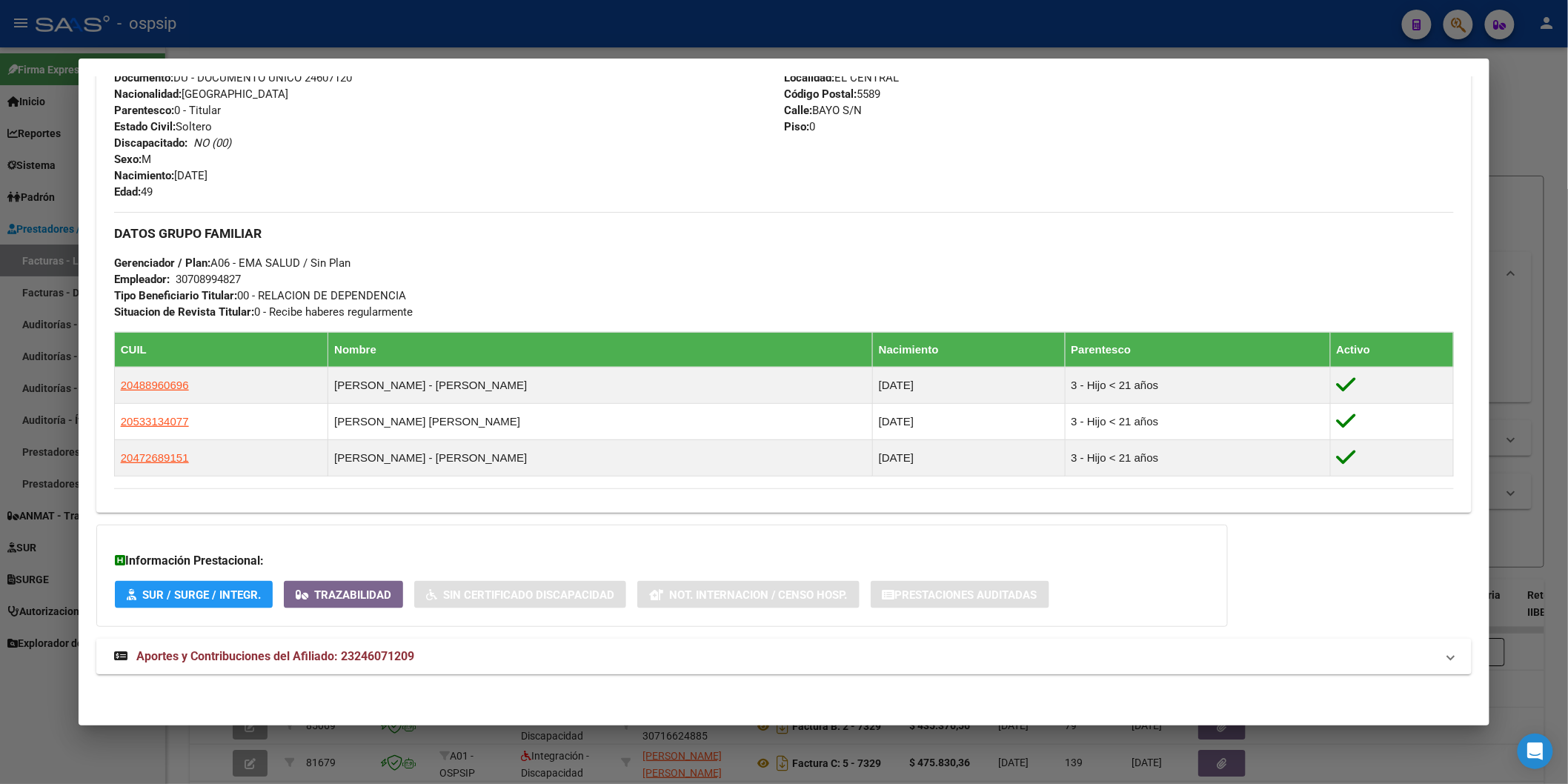
click at [290, 641] on span "Aportes y Contribuciones del Afiliado: 23246071209" at bounding box center [275, 656] width 278 height 14
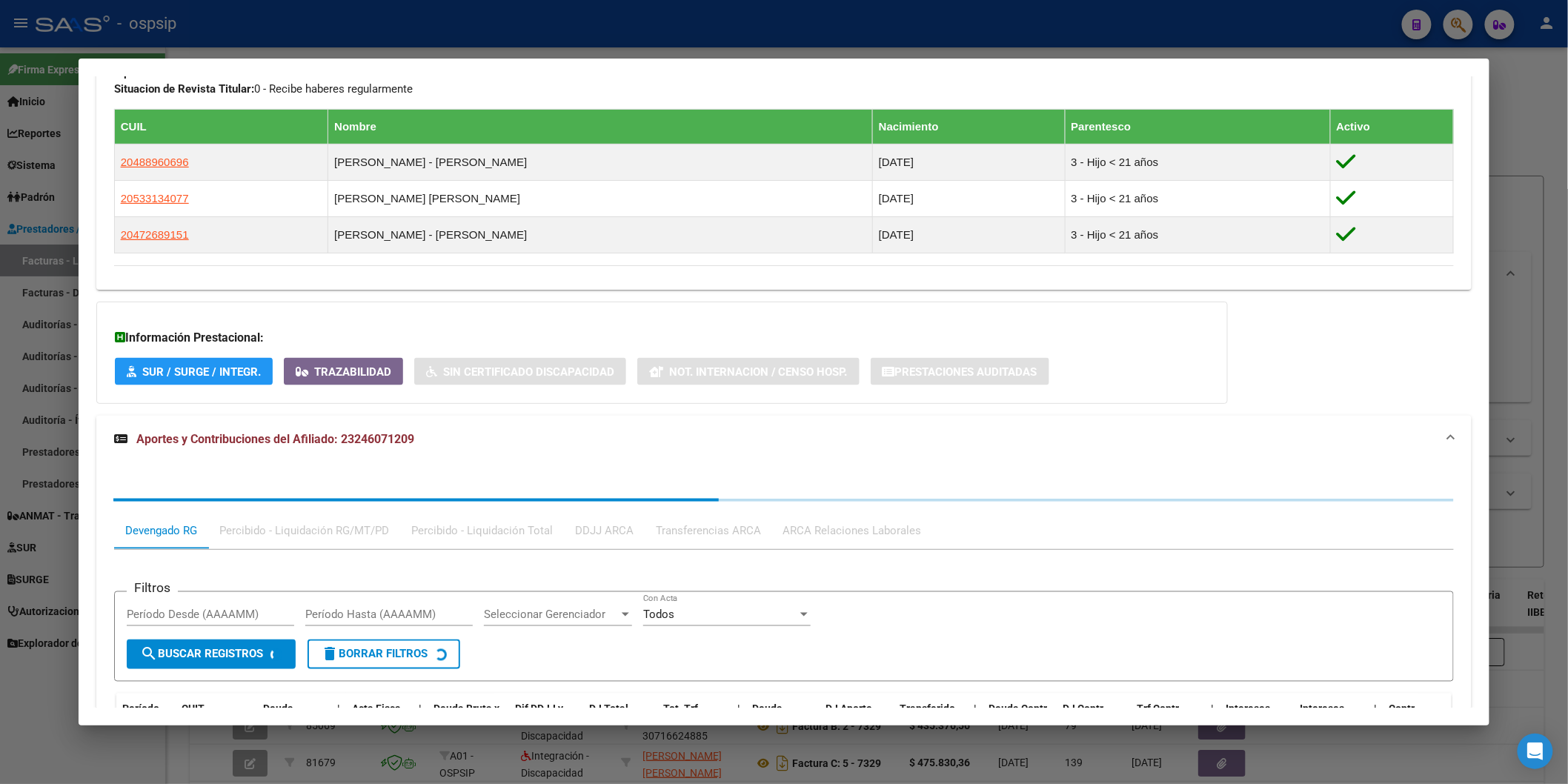
scroll to position [917, 0]
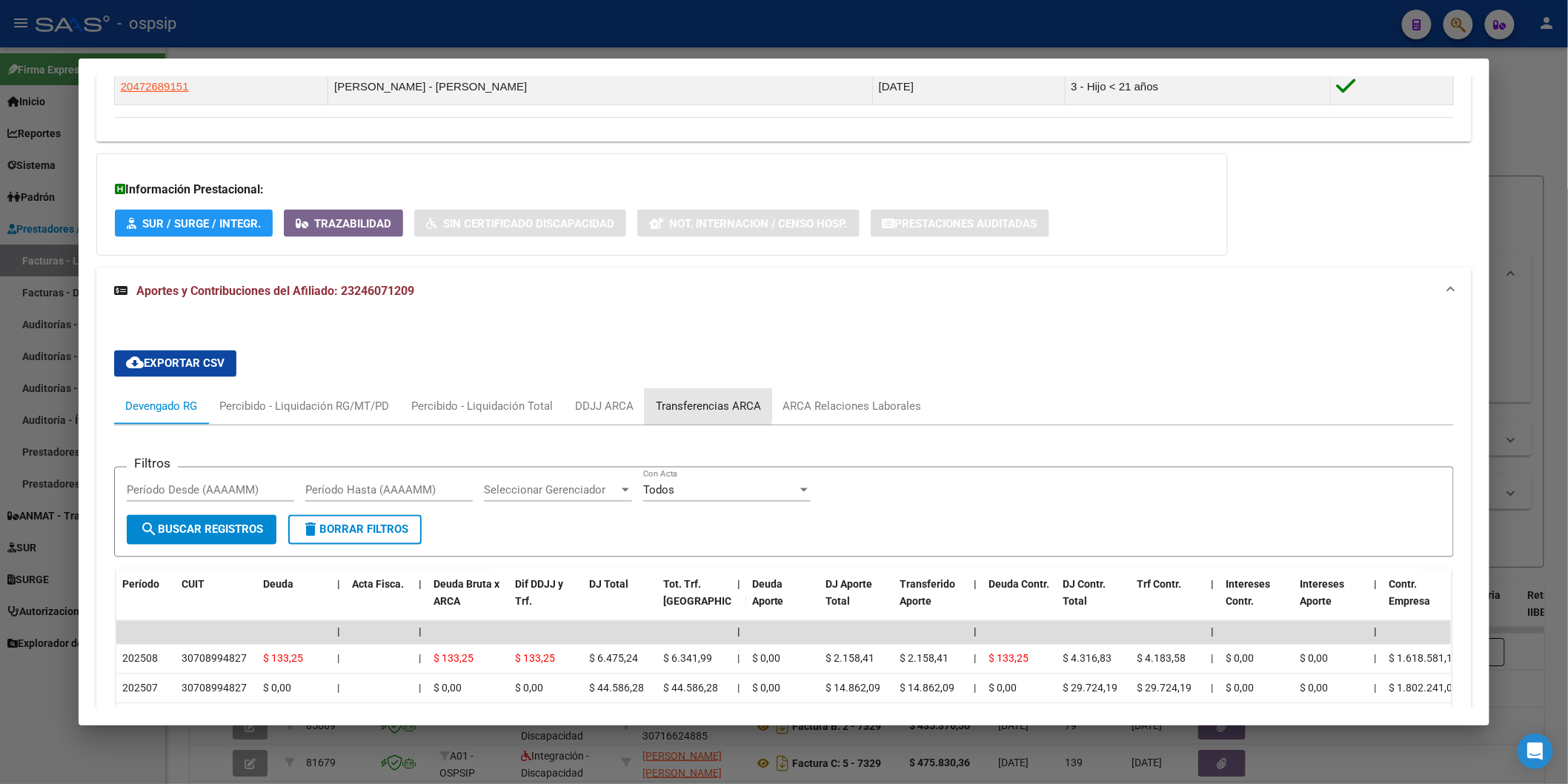
click at [699, 396] on div "Transferencias ARCA" at bounding box center [708, 406] width 127 height 36
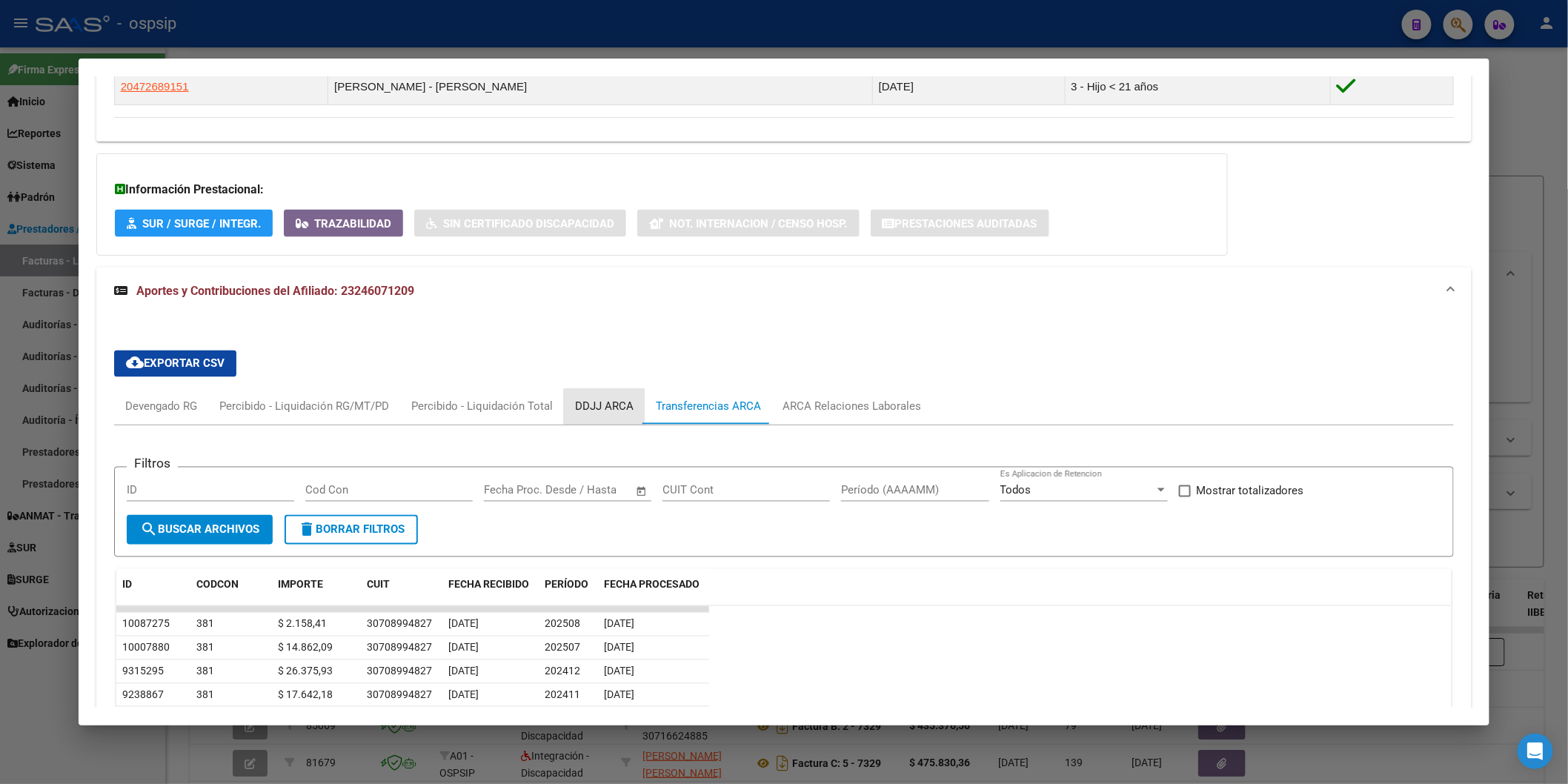
click at [633, 412] on div "DDJJ ARCA" at bounding box center [603, 406] width 80 height 36
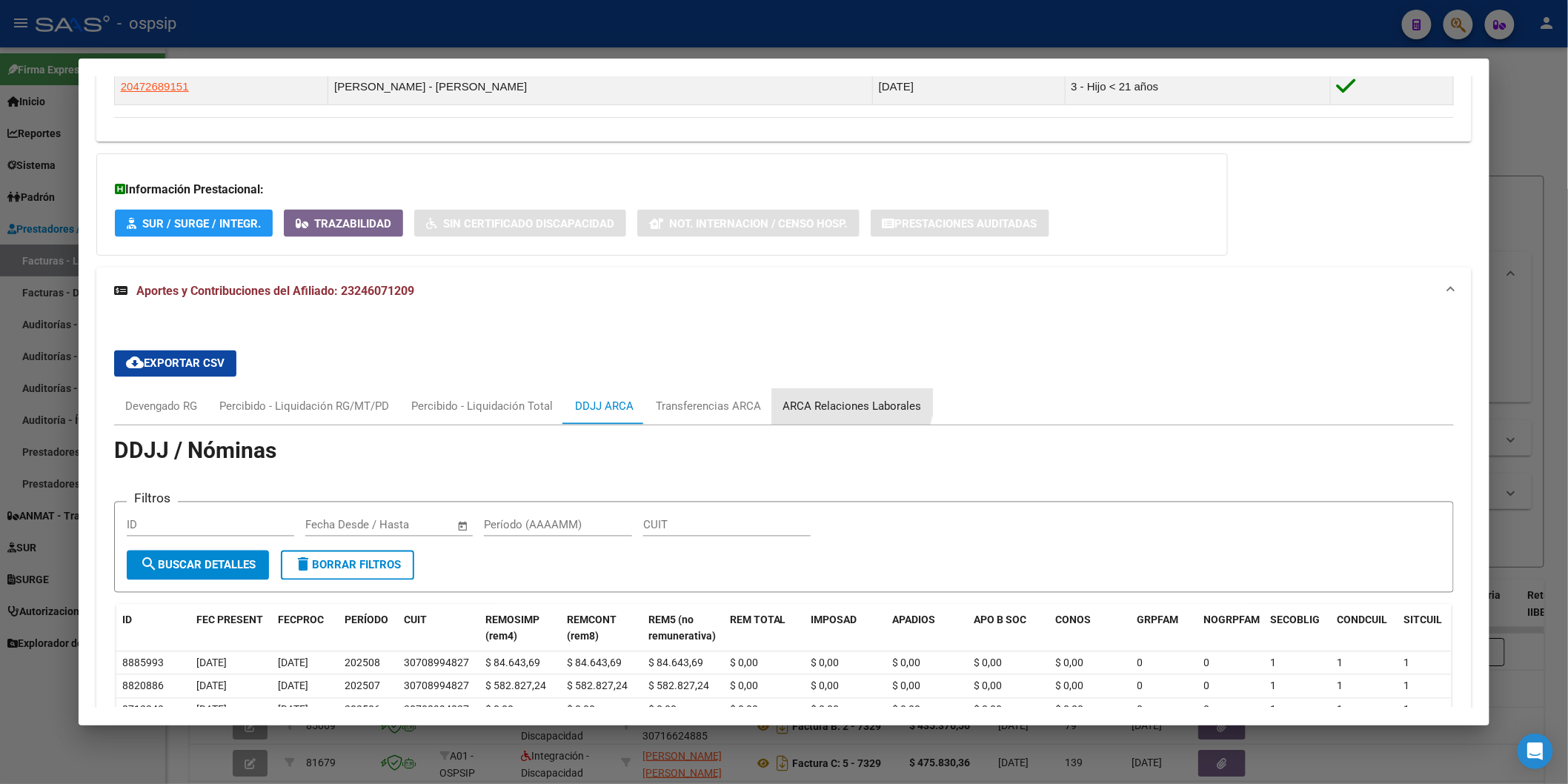
click at [813, 394] on div "ARCA Relaciones Laborales" at bounding box center [853, 406] width 161 height 36
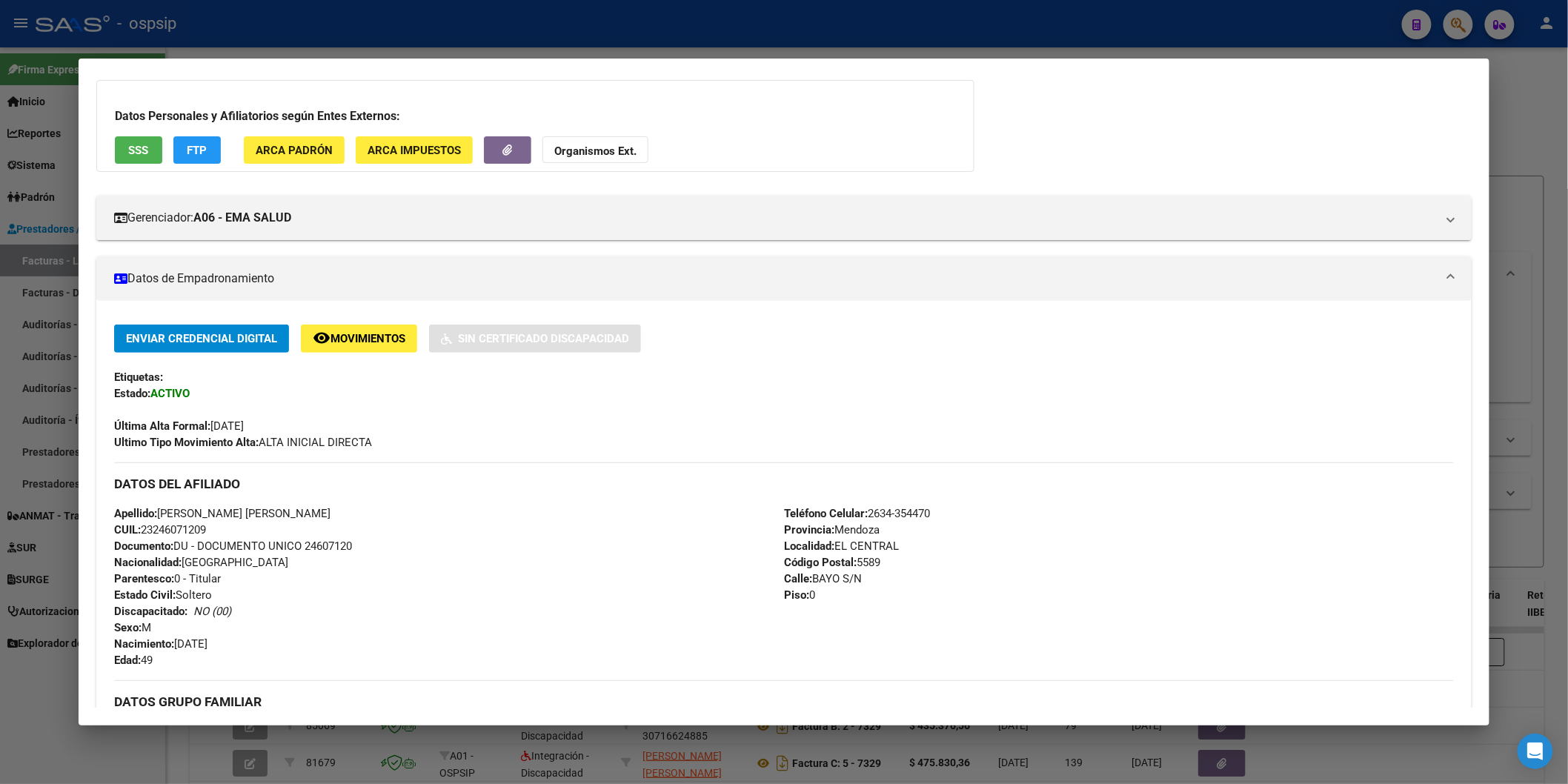
scroll to position [0, 0]
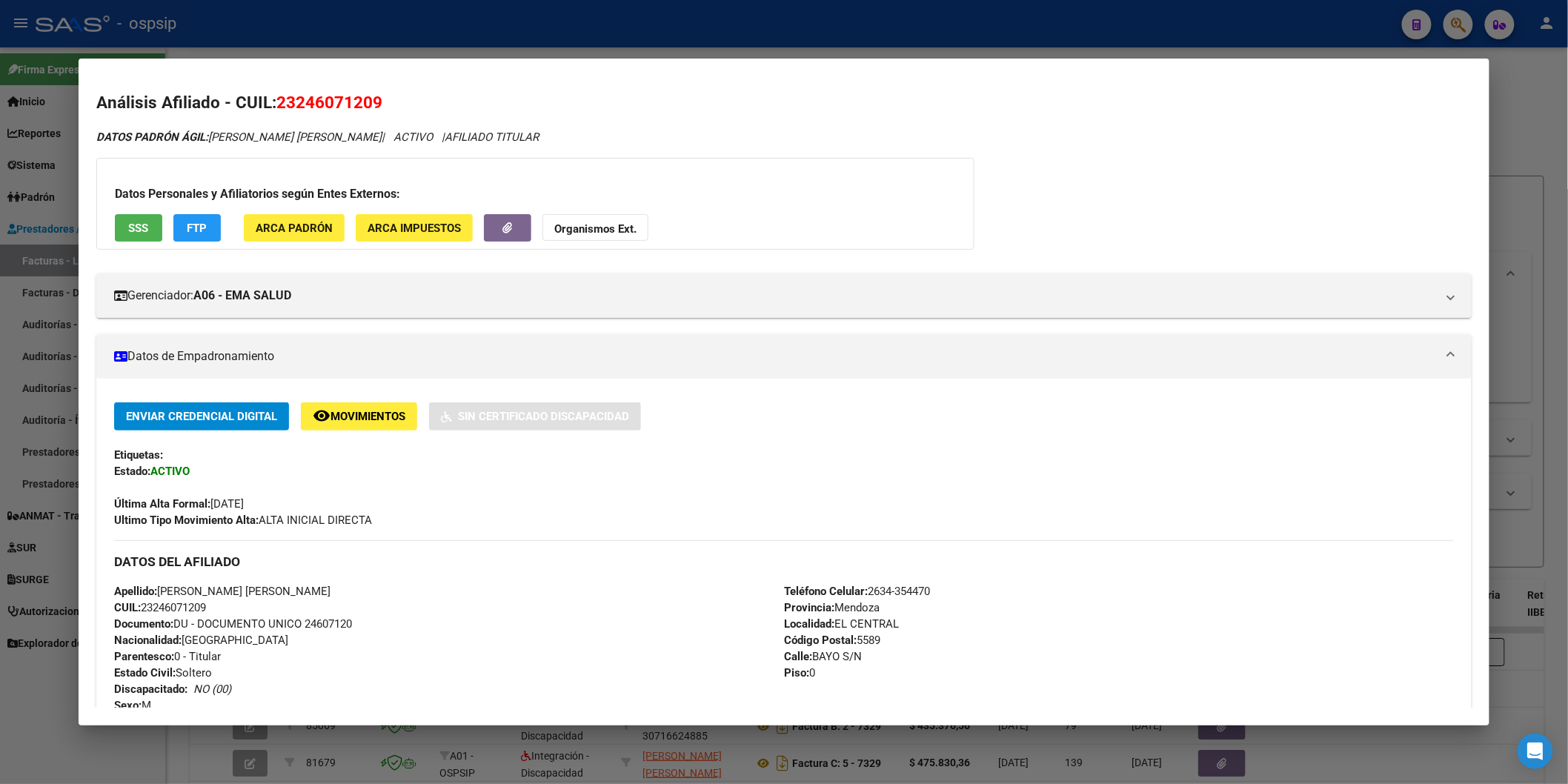
click at [142, 218] on button "SSS" at bounding box center [139, 228] width 48 height 28
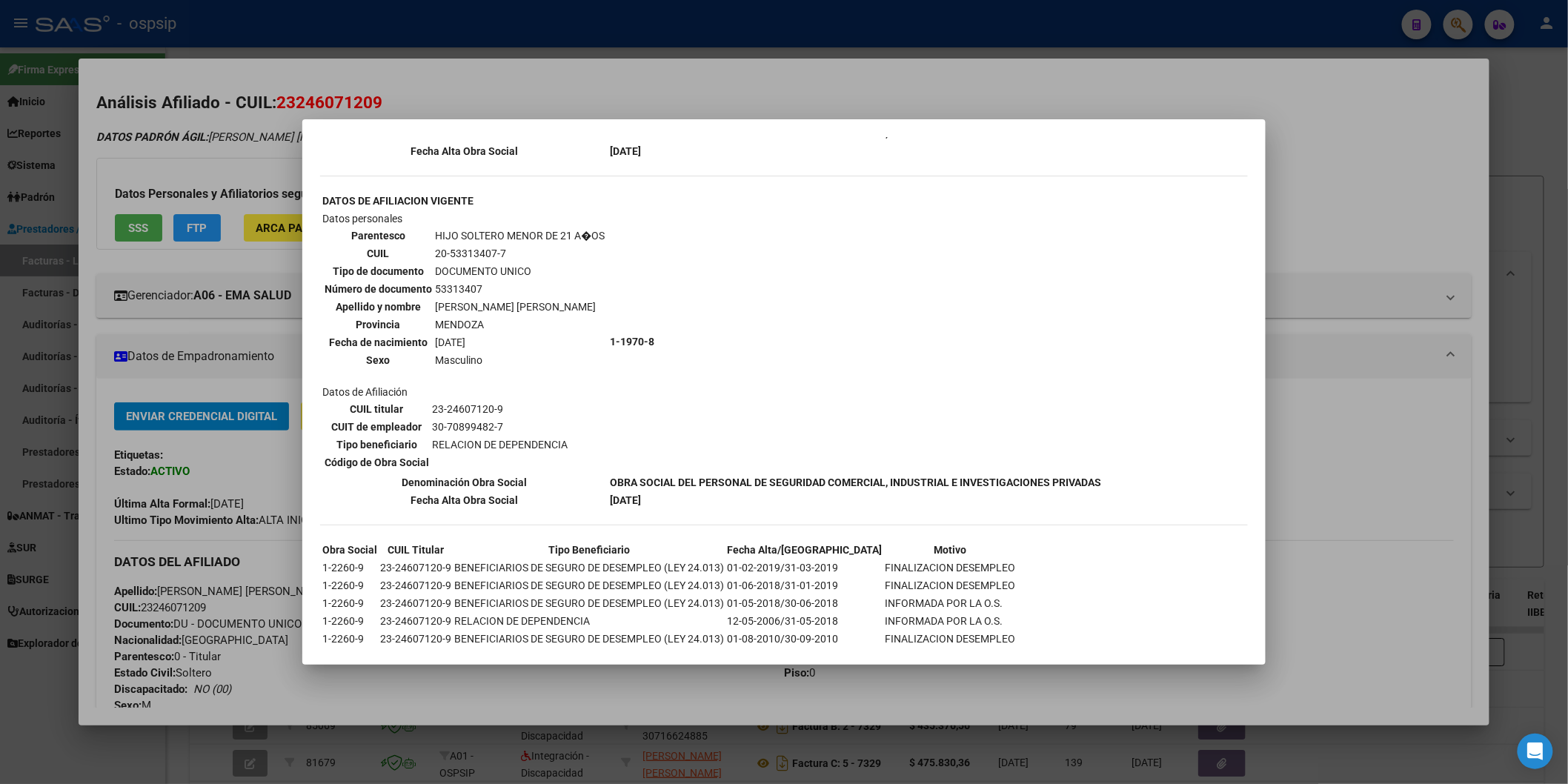
scroll to position [1176, 0]
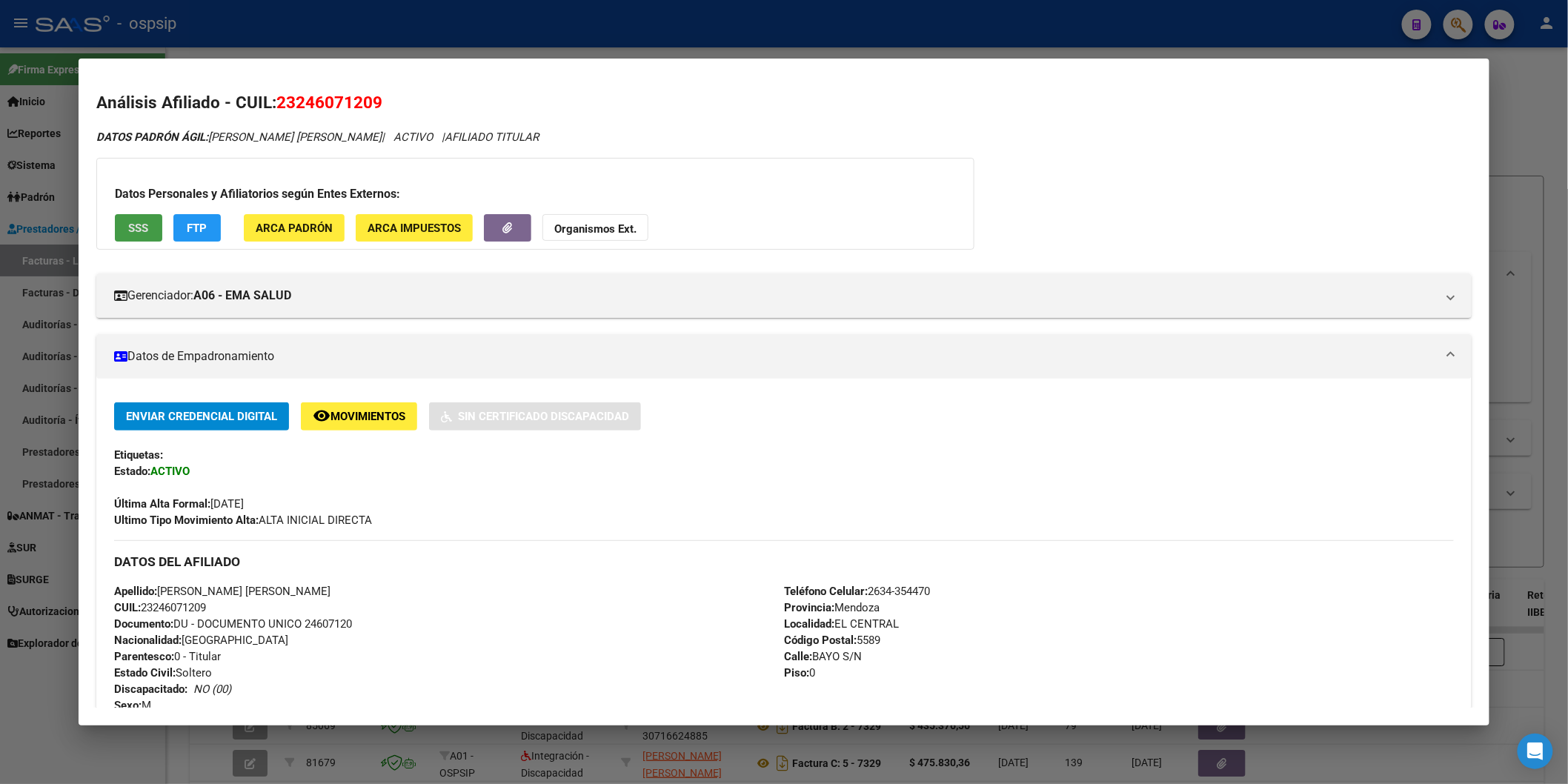
click at [565, 220] on button "Organismos Ext." at bounding box center [595, 228] width 106 height 28
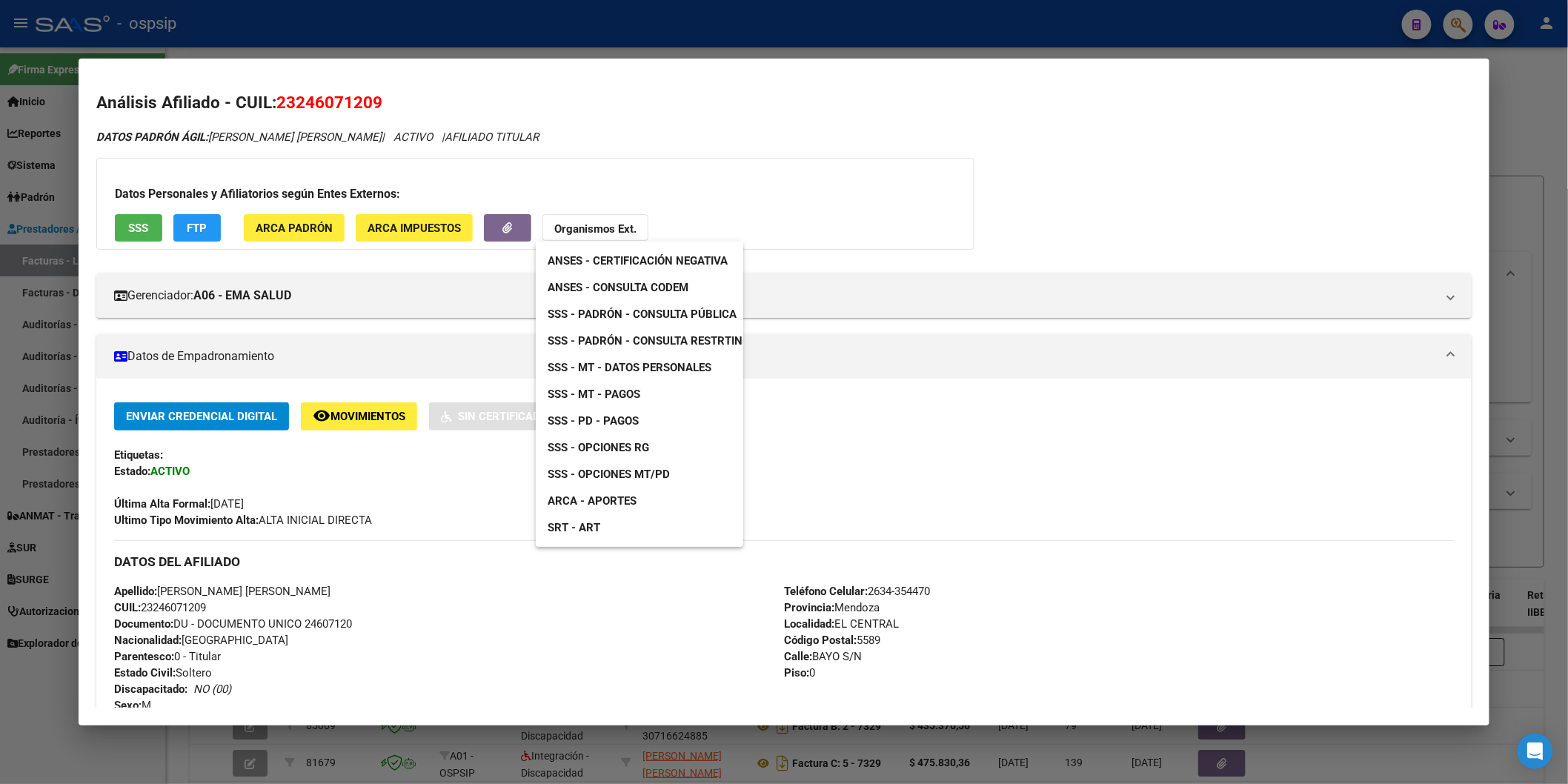
click at [664, 287] on span "ANSES - Consulta CODEM" at bounding box center [618, 287] width 141 height 13
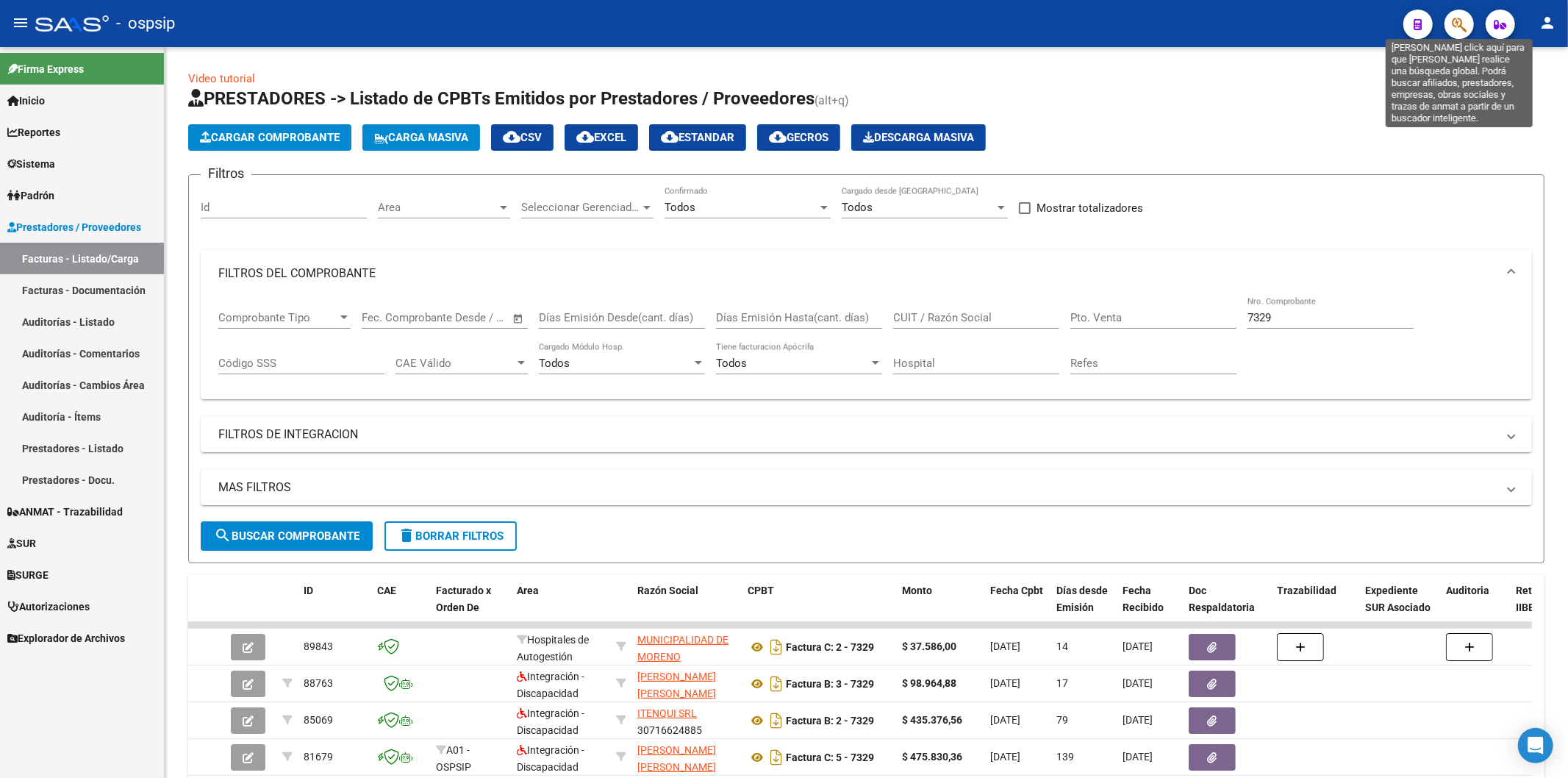
click at [1273, 25] on icon "button" at bounding box center [1460, 24] width 15 height 17
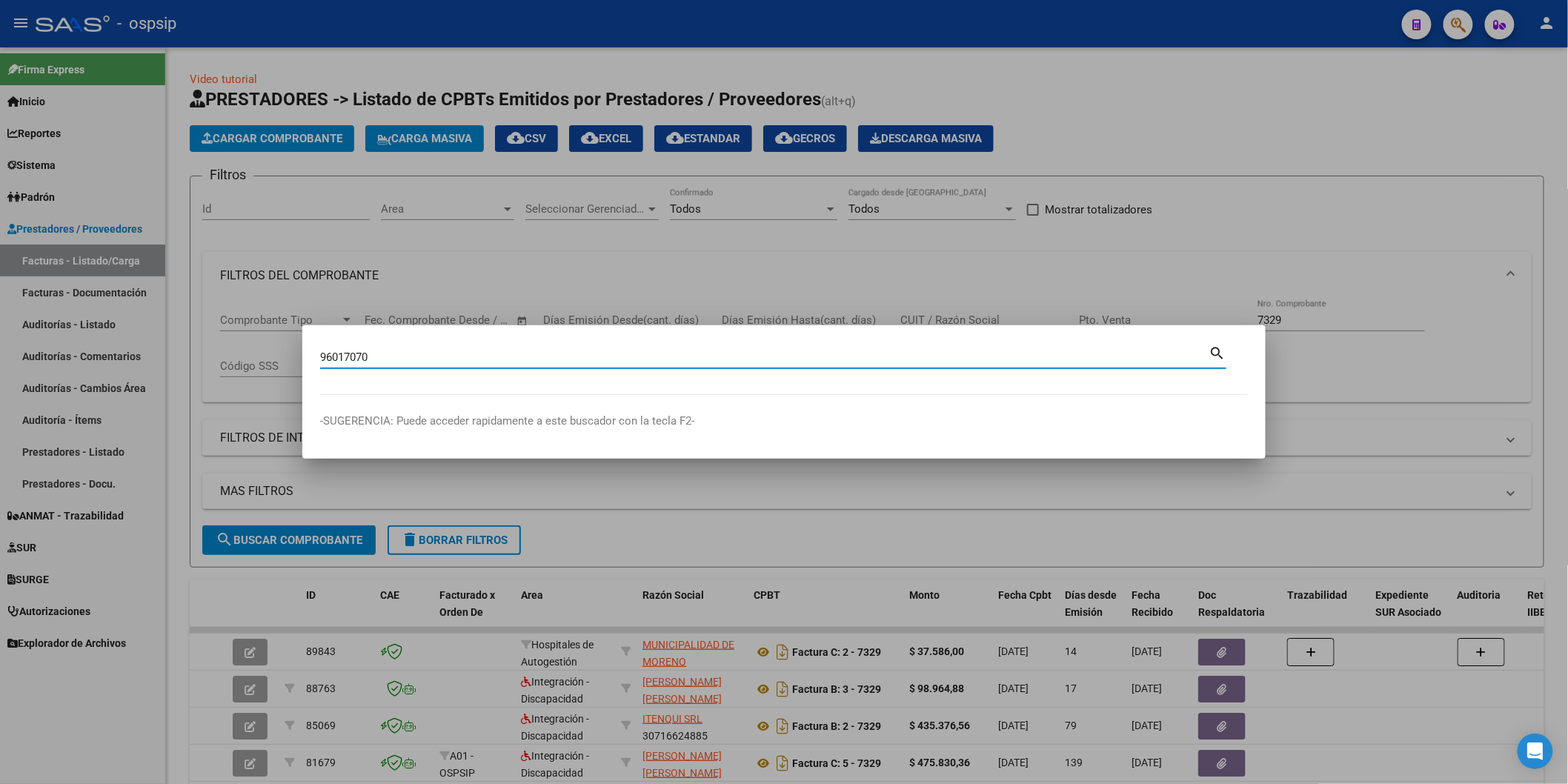
type input "96017070"
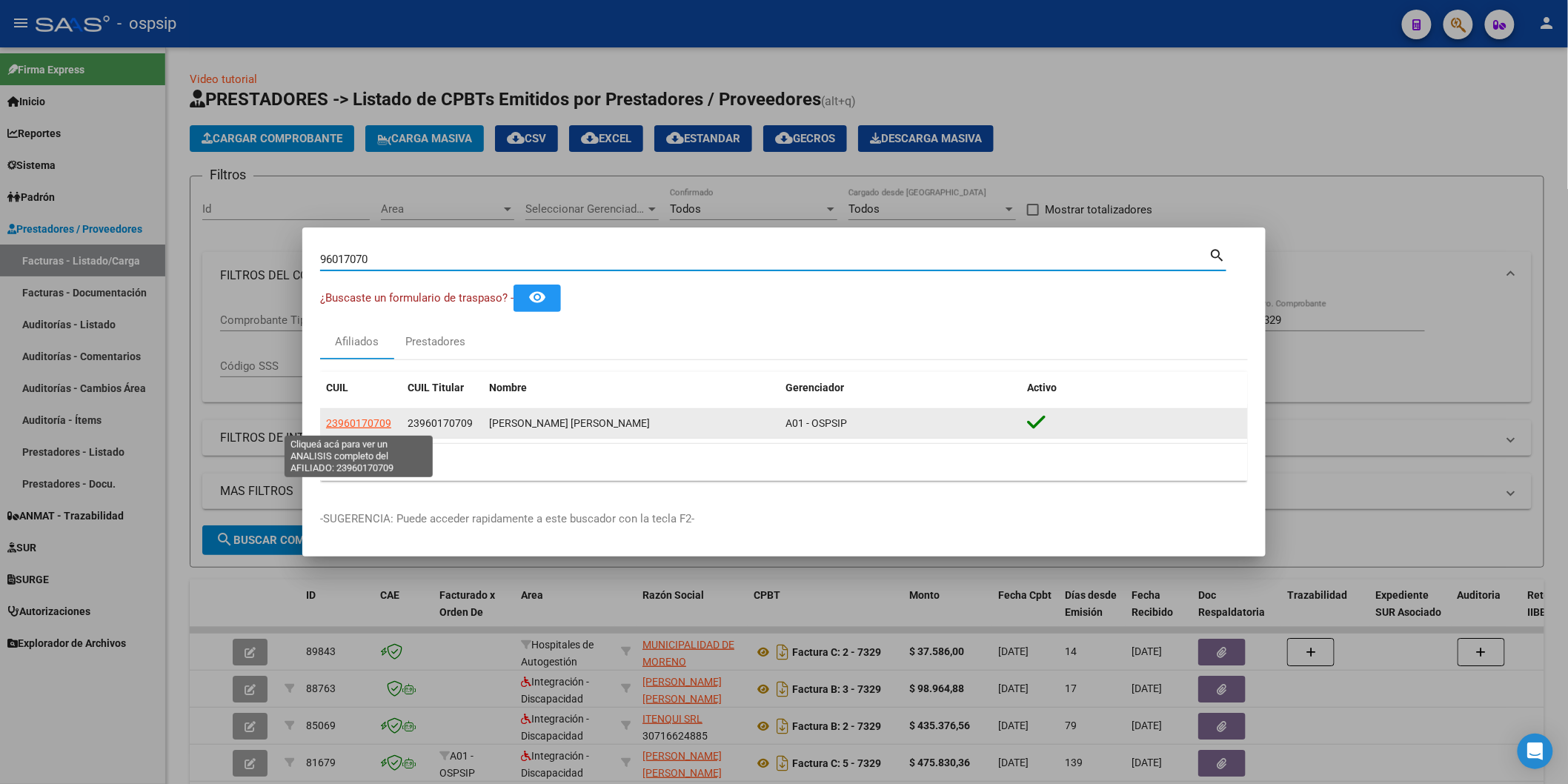
click at [371, 420] on span "23960170709" at bounding box center [359, 423] width 66 height 12
type textarea "23960170709"
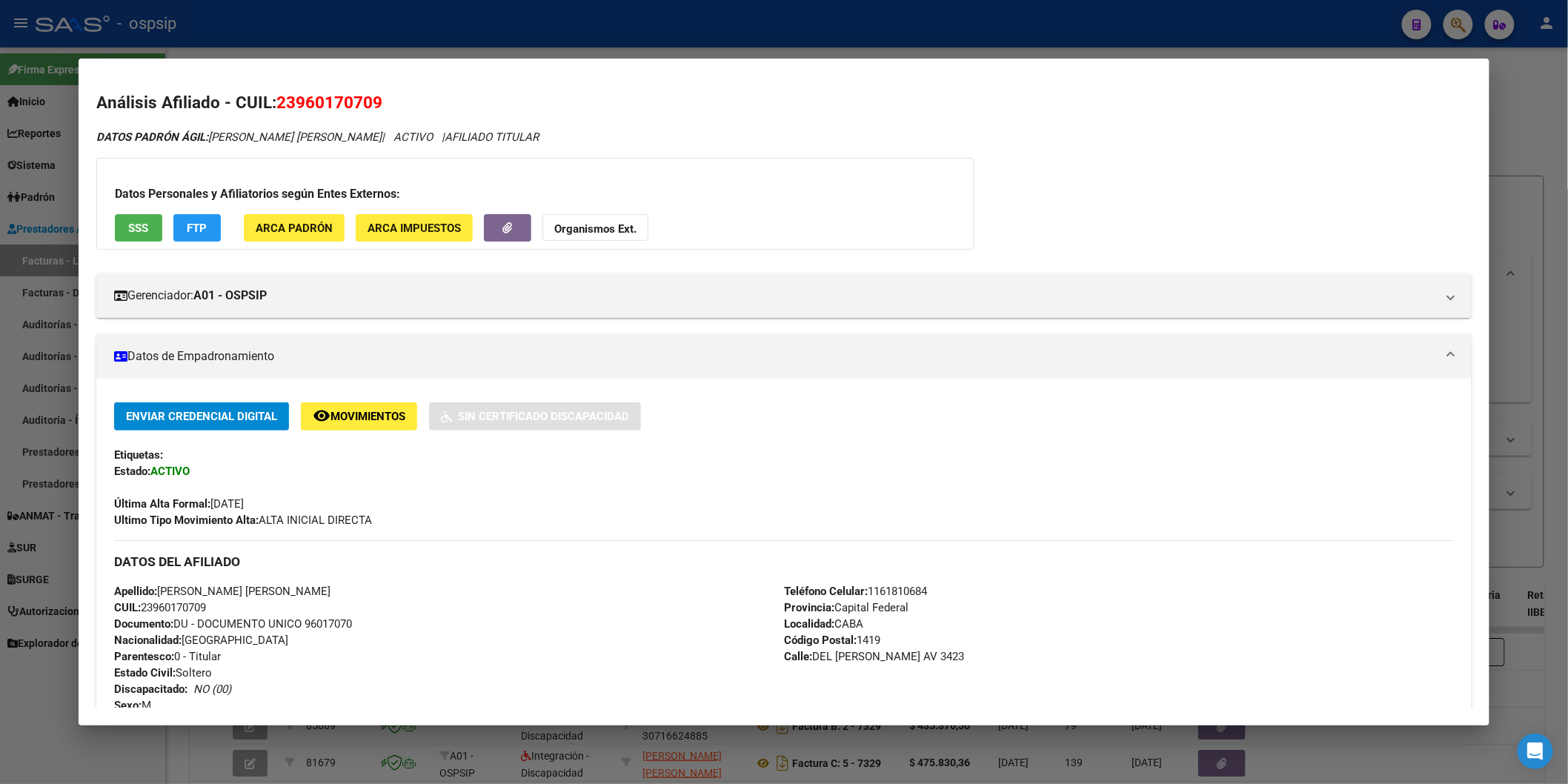
click at [119, 226] on button "SSS" at bounding box center [139, 228] width 48 height 28
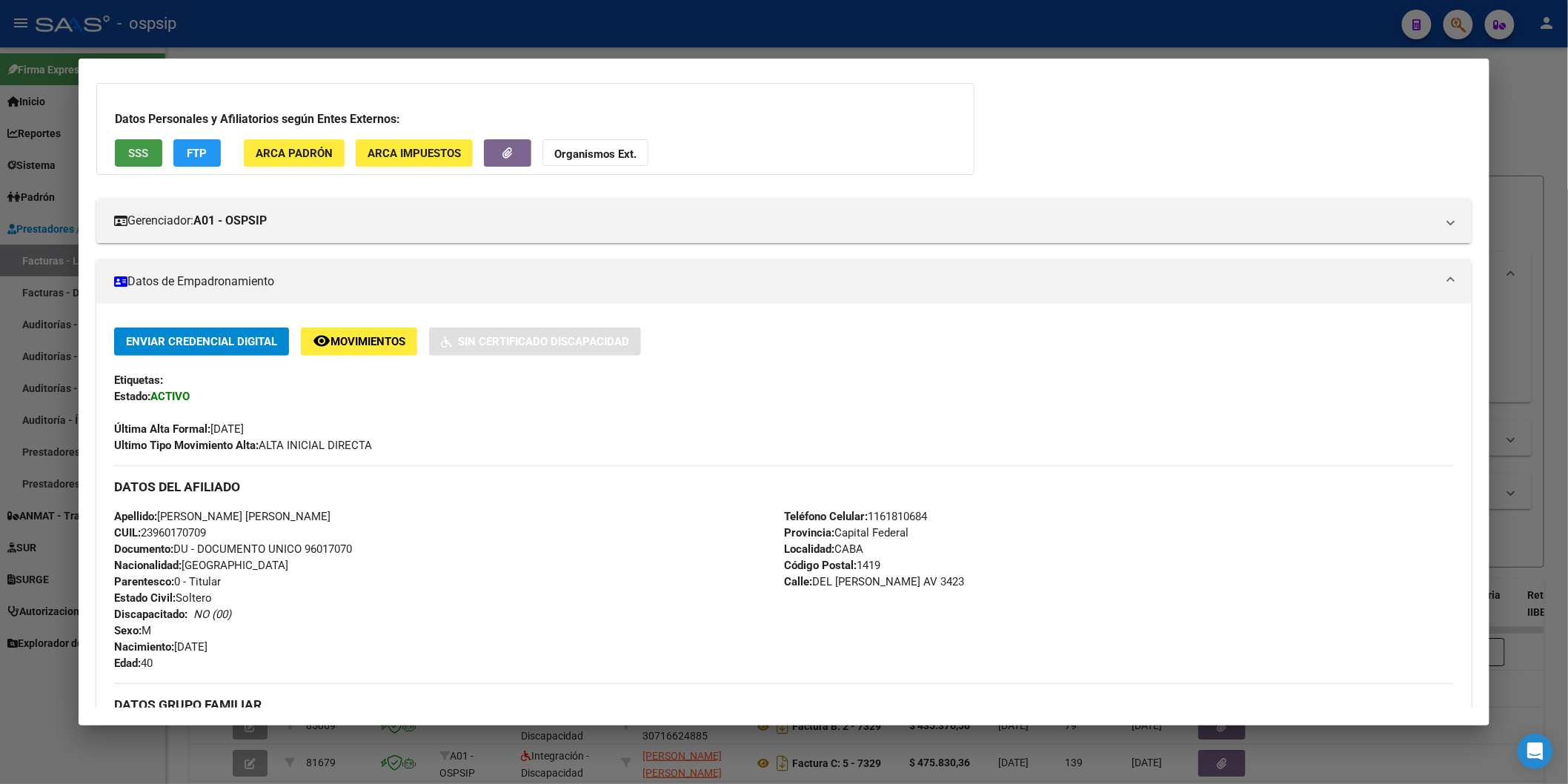
scroll to position [42, 0]
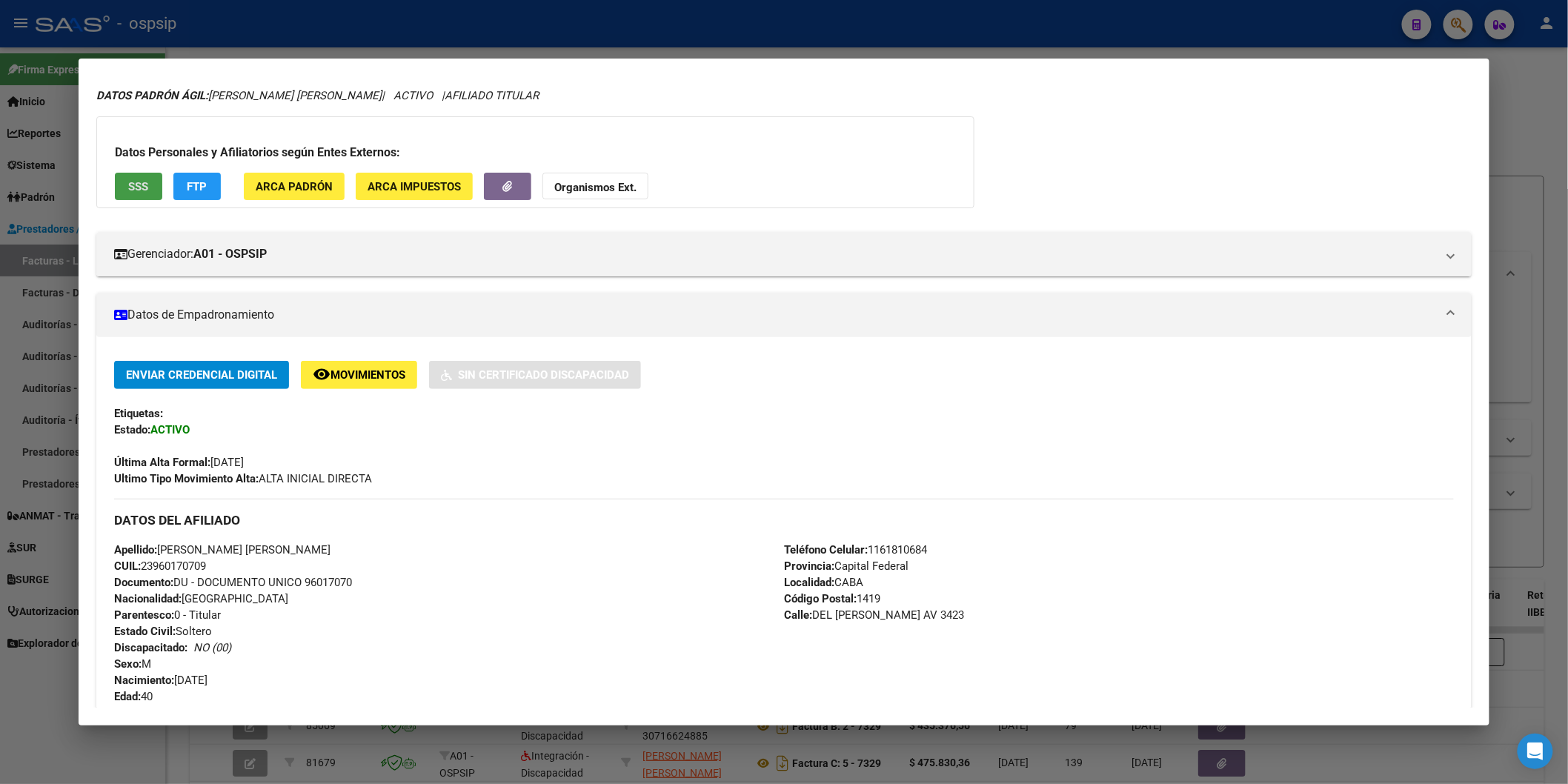
click at [138, 191] on span "SSS" at bounding box center [138, 186] width 20 height 13
click at [601, 186] on strong "Organismos Ext." at bounding box center [595, 187] width 82 height 13
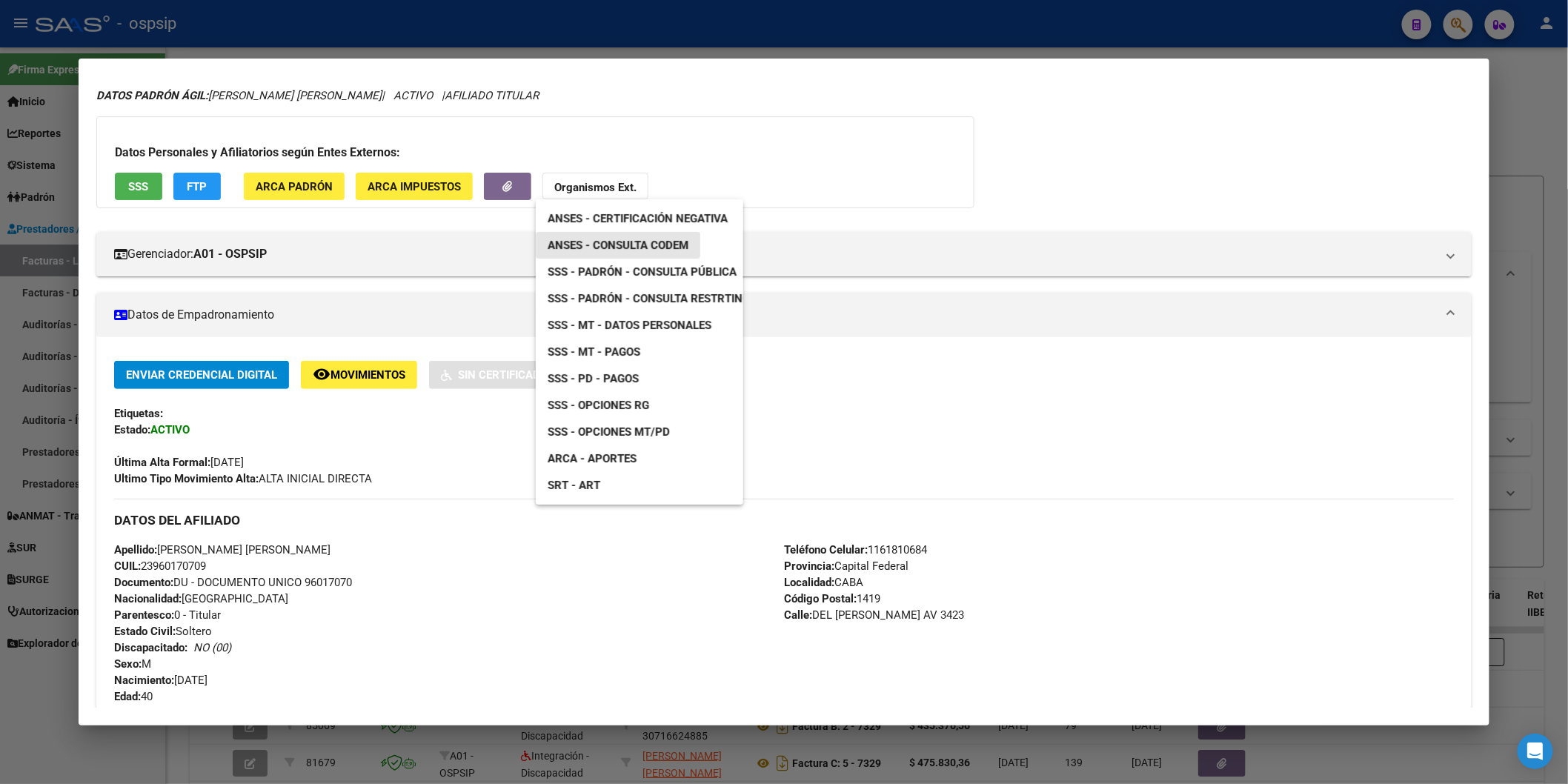
click at [657, 240] on span "ANSES - Consulta CODEM" at bounding box center [618, 244] width 141 height 13
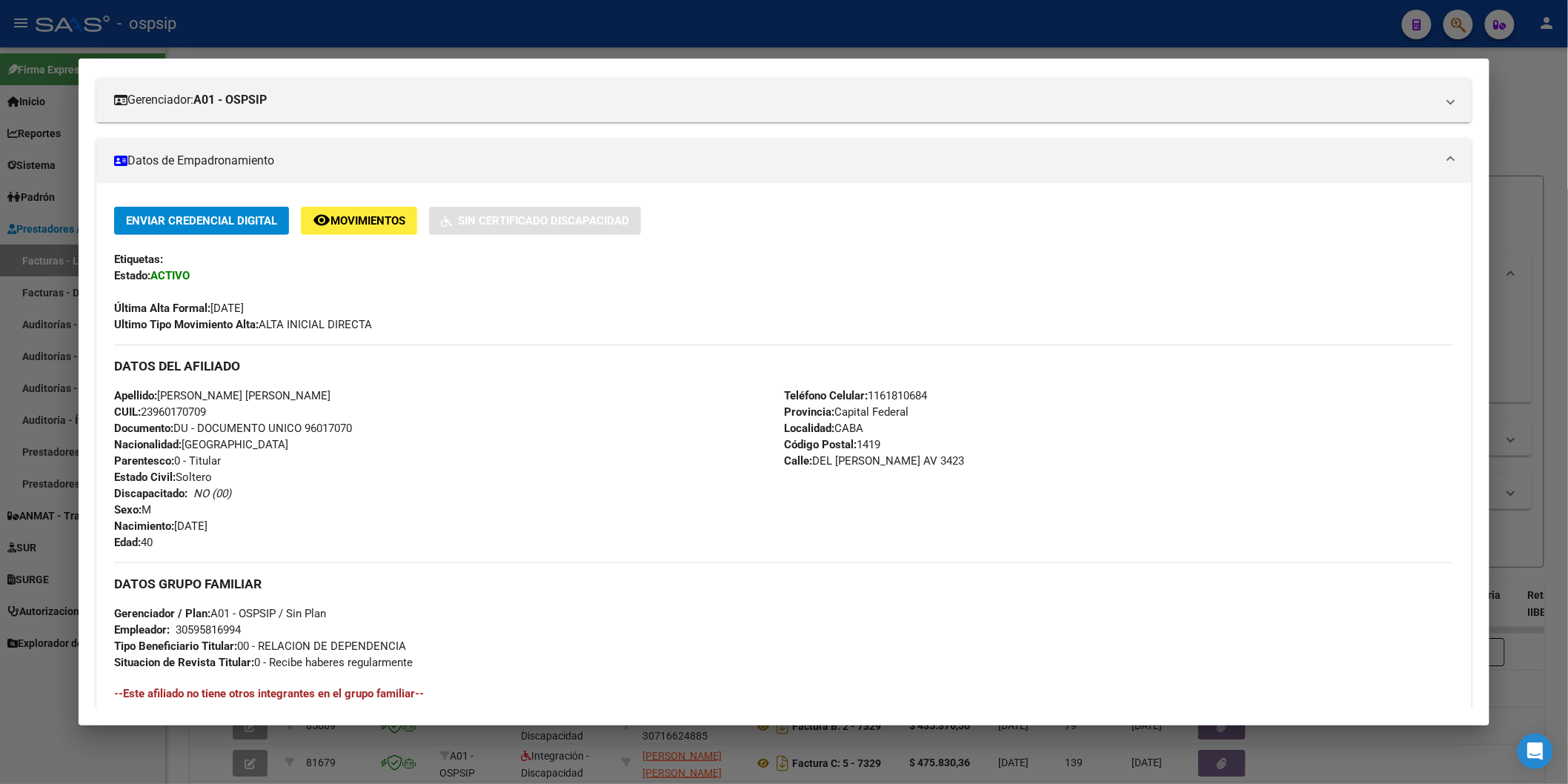
scroll to position [372, 0]
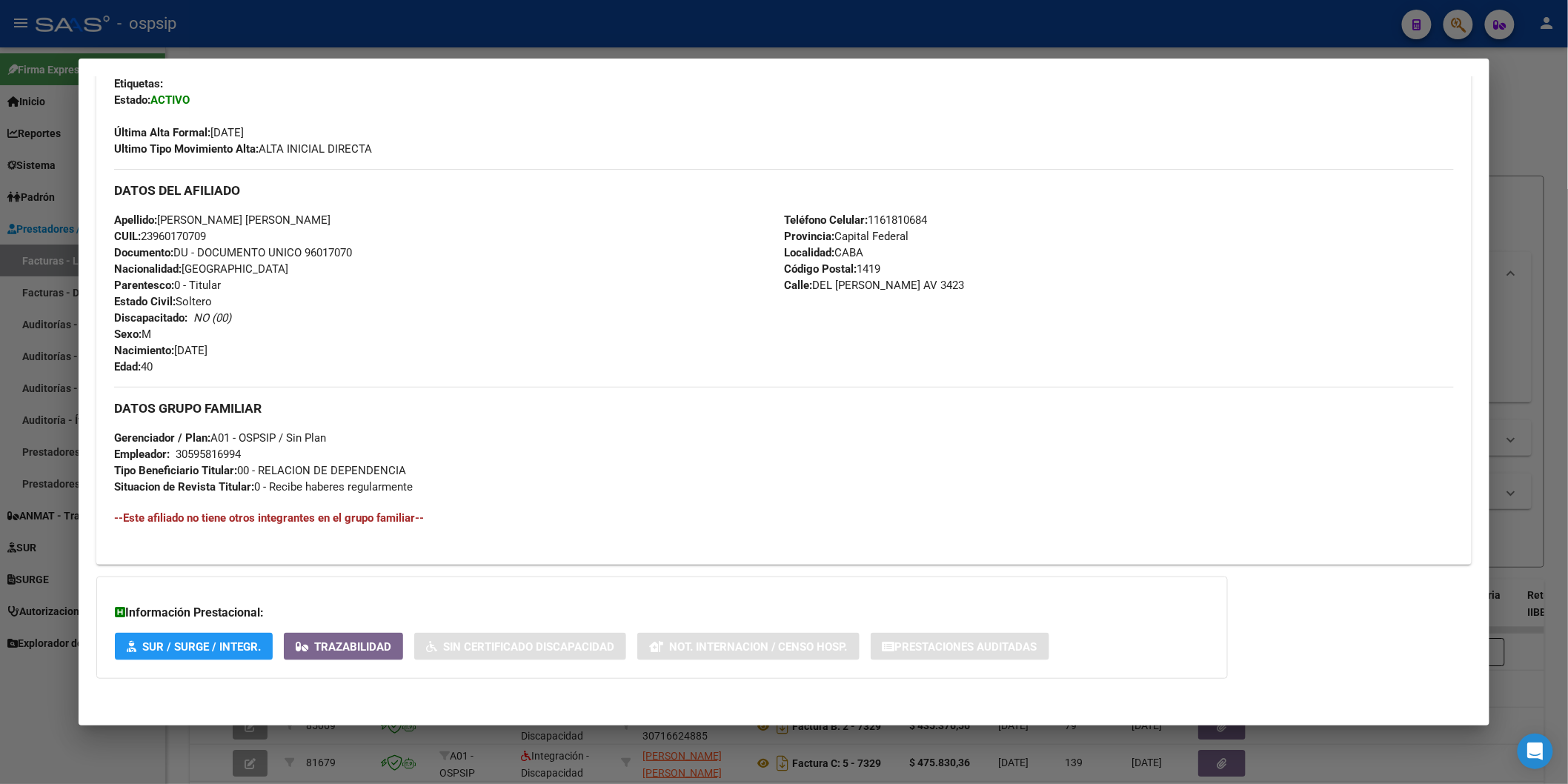
drag, startPoint x: 232, startPoint y: 506, endPoint x: 397, endPoint y: 525, distance: 166.1
click at [396, 525] on div "DATOS GRUPO FAMILIAR Gerenciador / Plan: A01 - OSPSIP / Sin Plan Empleador: 305…" at bounding box center [784, 463] width 1339 height 154
click at [865, 462] on div "DATOS GRUPO FAMILIAR Gerenciador / Plan: A01 - OSPSIP / Sin Plan Empleador: 305…" at bounding box center [784, 440] width 1339 height 108
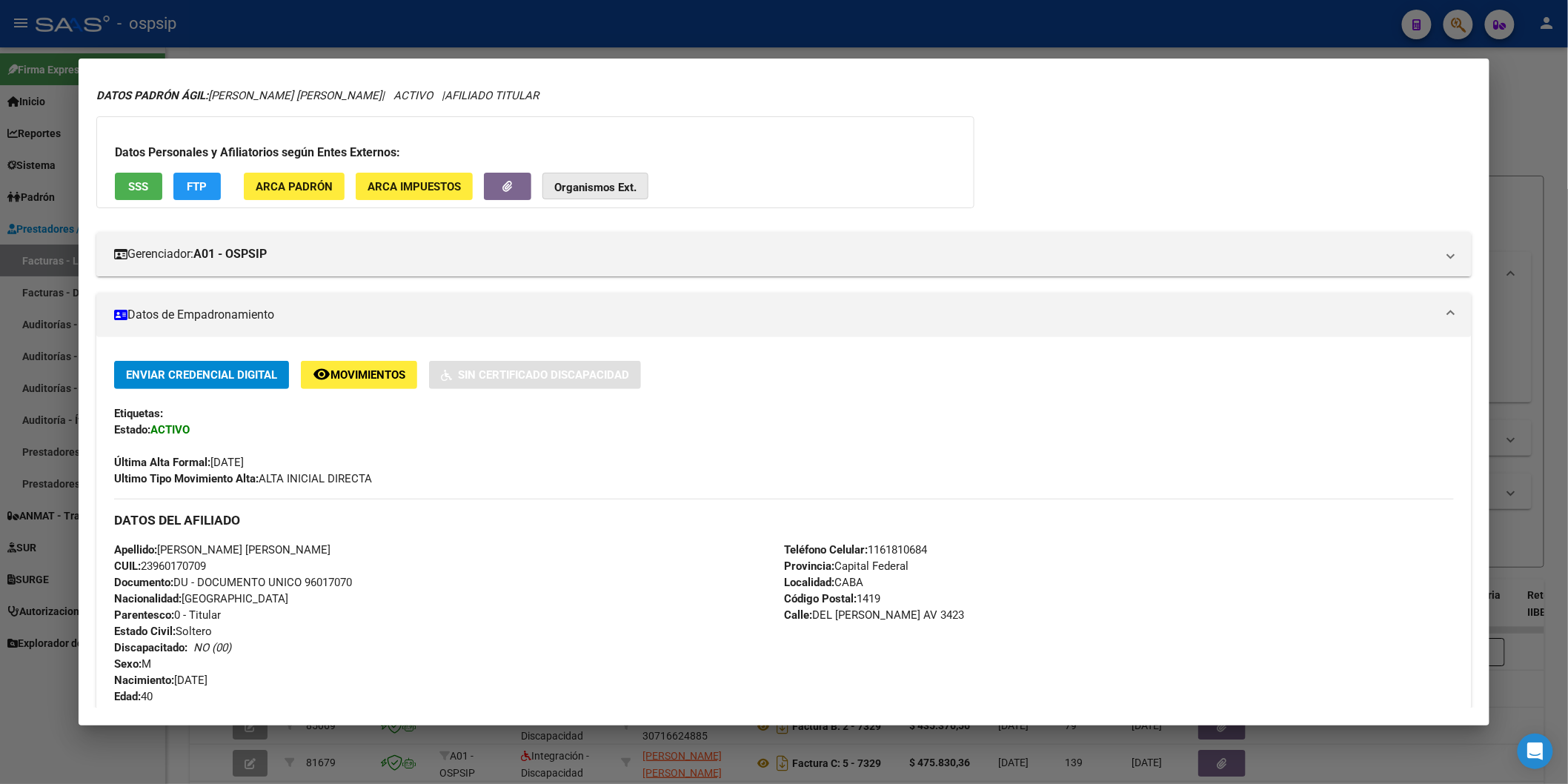
click at [580, 191] on strong "Organismos Ext." at bounding box center [595, 187] width 82 height 13
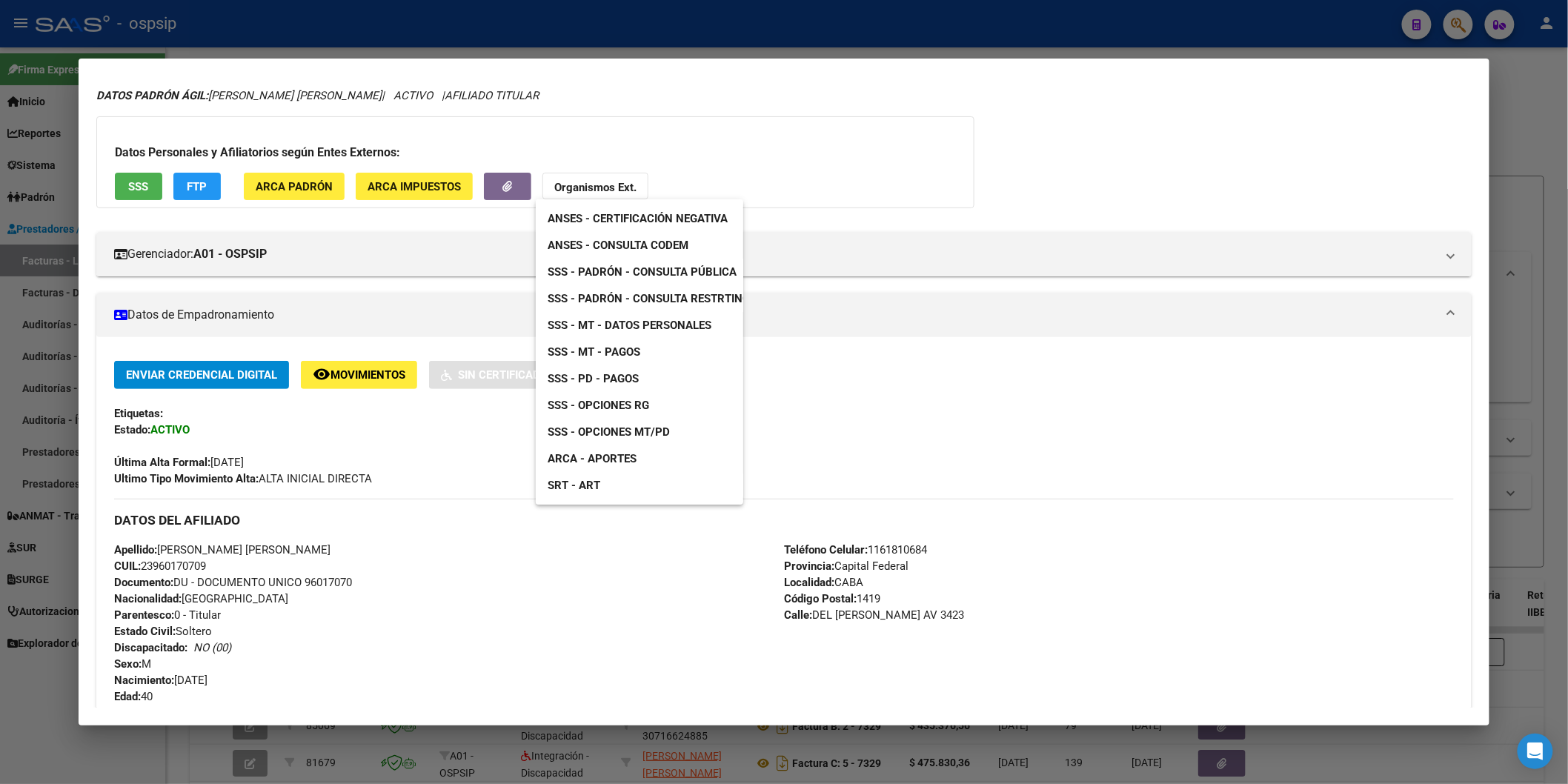
click at [808, 119] on div at bounding box center [784, 392] width 1568 height 784
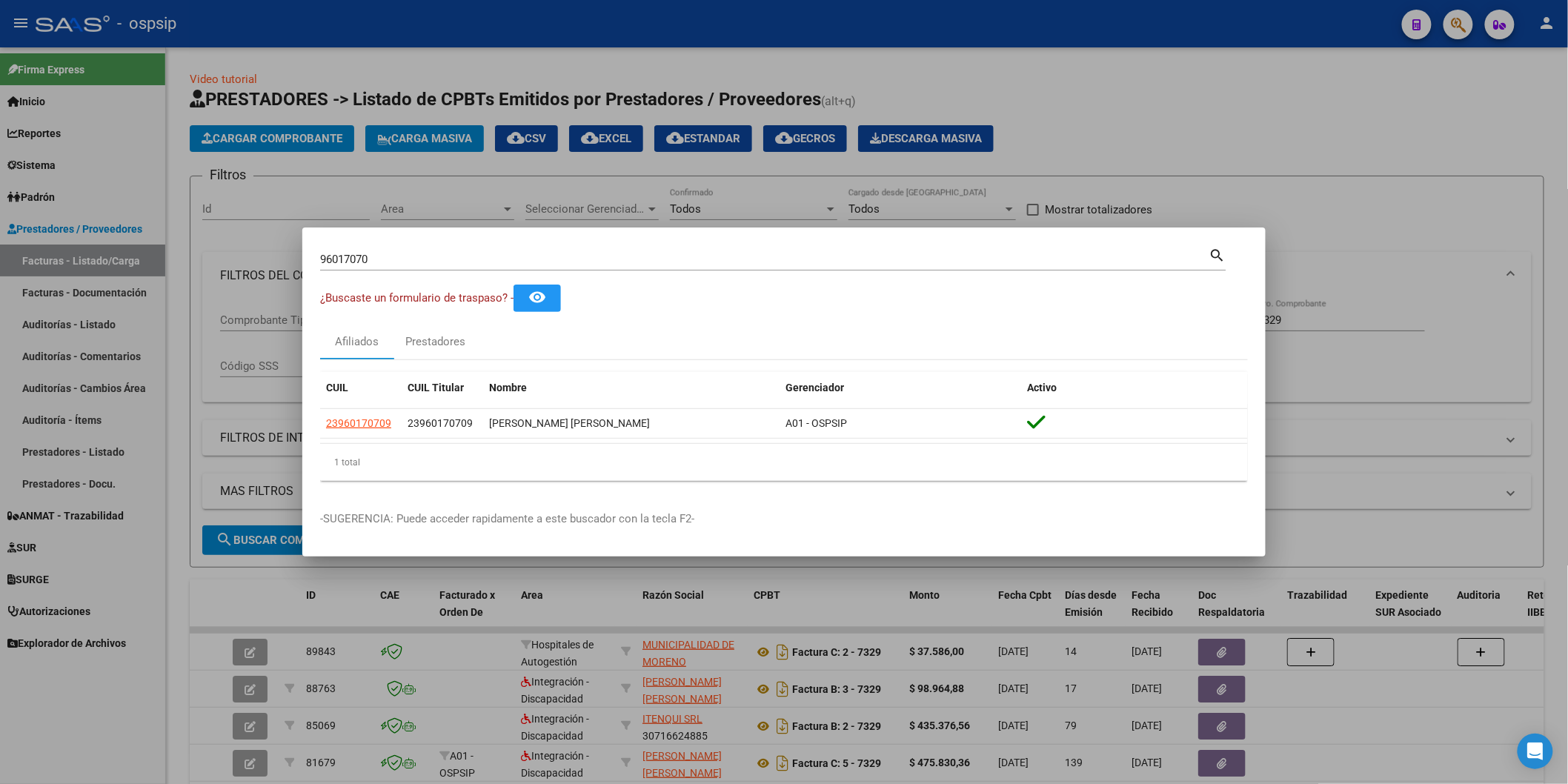
click at [430, 257] on input "96017070" at bounding box center [764, 258] width 889 height 13
type input "25058923"
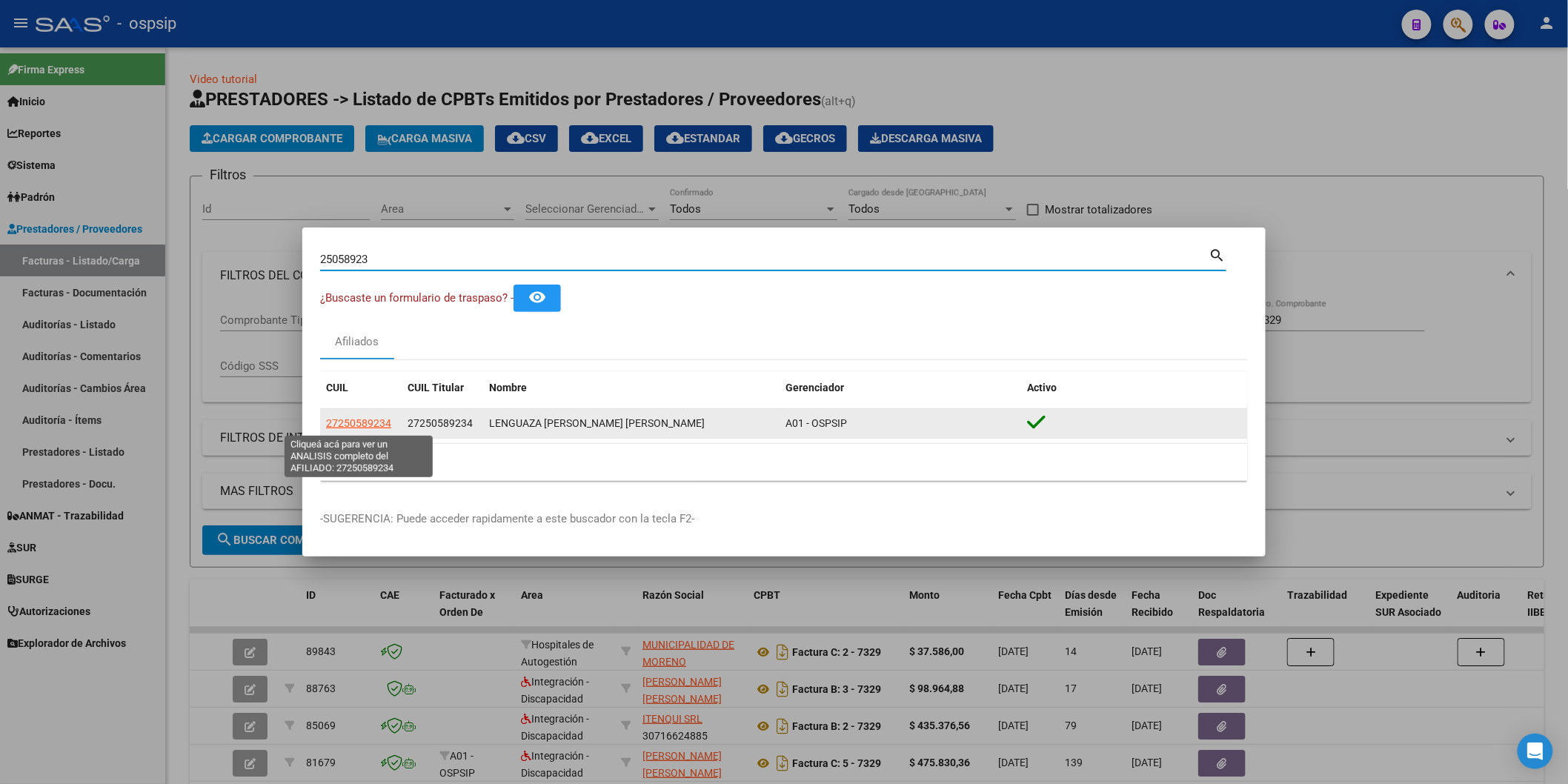
click at [367, 424] on span "27250589234" at bounding box center [359, 423] width 66 height 12
type textarea "27250589234"
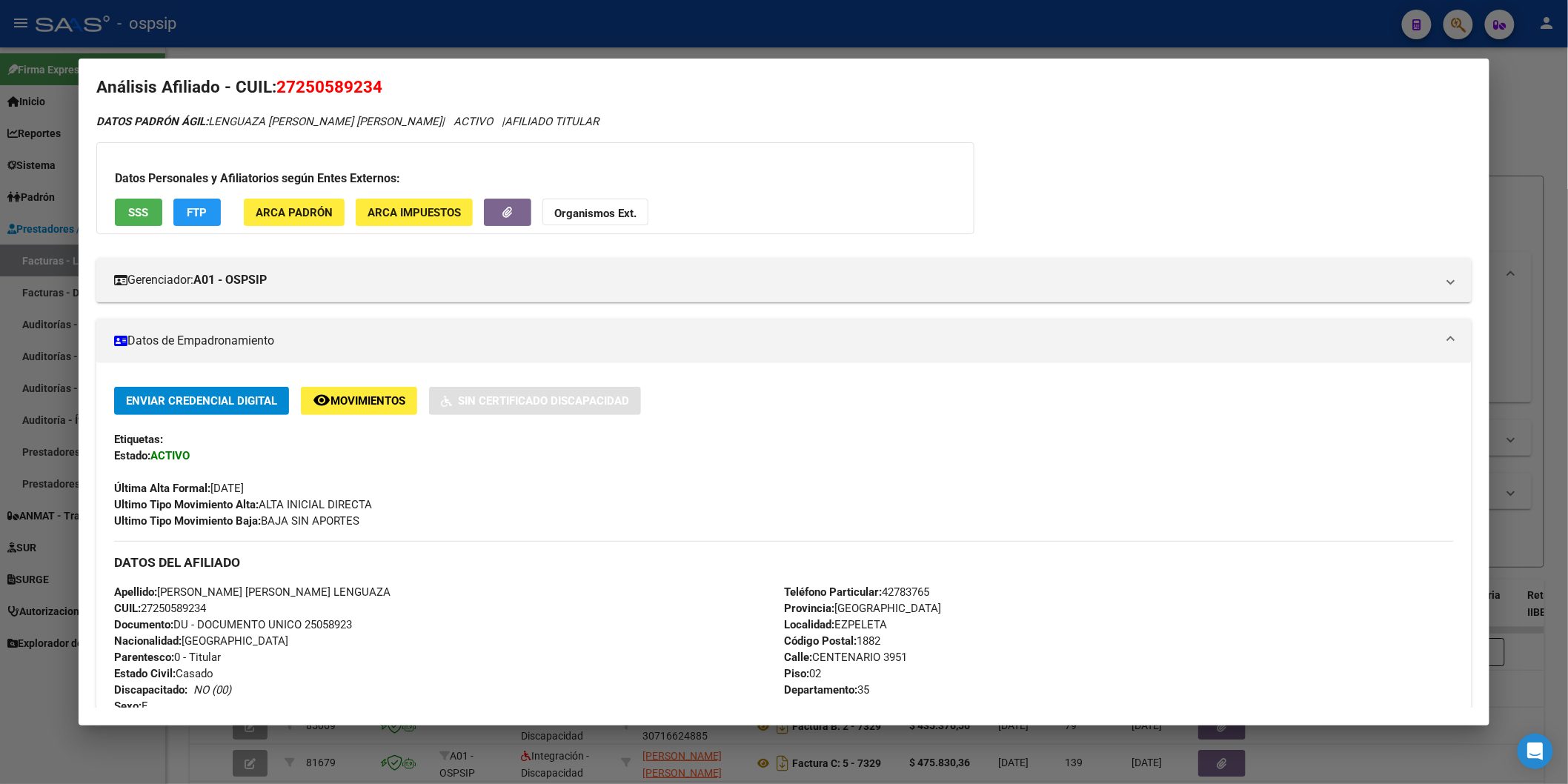
scroll to position [0, 0]
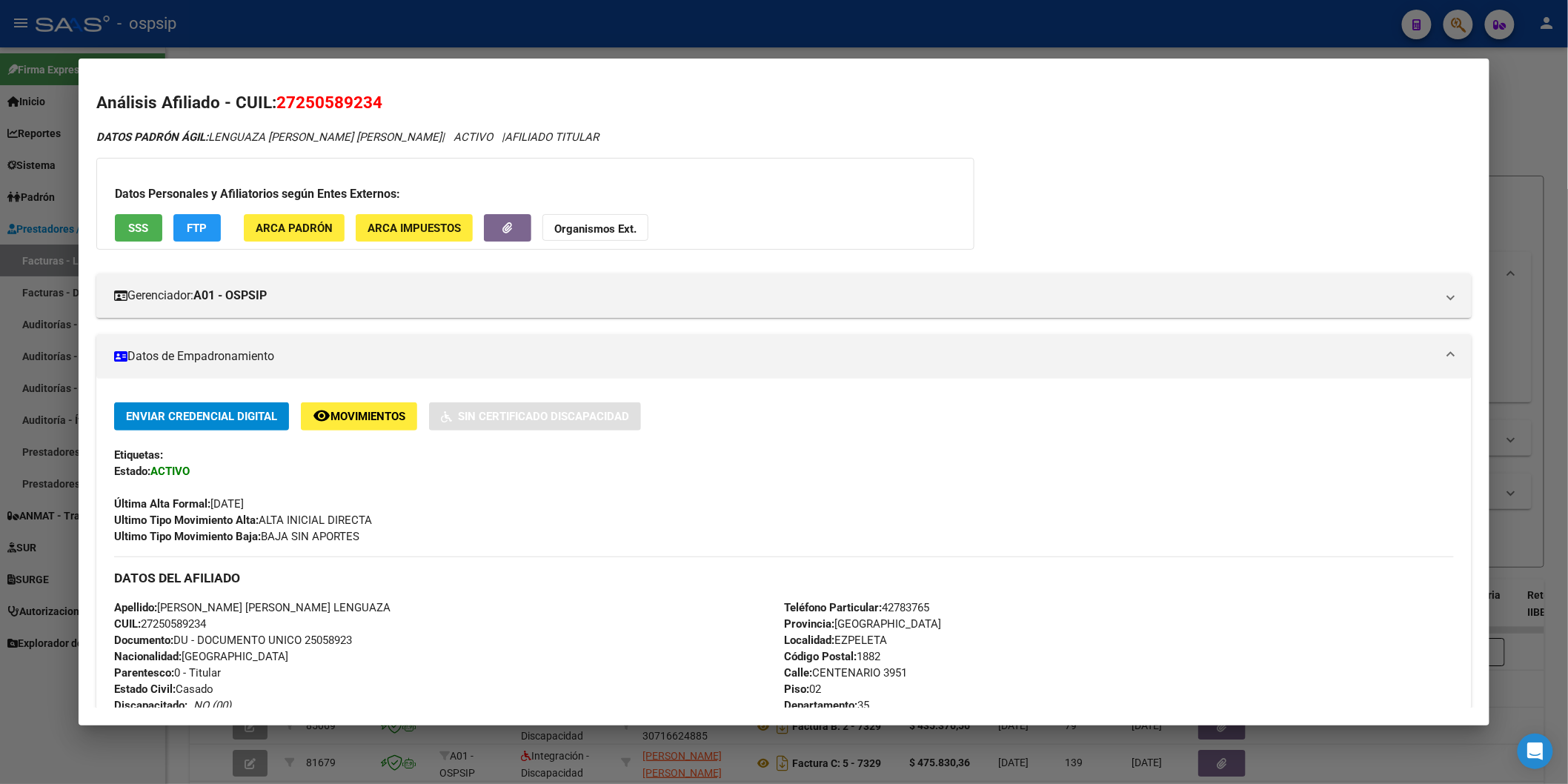
click at [134, 217] on button "SSS" at bounding box center [139, 228] width 48 height 28
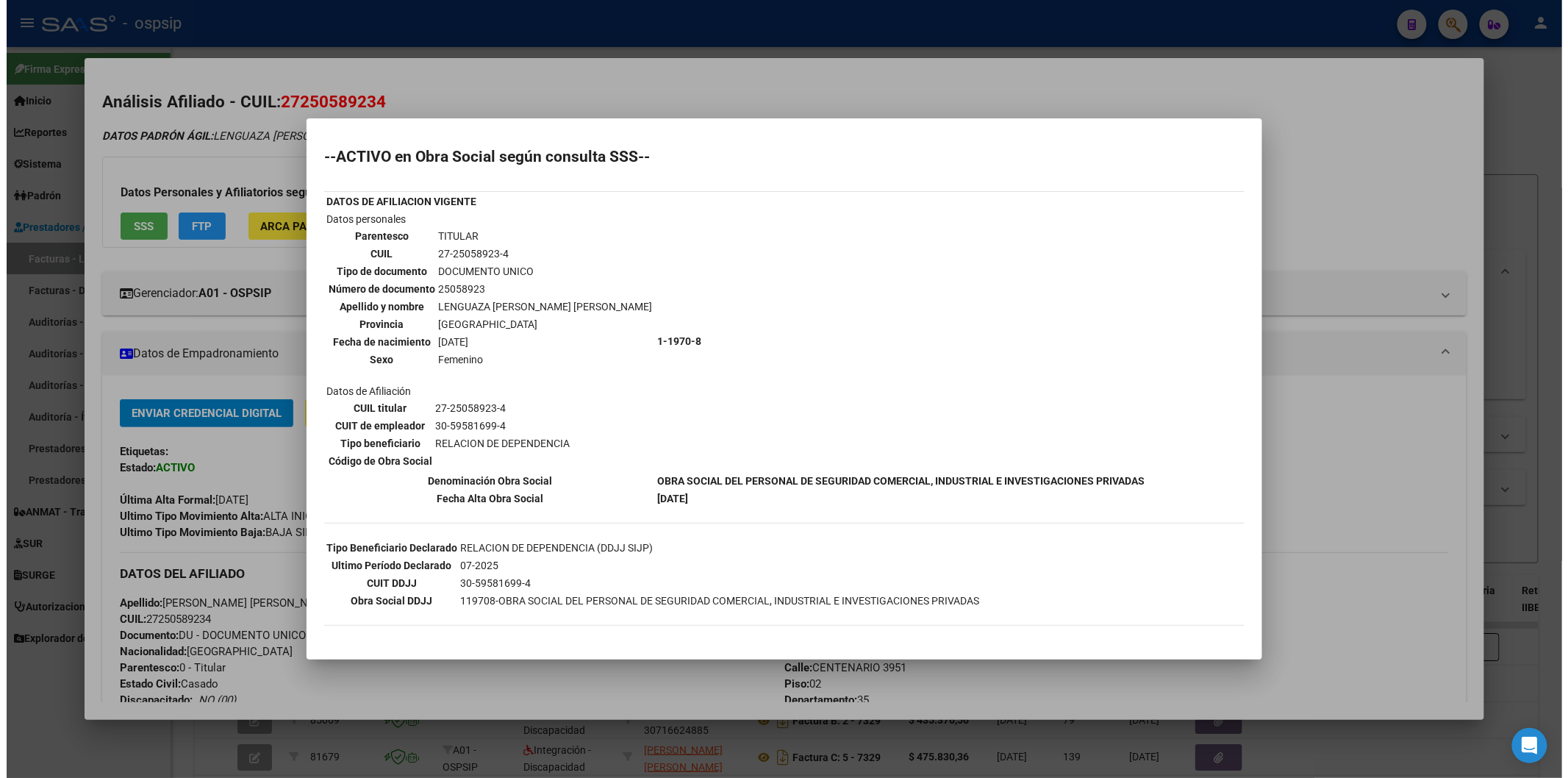
scroll to position [415, 0]
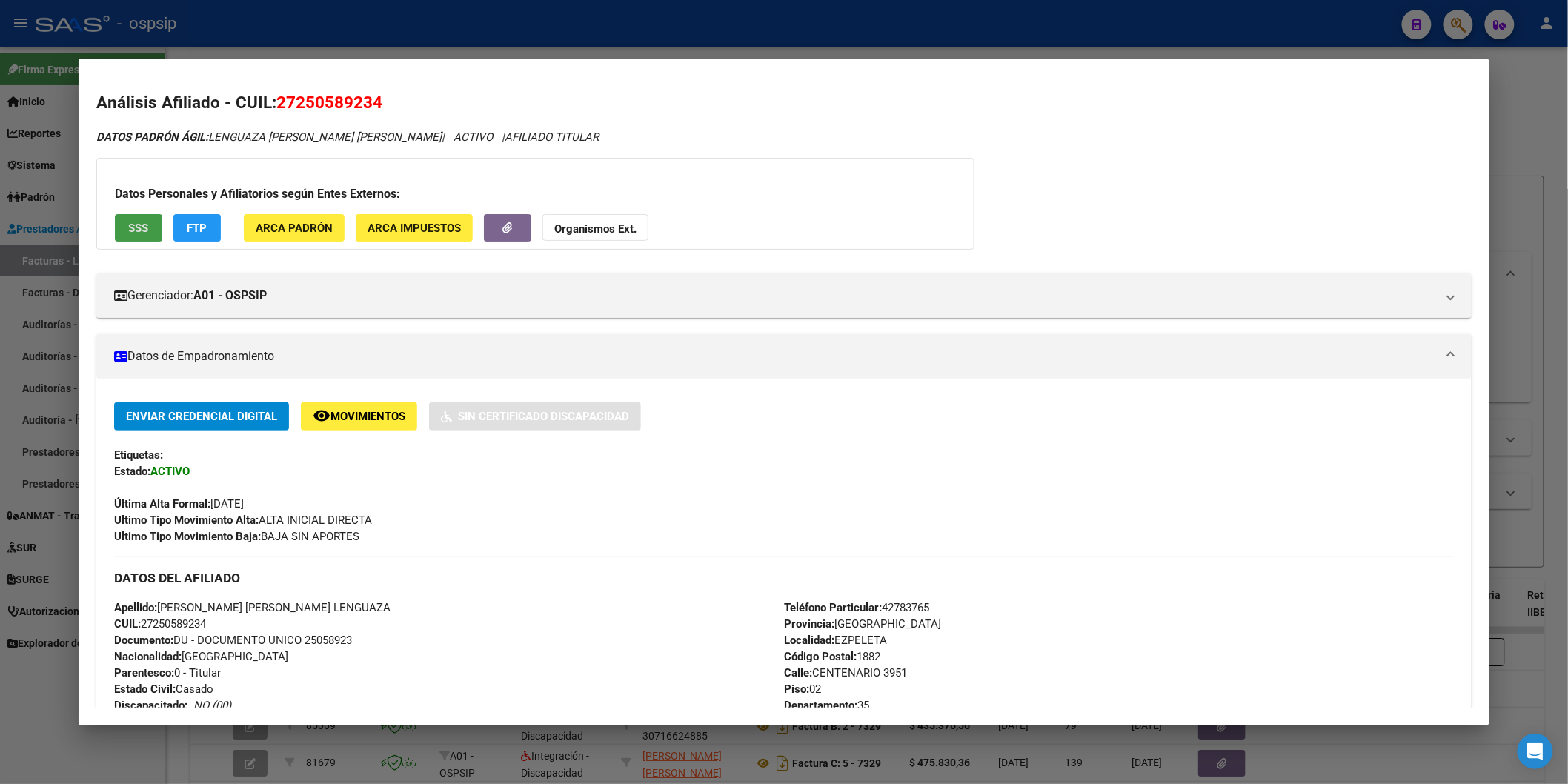
click at [568, 233] on strong "Organismos Ext." at bounding box center [595, 229] width 82 height 13
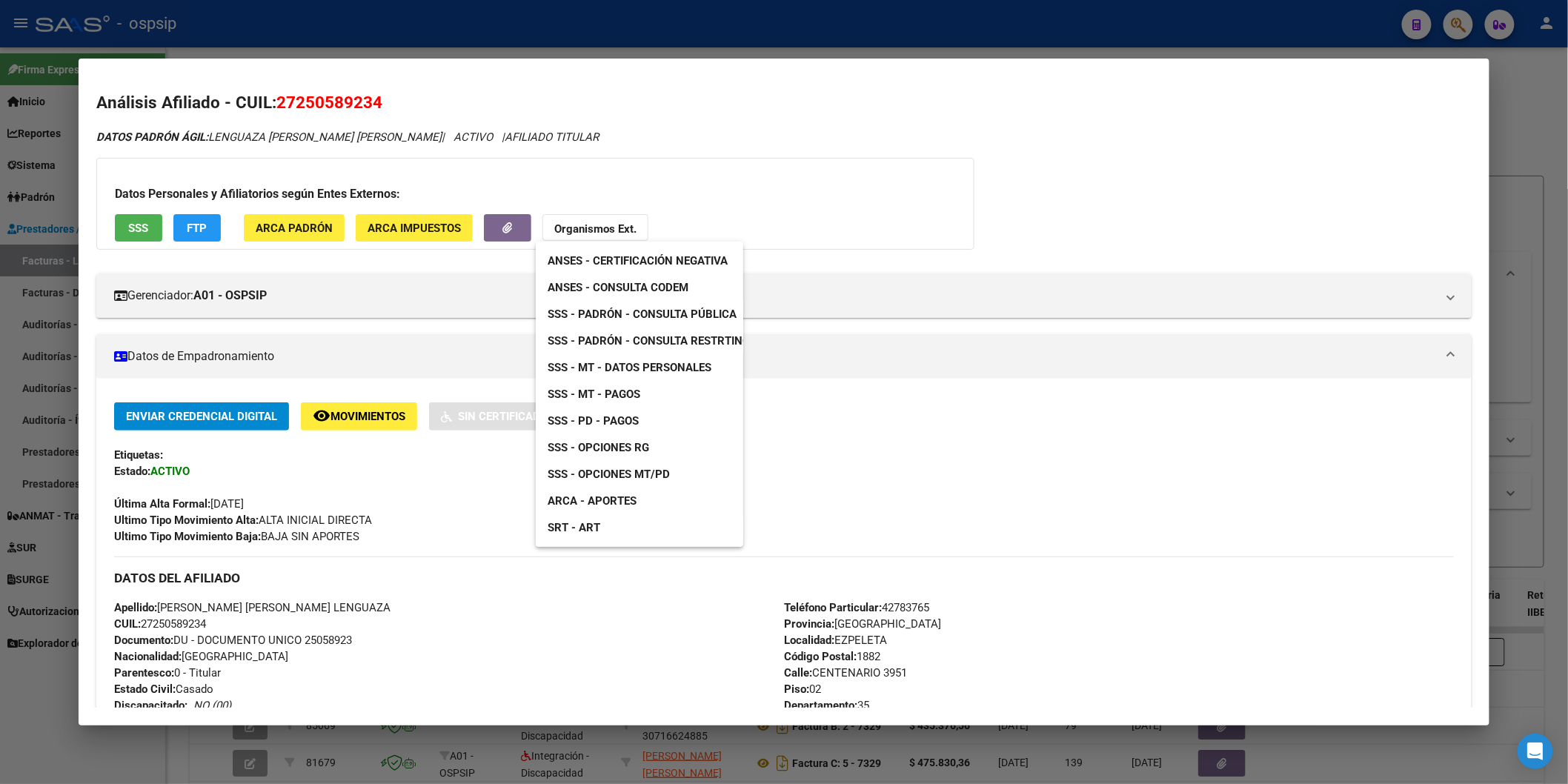
click at [626, 286] on span "ANSES - Consulta CODEM" at bounding box center [618, 287] width 141 height 13
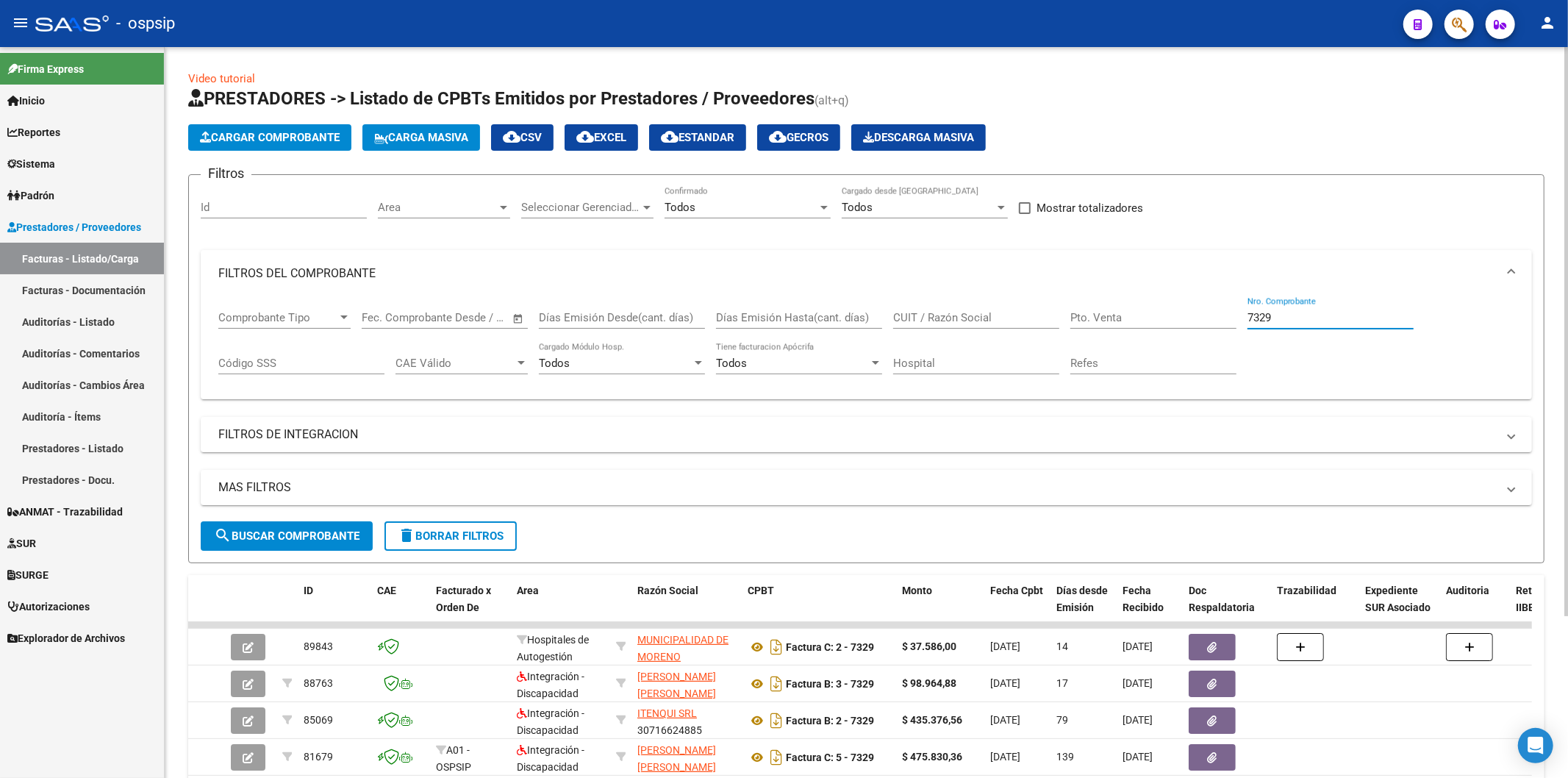
click at [1273, 322] on input "7329" at bounding box center [1330, 317] width 167 height 13
type input "7"
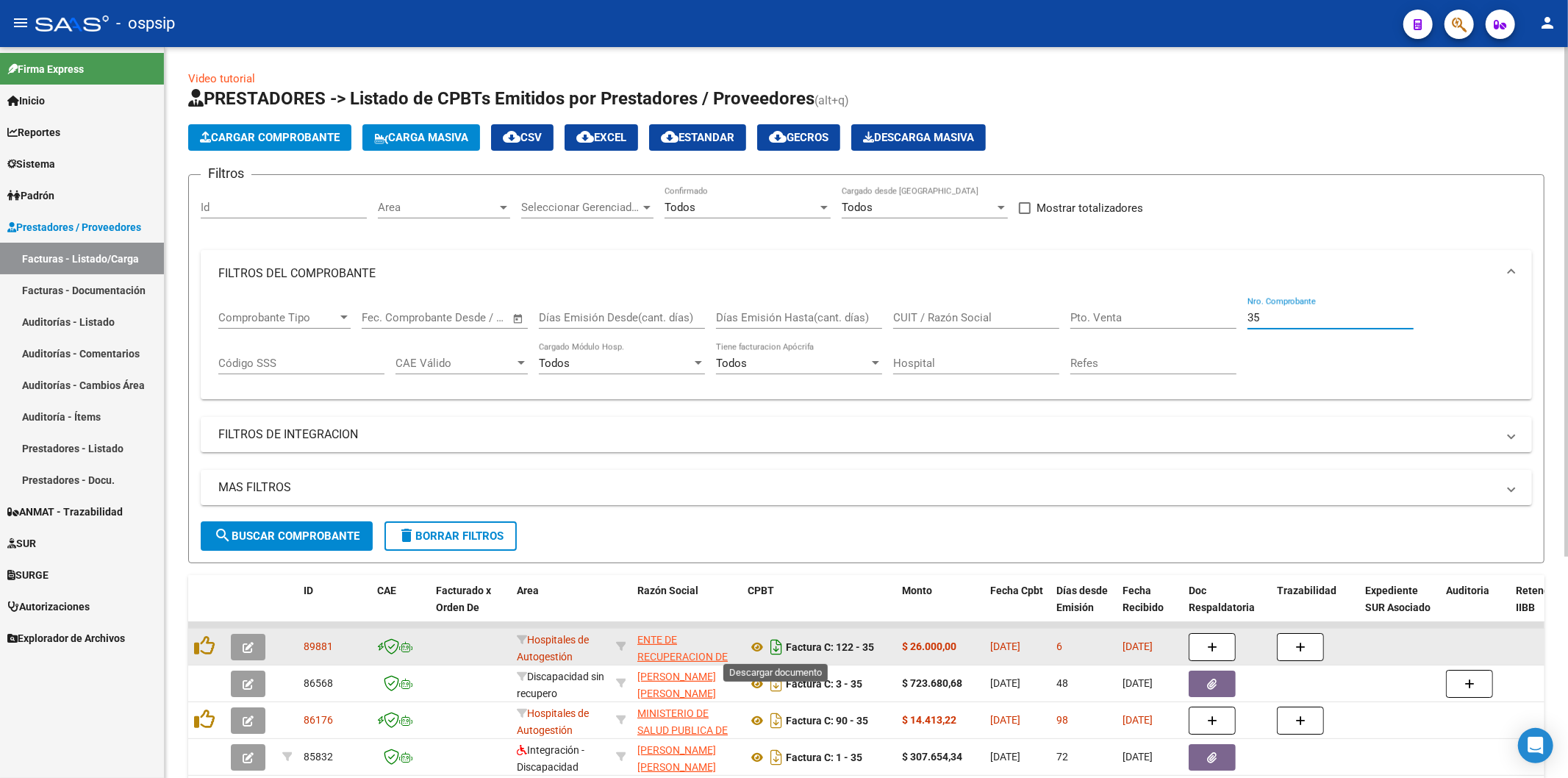
click at [779, 636] on icon "Descargar documento" at bounding box center [776, 647] width 19 height 24
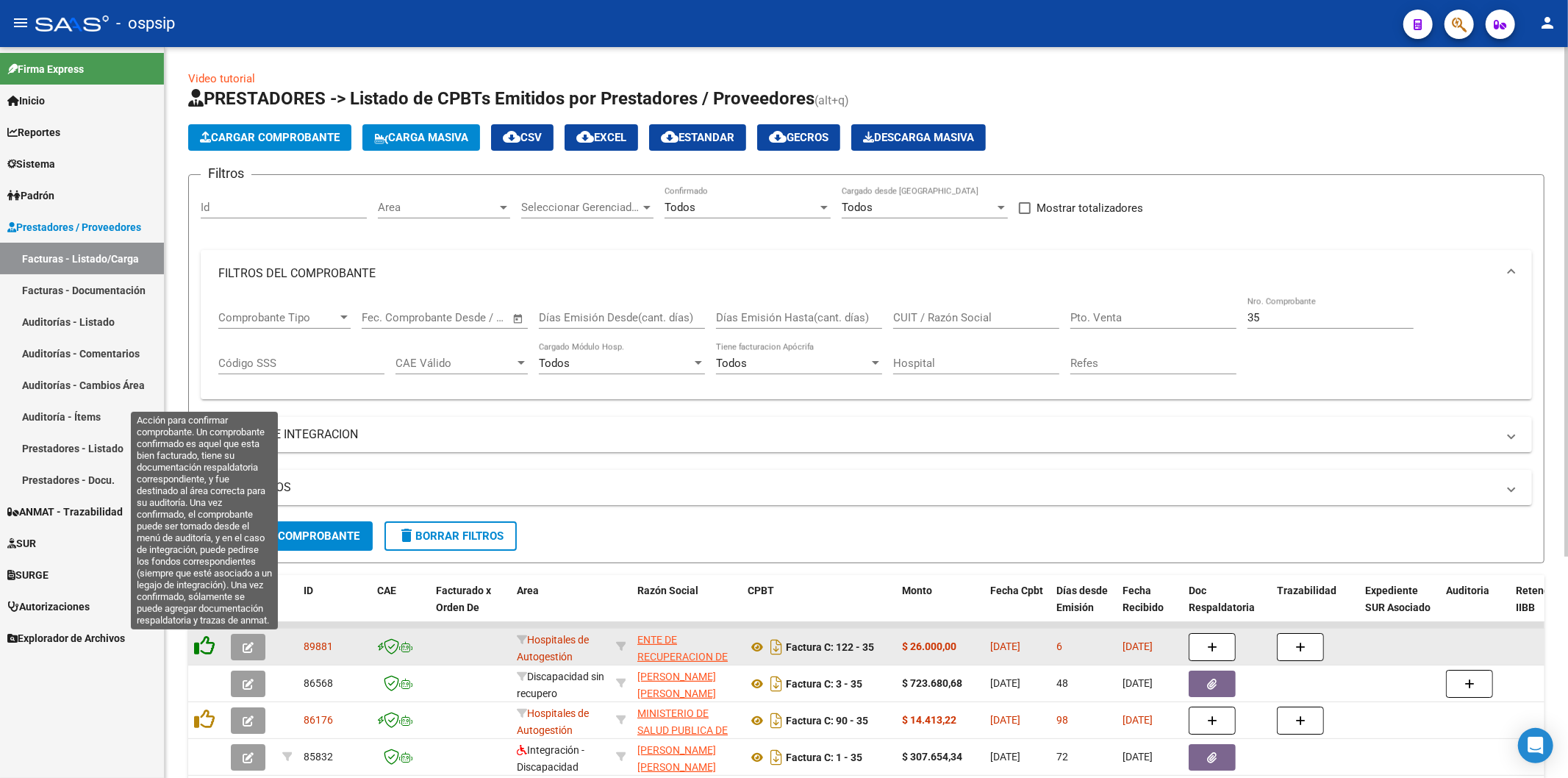
click at [209, 636] on icon at bounding box center [204, 645] width 21 height 21
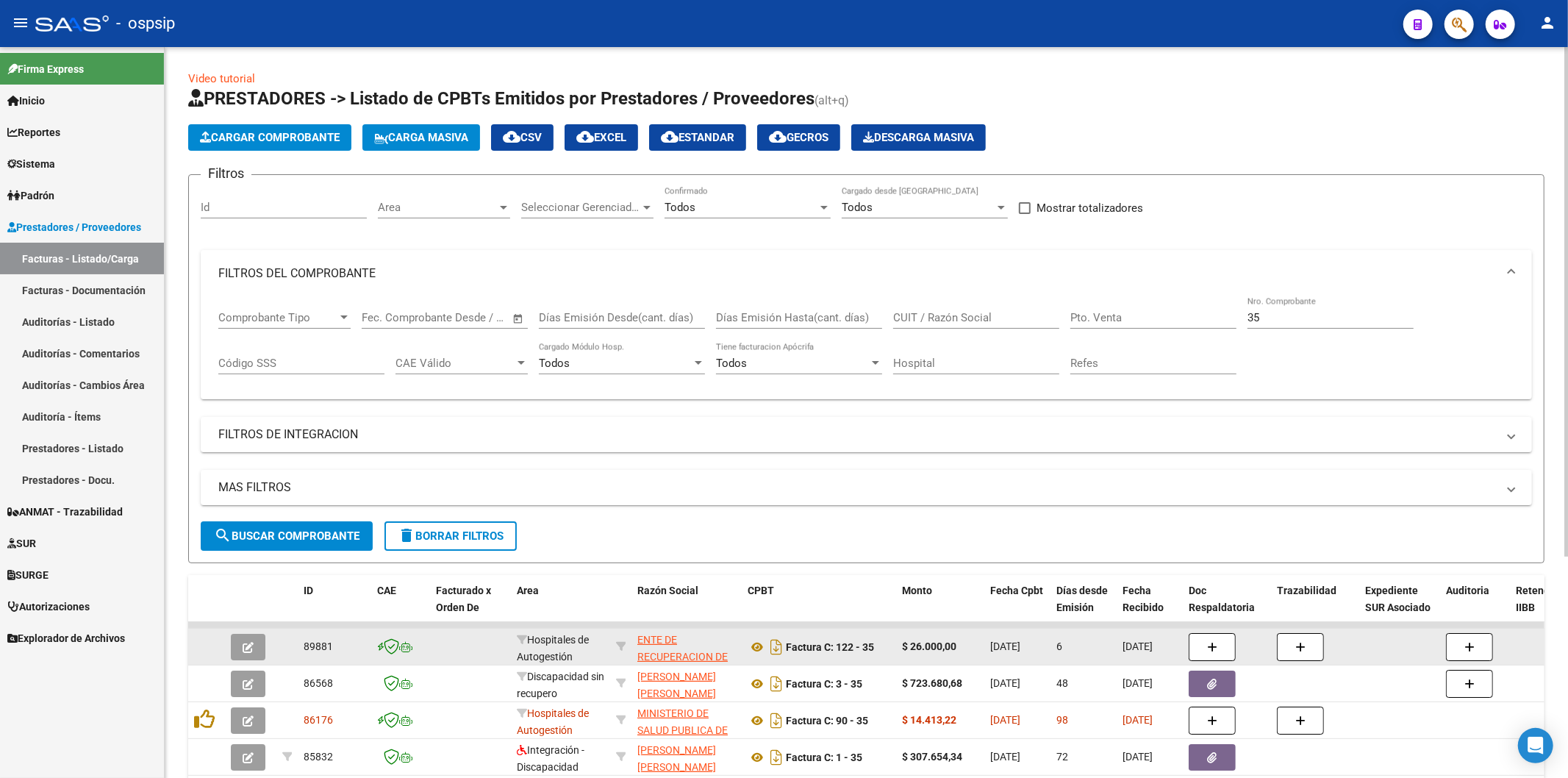
click at [1266, 311] on div "35 Nro. Comprobante" at bounding box center [1330, 313] width 167 height 32
click at [1268, 313] on input "35" at bounding box center [1330, 317] width 167 height 13
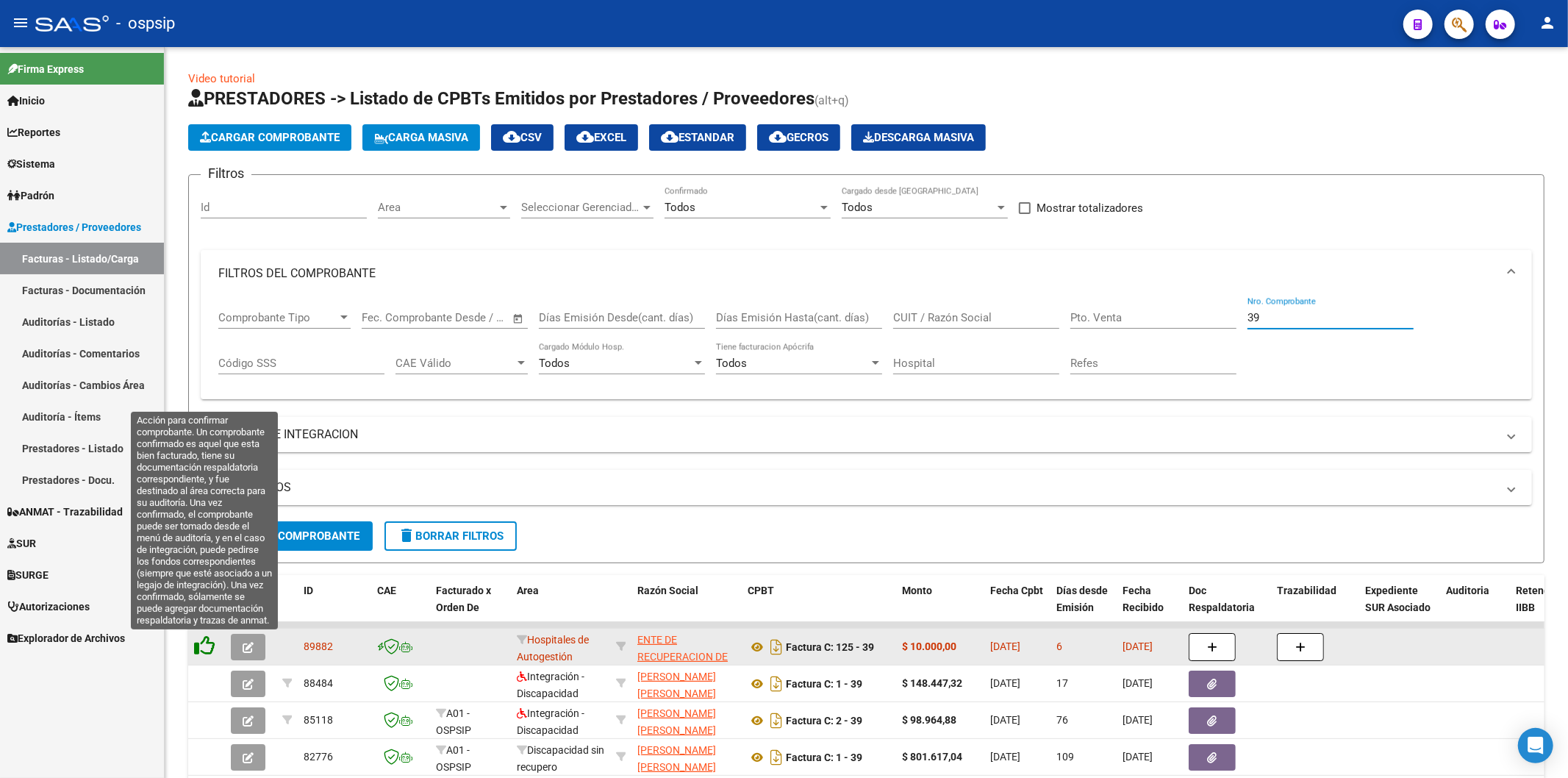
click at [195, 636] on icon at bounding box center [204, 645] width 21 height 21
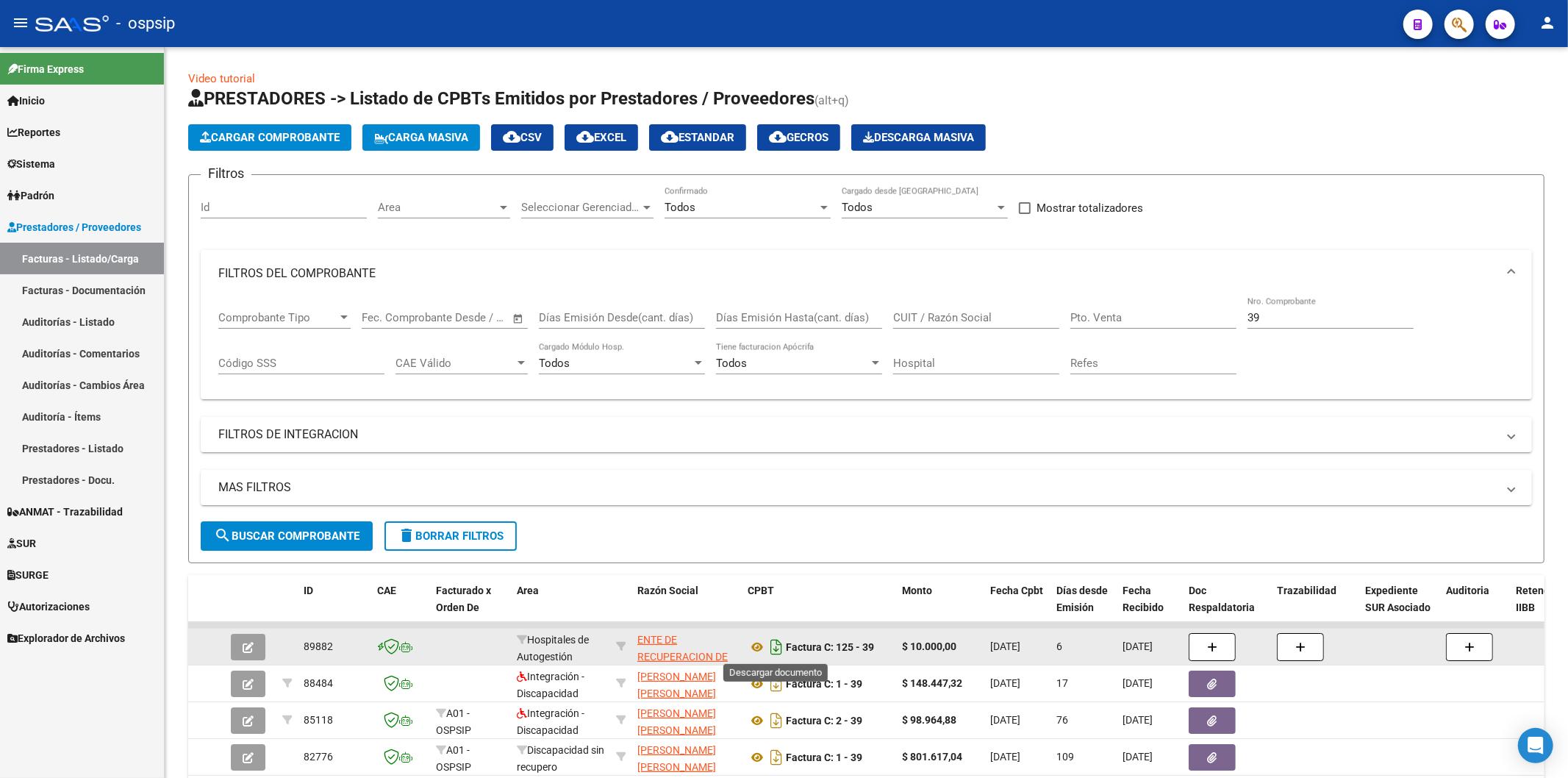
click at [780, 636] on icon "Descargar documento" at bounding box center [776, 647] width 19 height 24
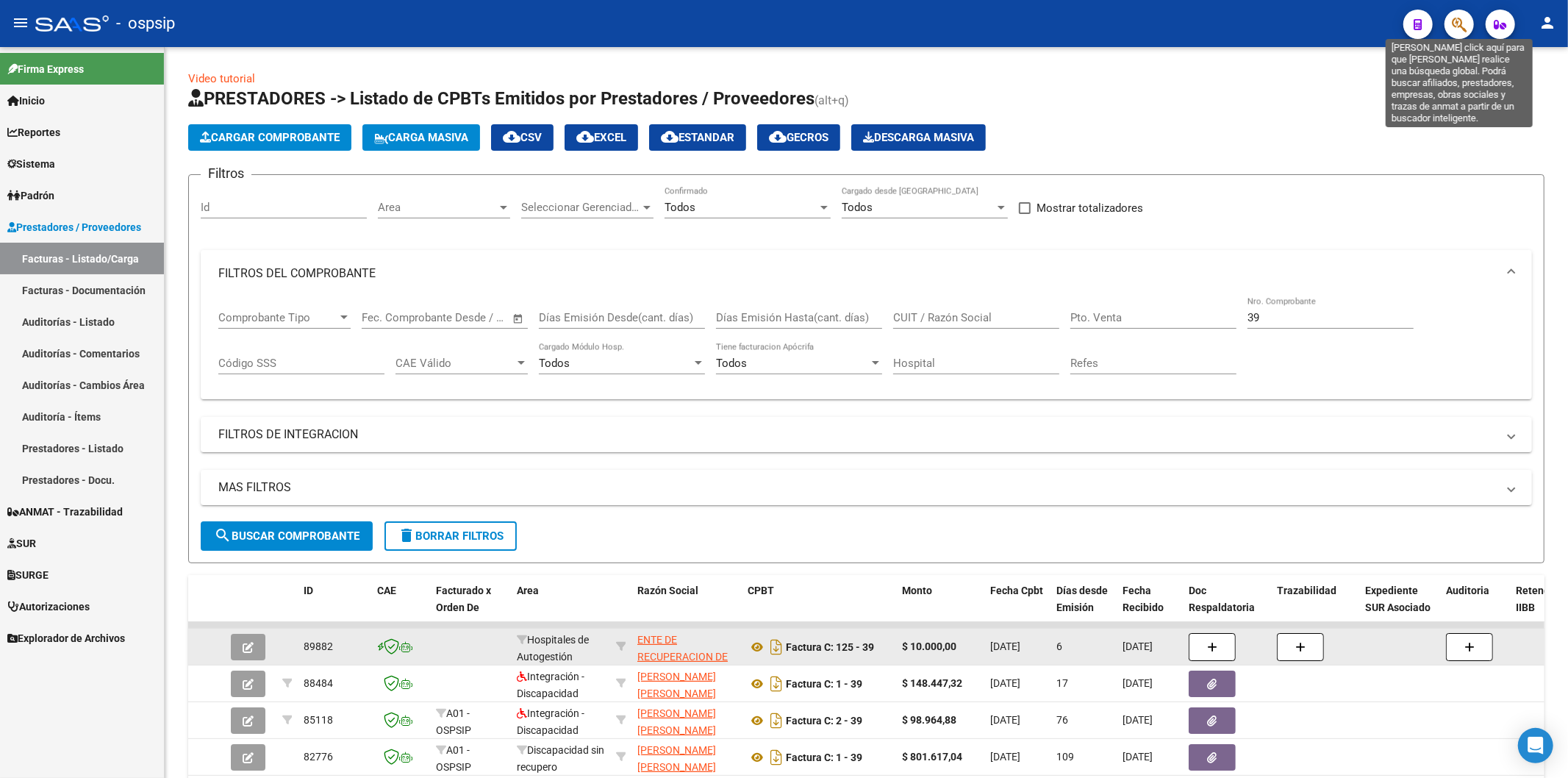
click at [1273, 19] on icon "button" at bounding box center [1460, 24] width 15 height 17
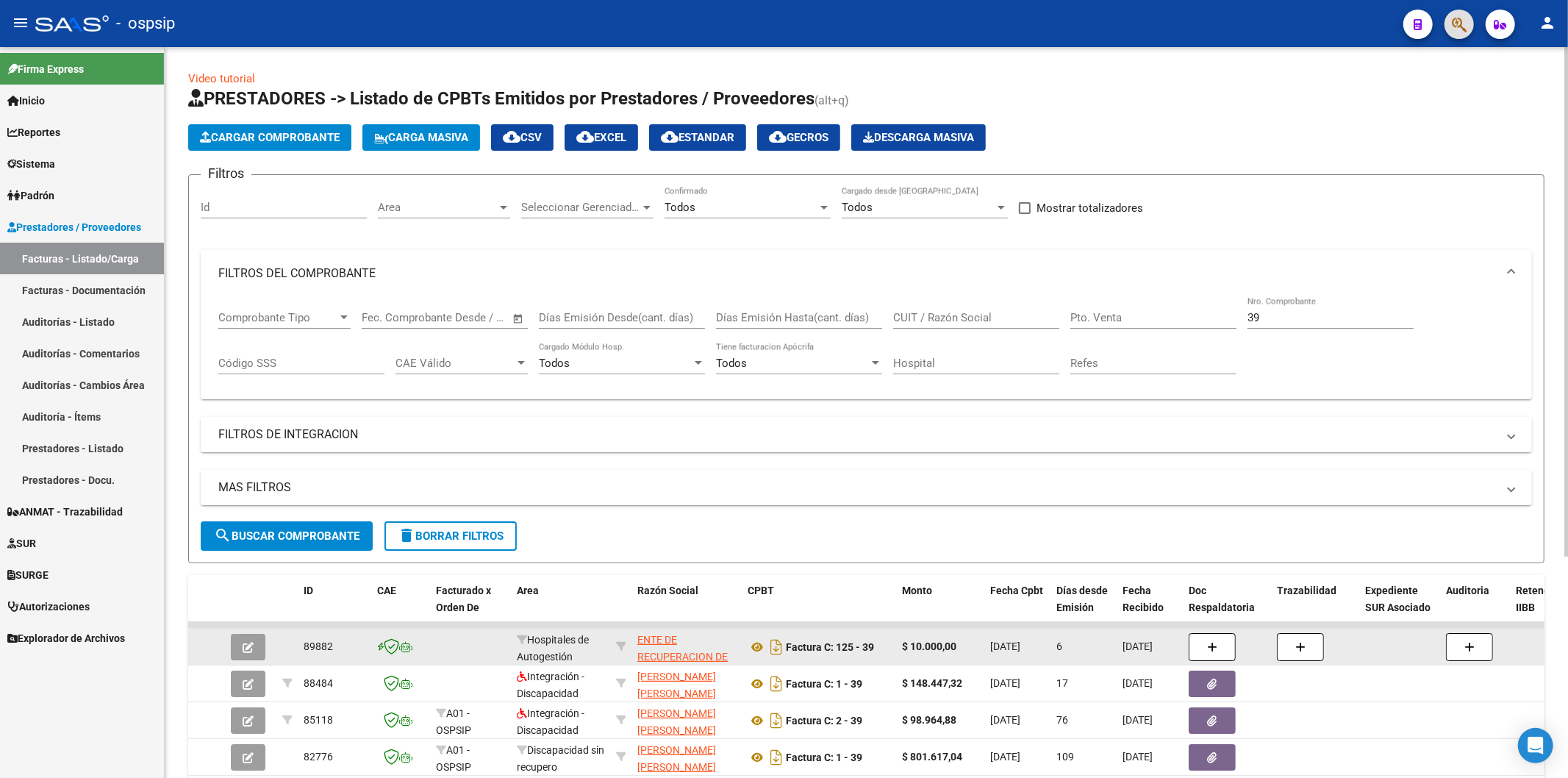
click at [1273, 310] on div "39 Nro. Comprobante" at bounding box center [1330, 313] width 167 height 32
click at [1273, 313] on input "39" at bounding box center [1330, 317] width 167 height 13
type input "3"
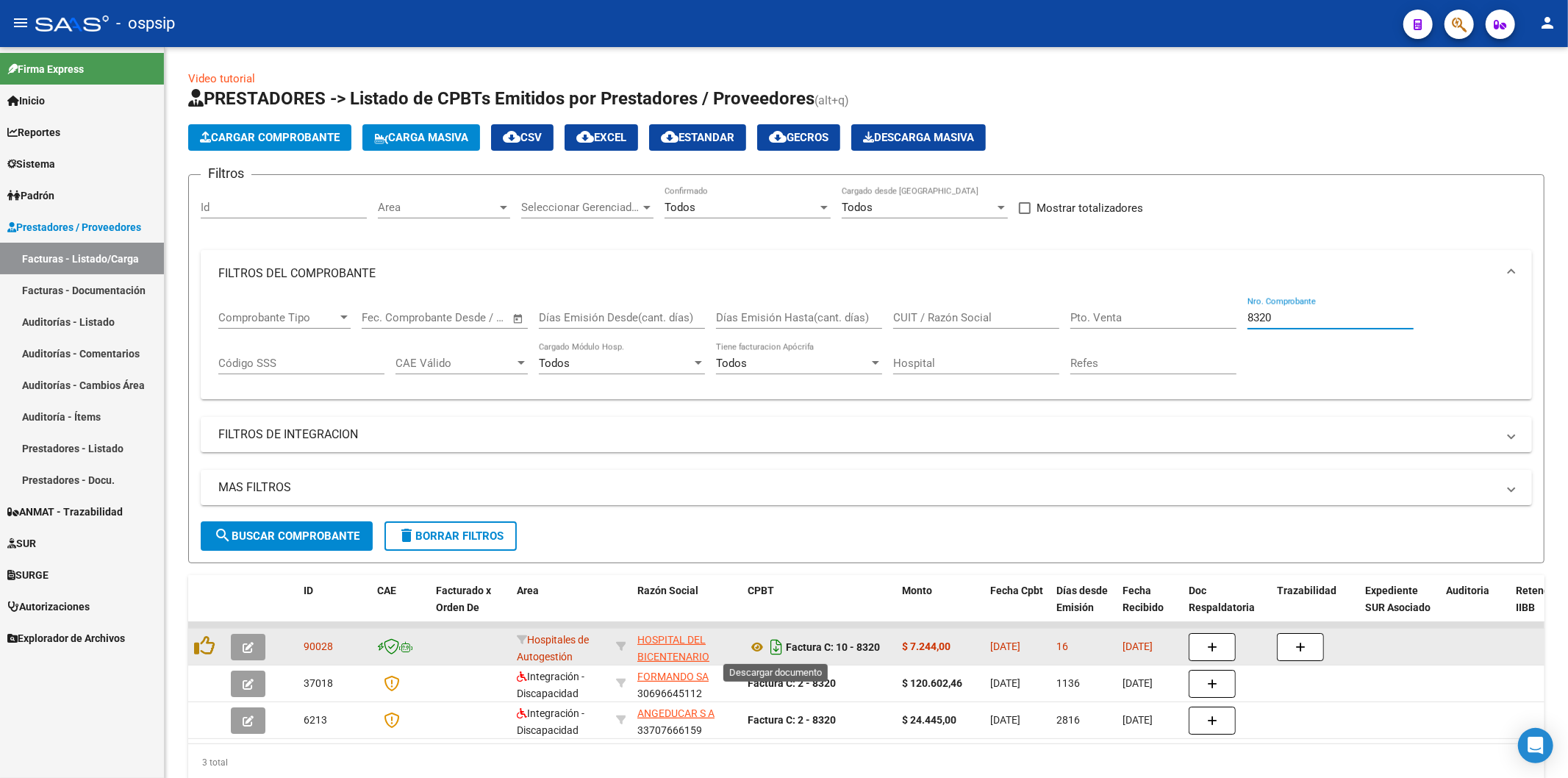
type input "8320"
click at [781, 636] on icon "Descargar documento" at bounding box center [776, 647] width 19 height 24
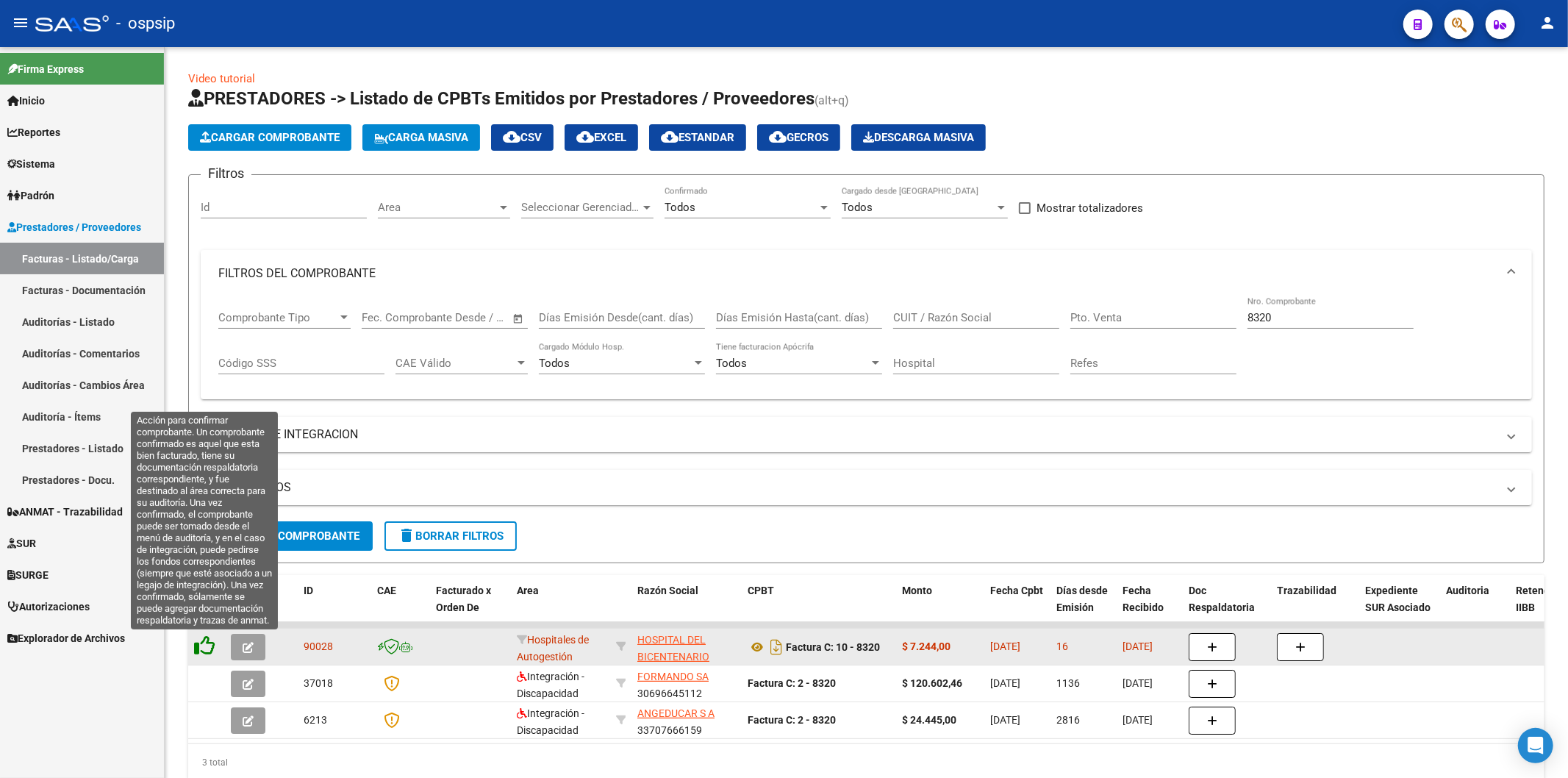
click at [207, 636] on icon at bounding box center [204, 645] width 21 height 21
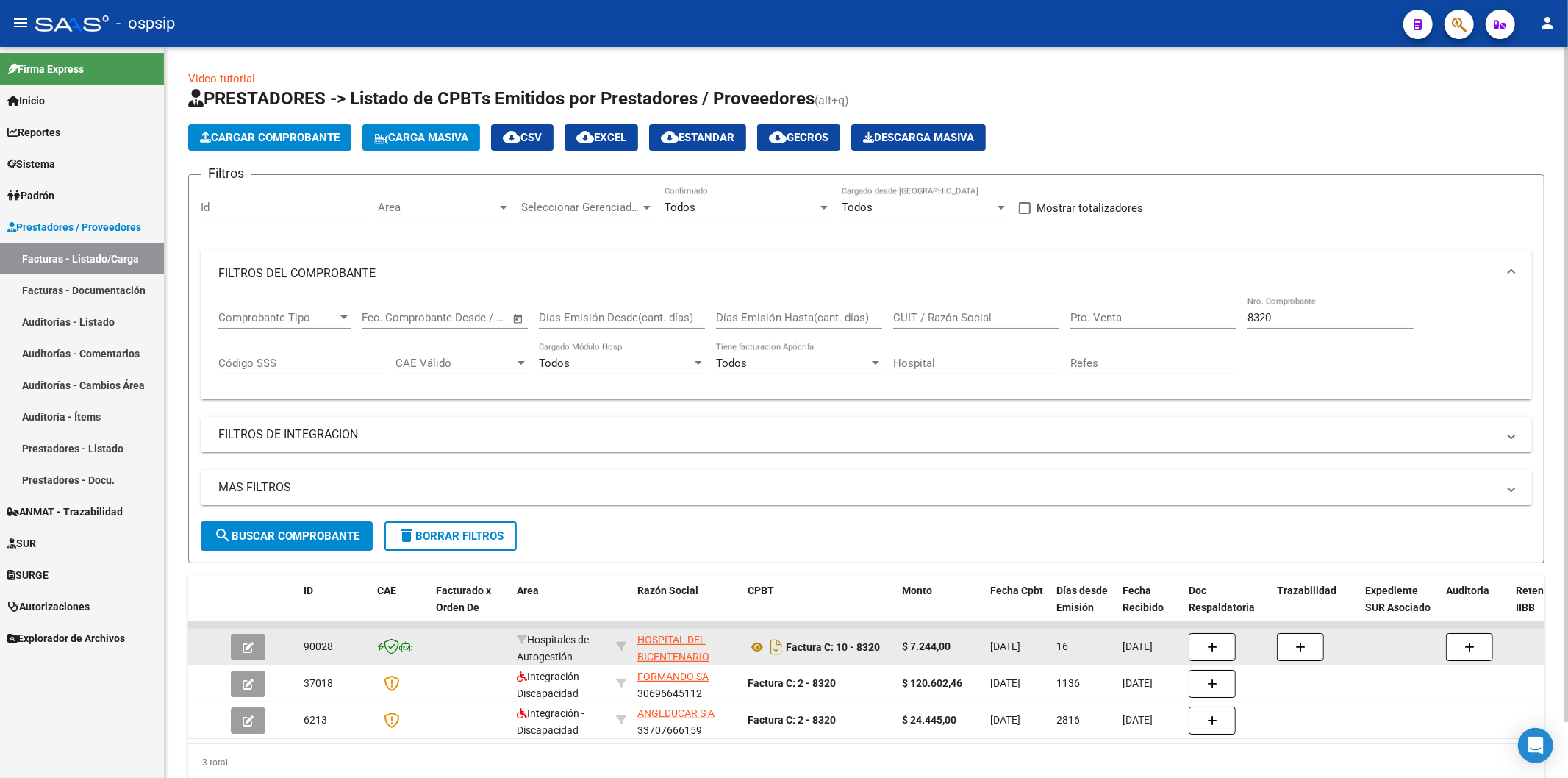
click at [1273, 312] on input "8320" at bounding box center [1330, 317] width 167 height 13
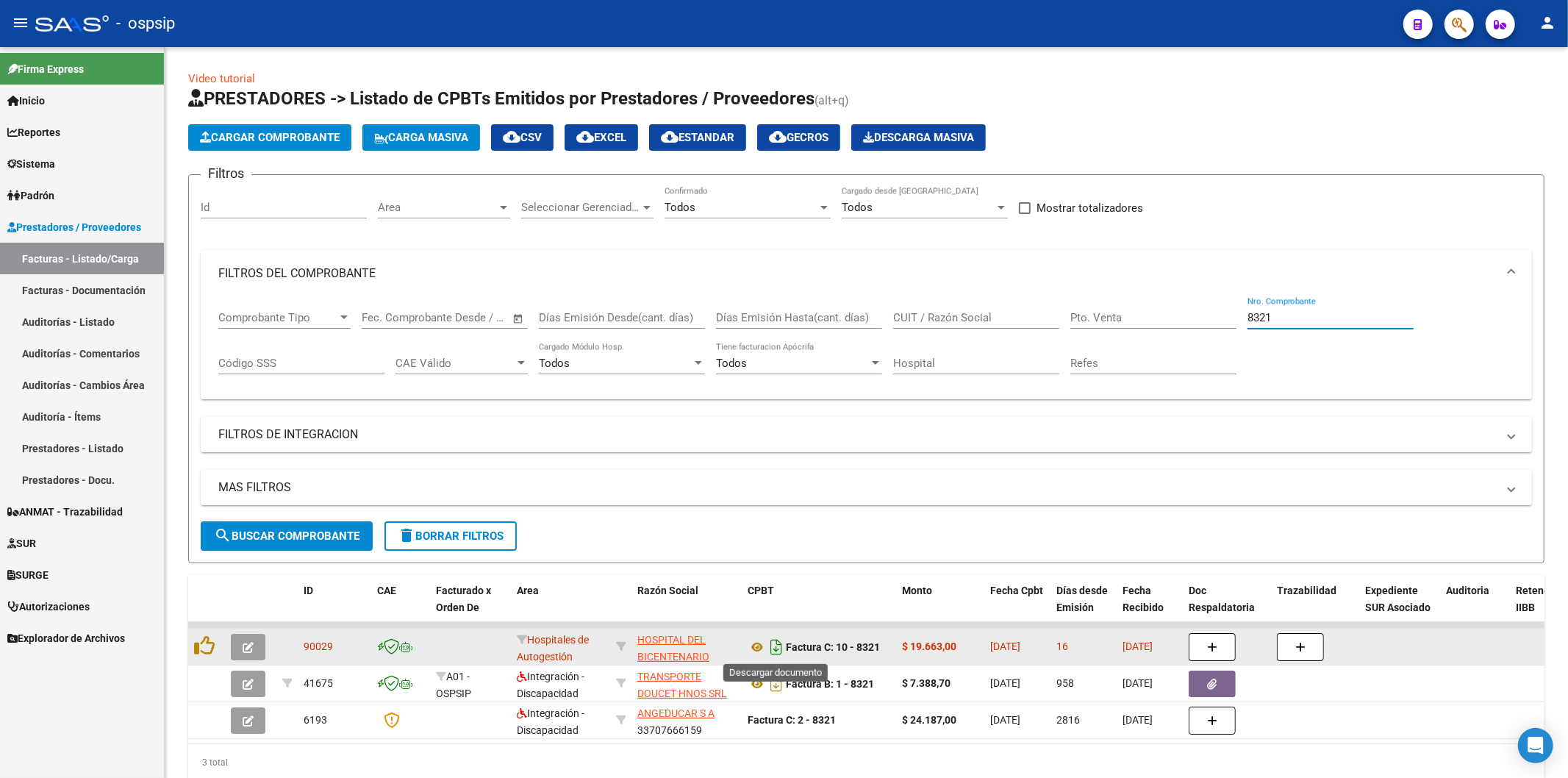
click at [773, 636] on icon "Descargar documento" at bounding box center [776, 647] width 19 height 24
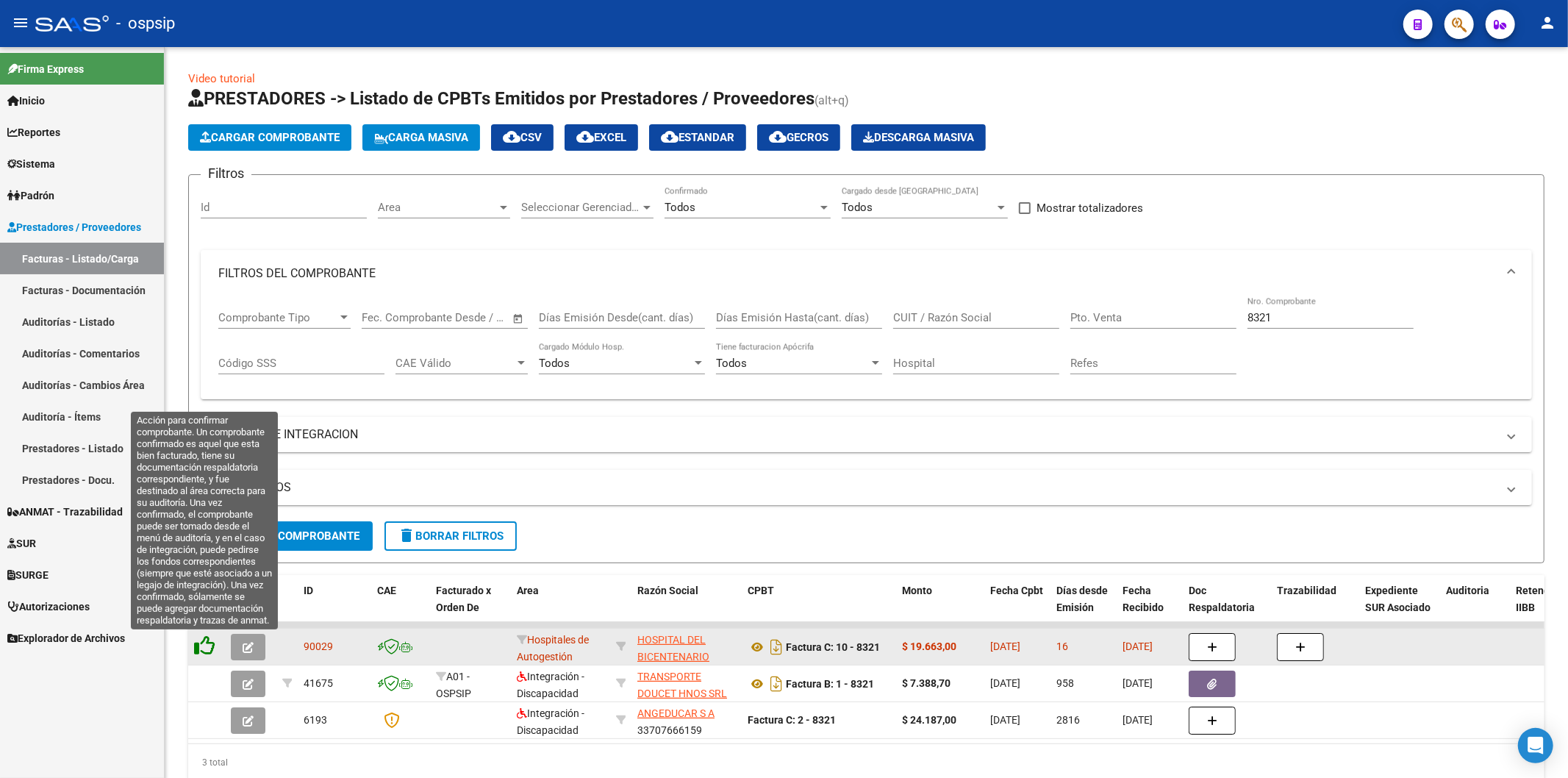
click at [200, 636] on icon at bounding box center [204, 645] width 21 height 21
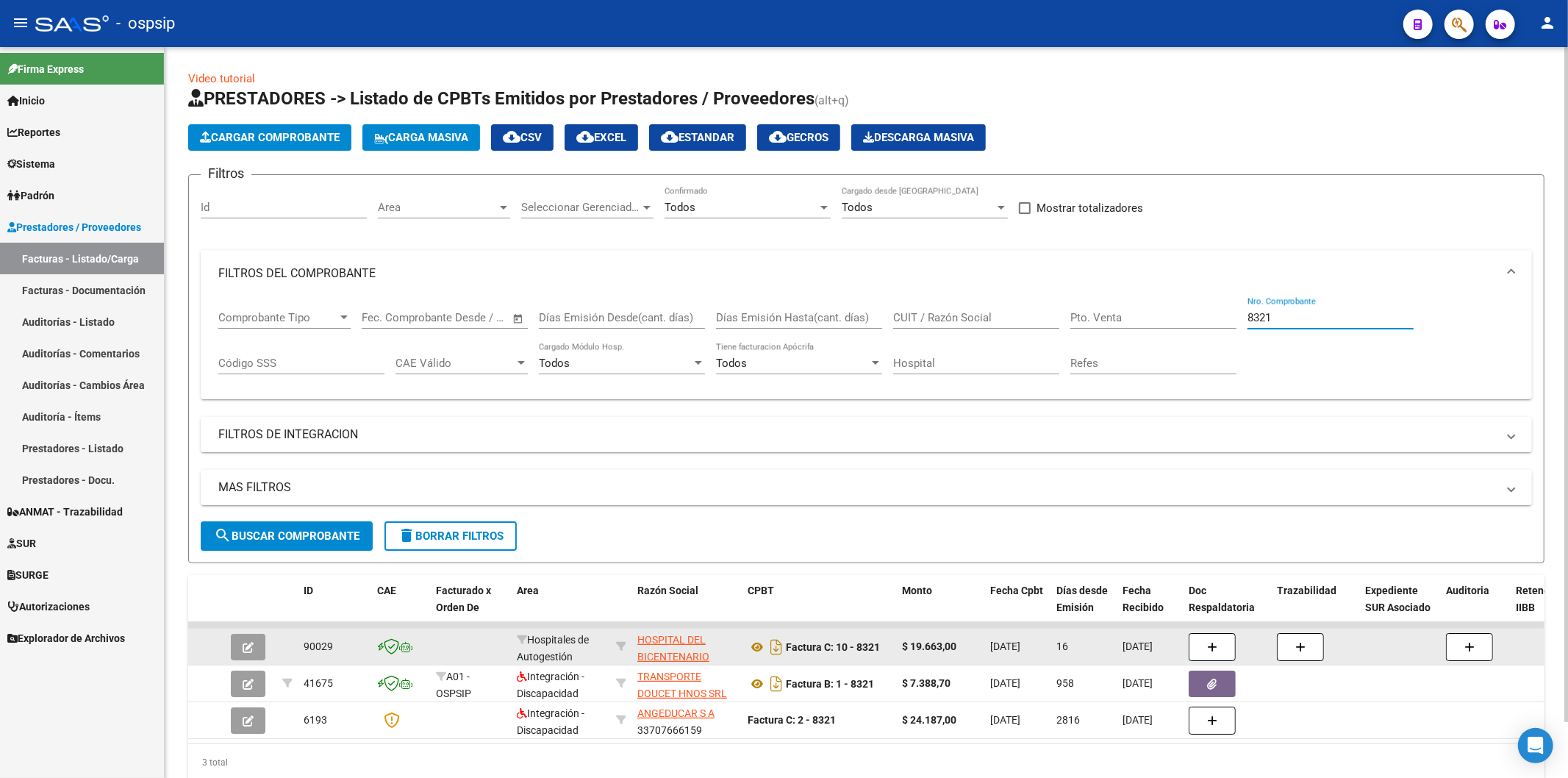
click at [1273, 317] on input "8321" at bounding box center [1330, 317] width 167 height 13
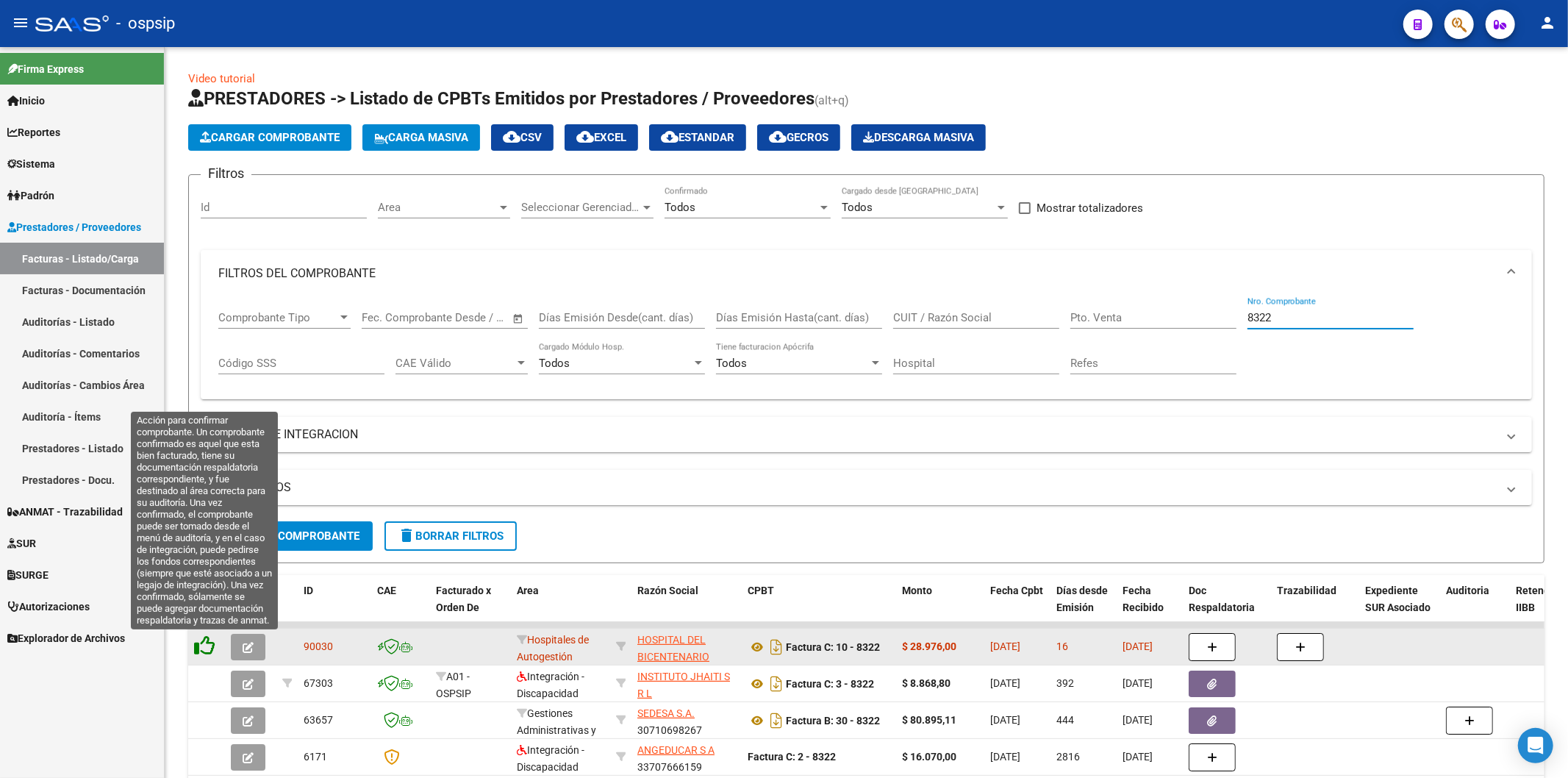
type input "8322"
click at [209, 636] on icon at bounding box center [204, 645] width 21 height 21
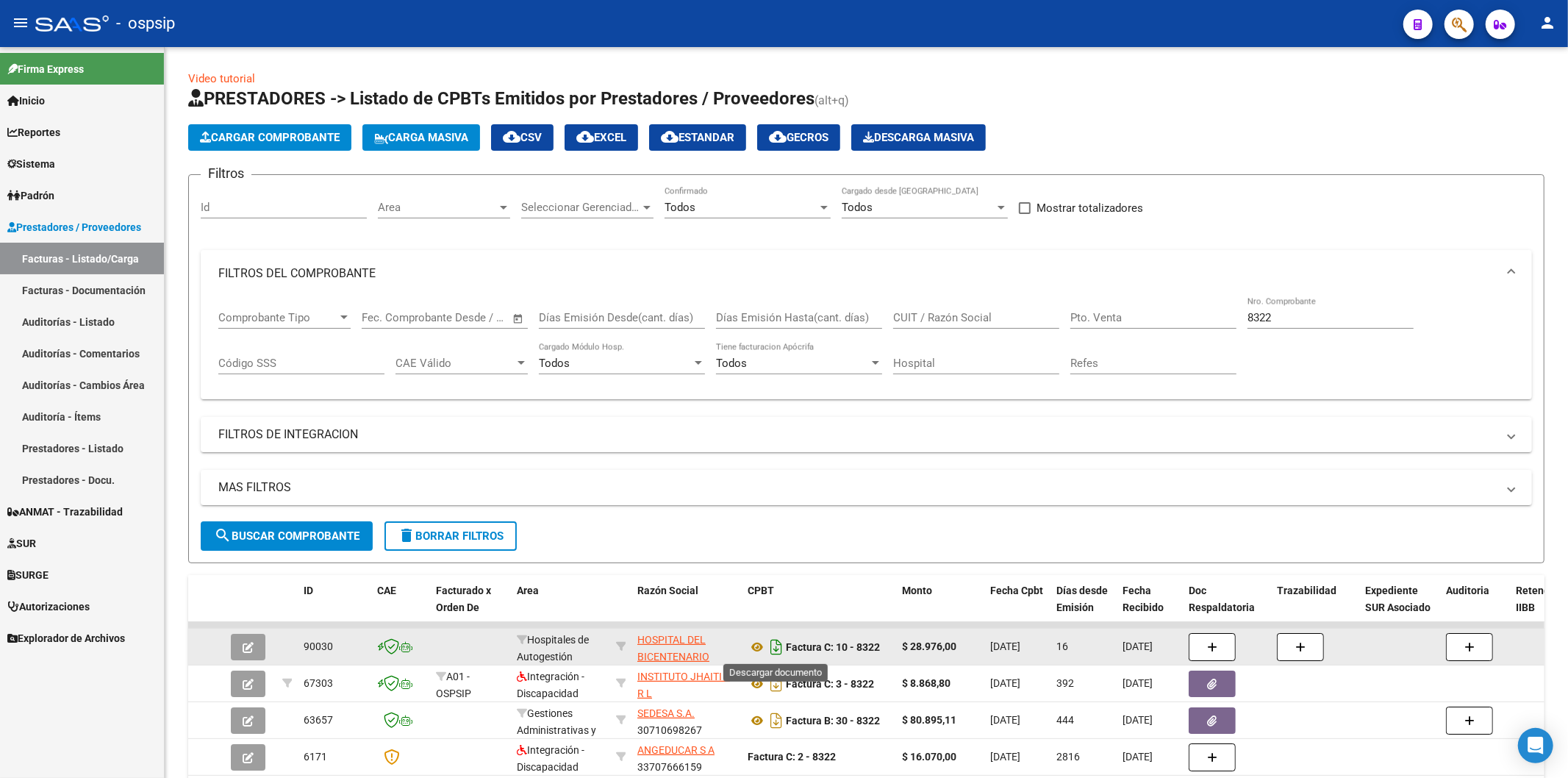
click at [777, 636] on icon "Descargar documento" at bounding box center [776, 647] width 19 height 24
click at [1273, 319] on input "8322" at bounding box center [1330, 317] width 167 height 13
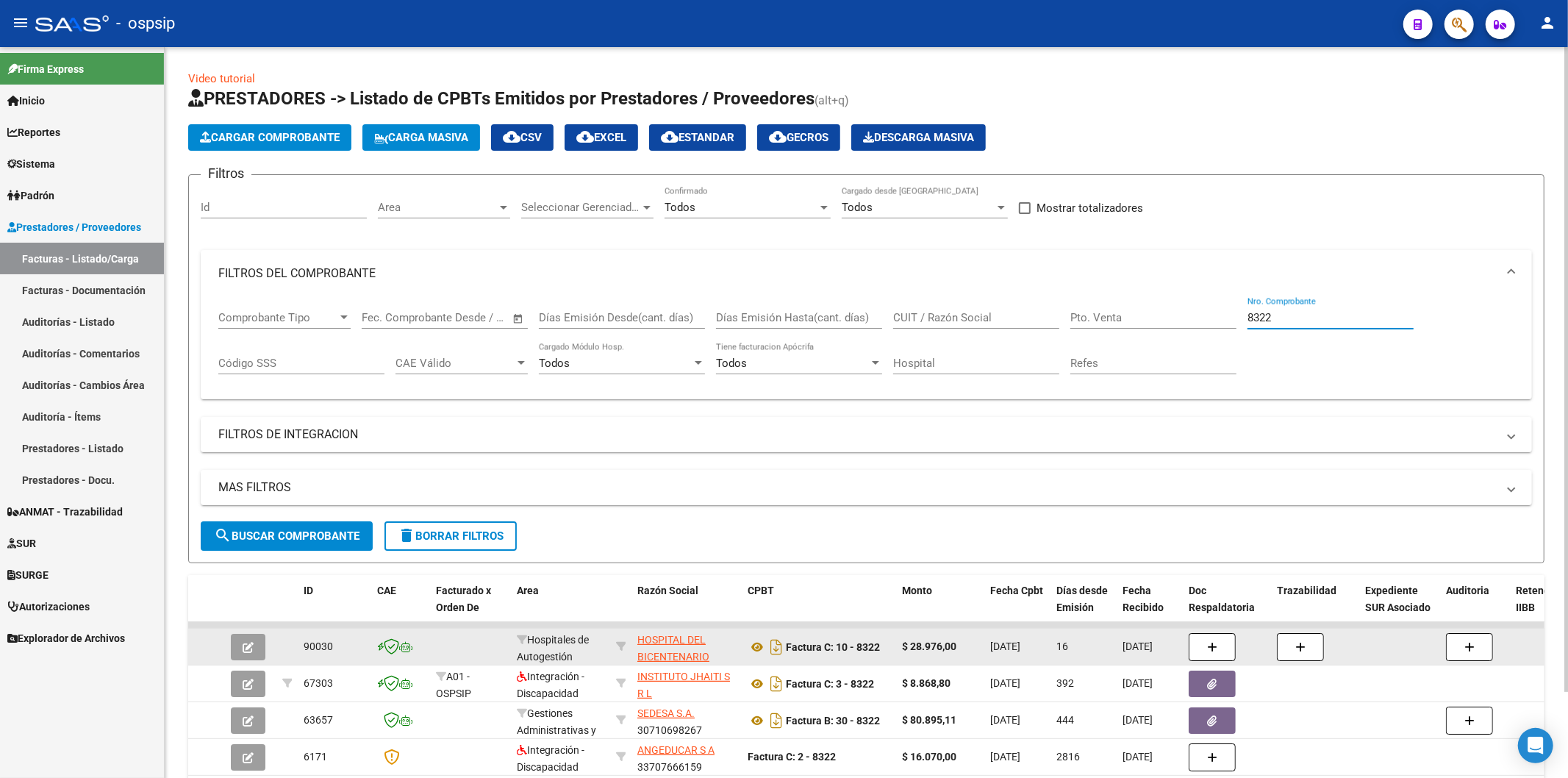
click at [1273, 319] on input "8322" at bounding box center [1330, 317] width 167 height 13
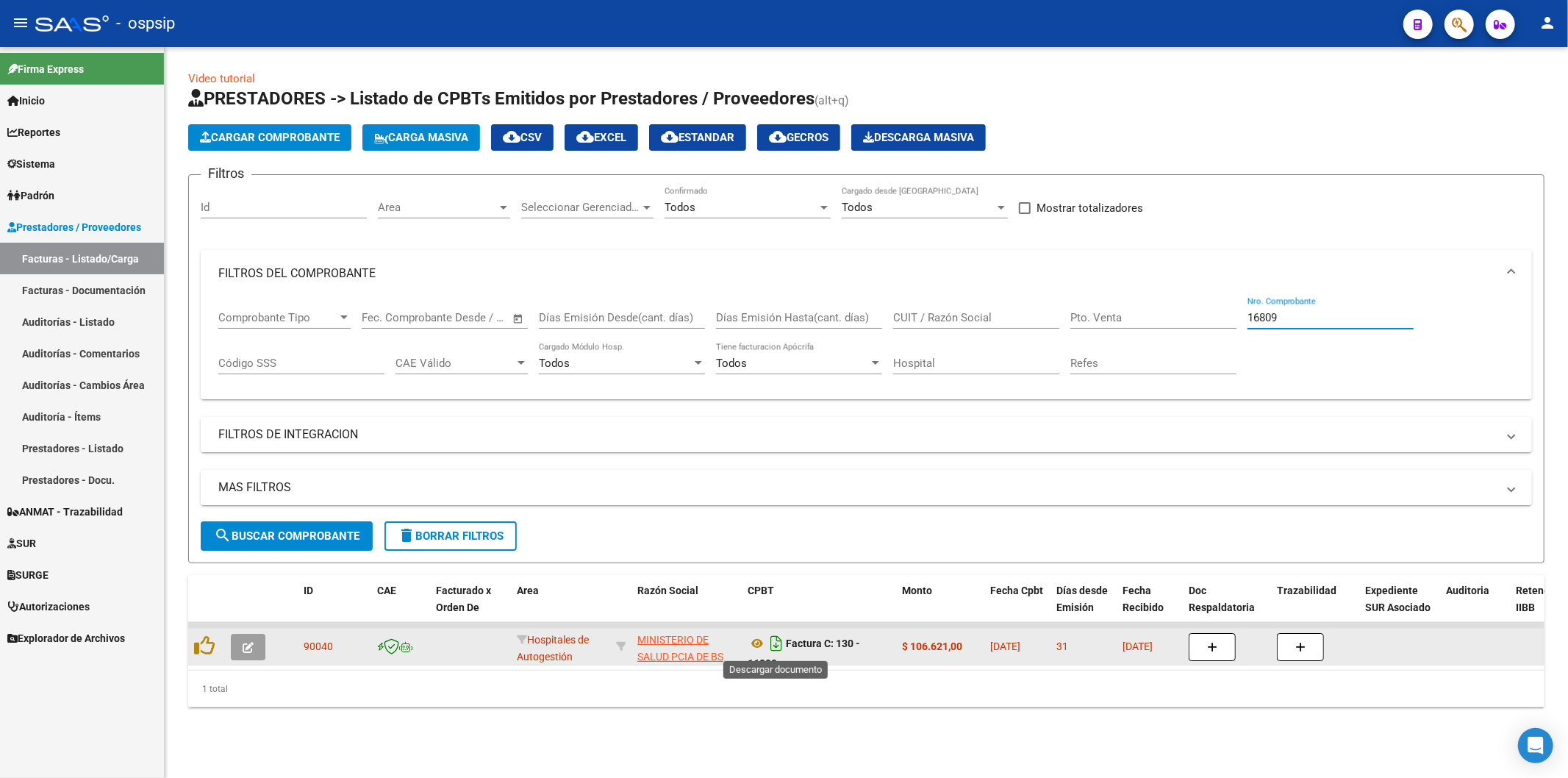
type input "16809"
click at [773, 636] on icon "Descargar documento" at bounding box center [776, 643] width 19 height 24
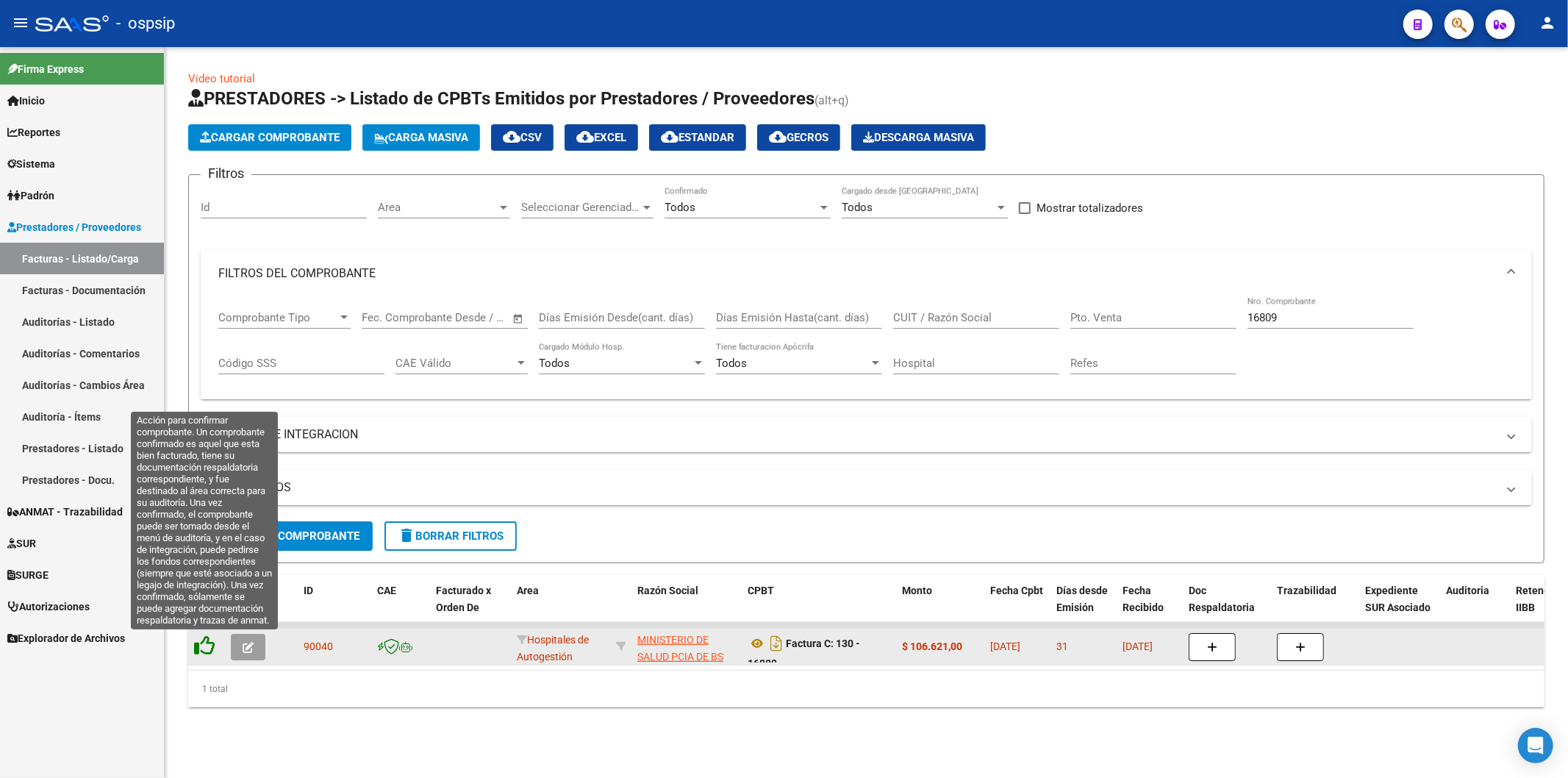
click at [204, 636] on icon at bounding box center [204, 645] width 21 height 21
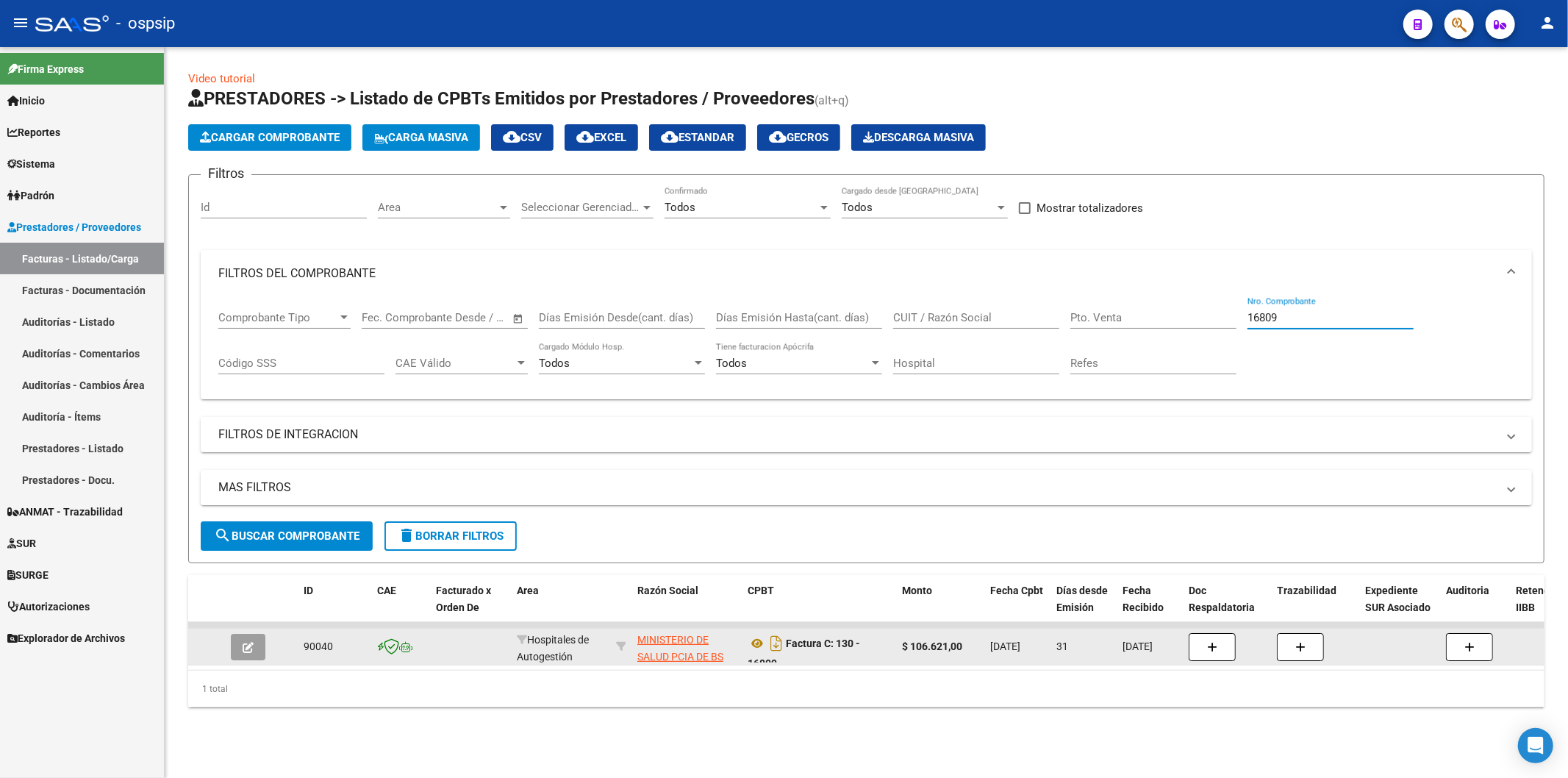
click at [1273, 314] on input "16809" at bounding box center [1330, 317] width 167 height 13
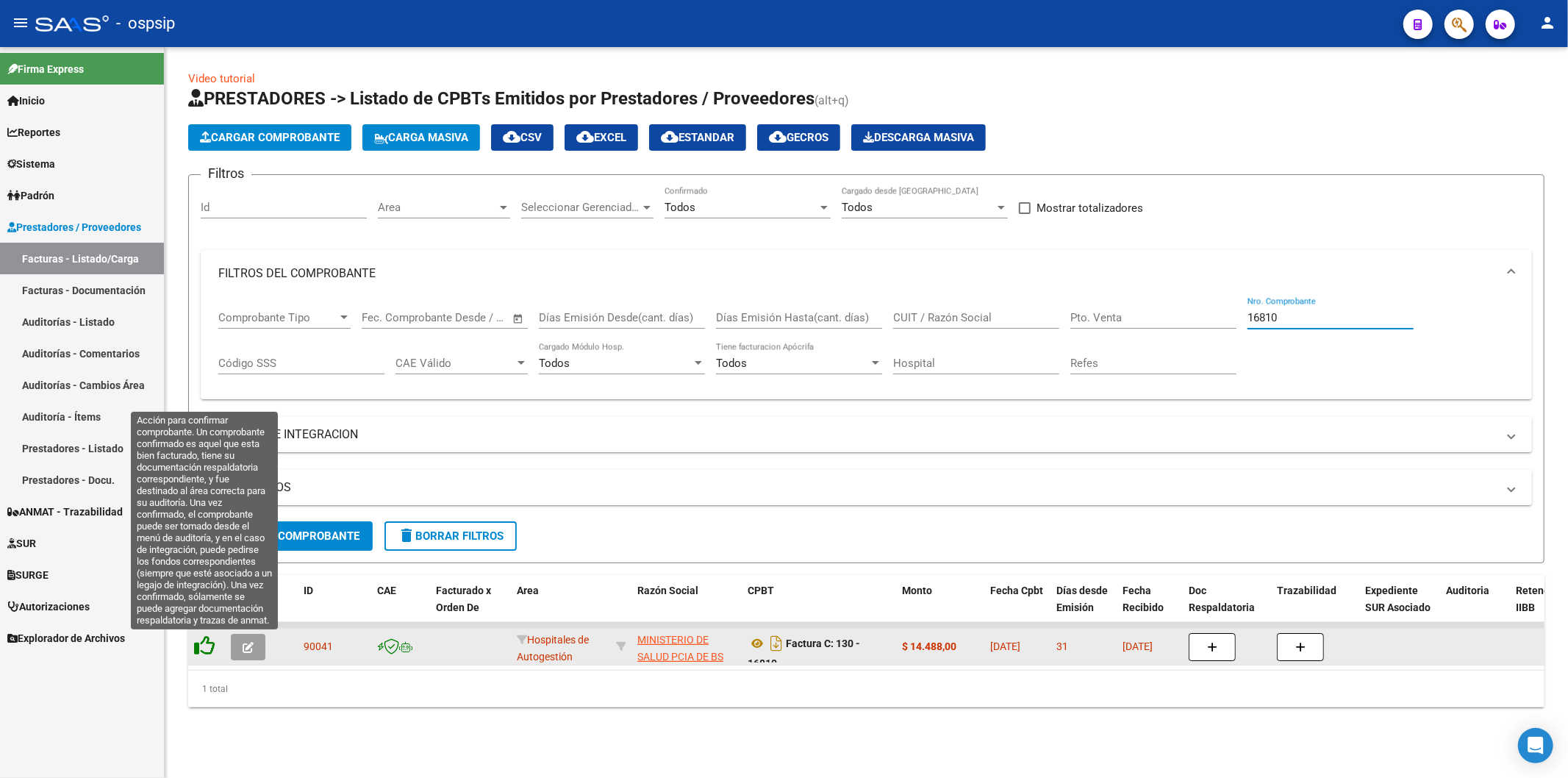
type input "16810"
click at [207, 636] on icon at bounding box center [204, 645] width 21 height 21
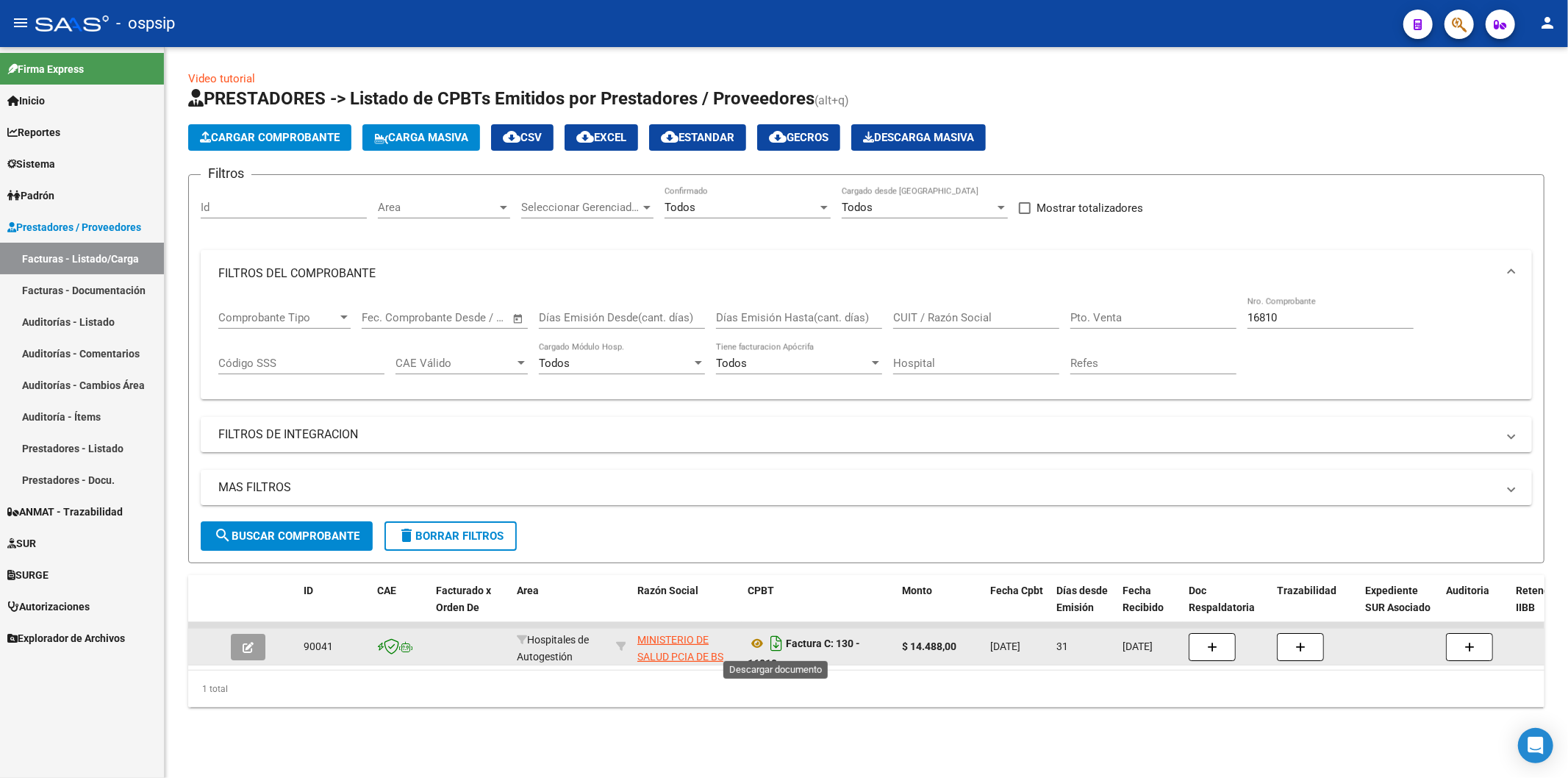
click at [776, 636] on icon "Descargar documento" at bounding box center [776, 643] width 19 height 24
click at [1273, 317] on input "16810" at bounding box center [1330, 317] width 167 height 13
type input "5898"
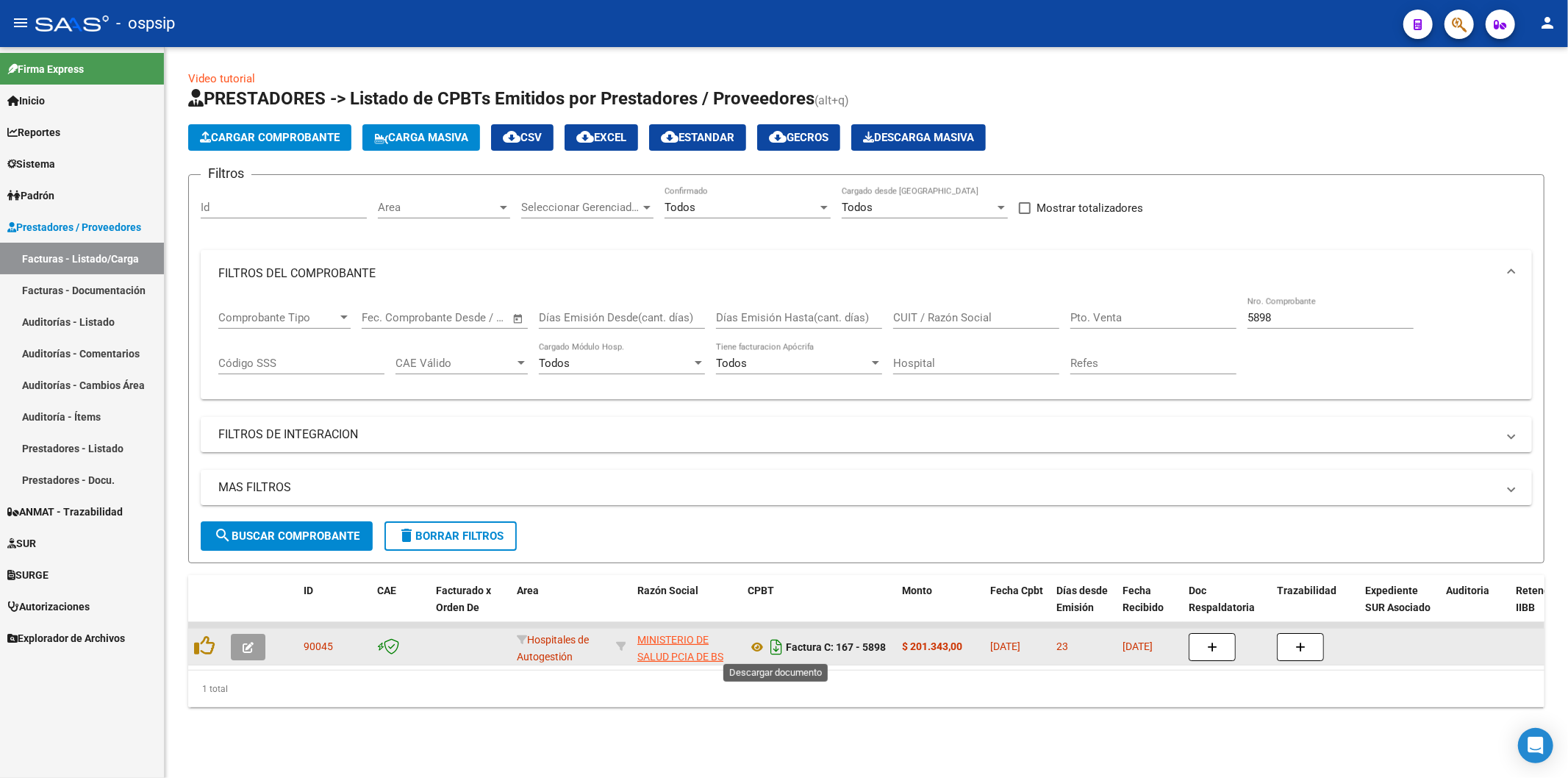
click at [779, 636] on icon "Descargar documento" at bounding box center [776, 647] width 19 height 24
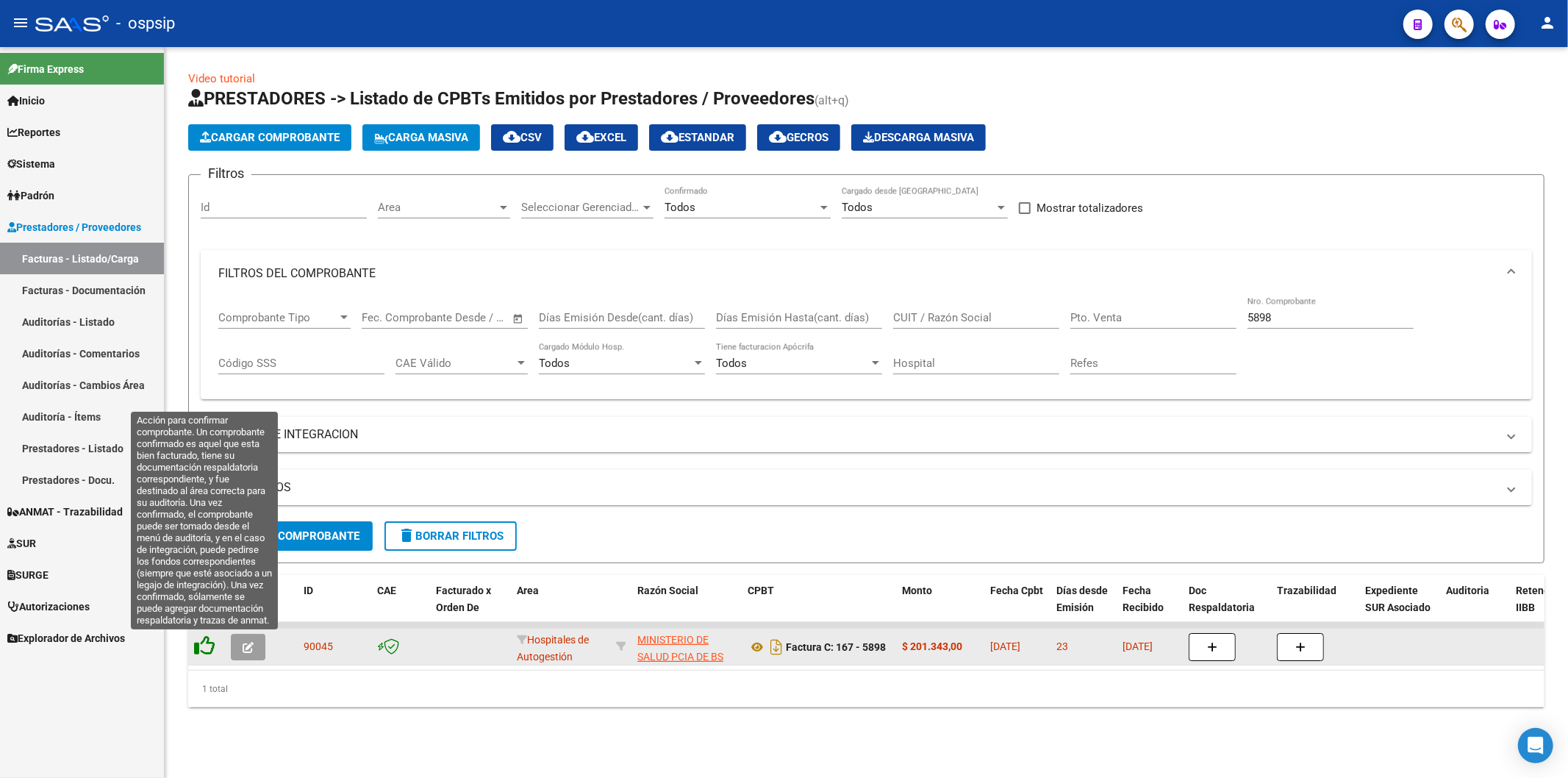
click at [203, 636] on icon at bounding box center [204, 645] width 21 height 21
